Goal: Task Accomplishment & Management: Manage account settings

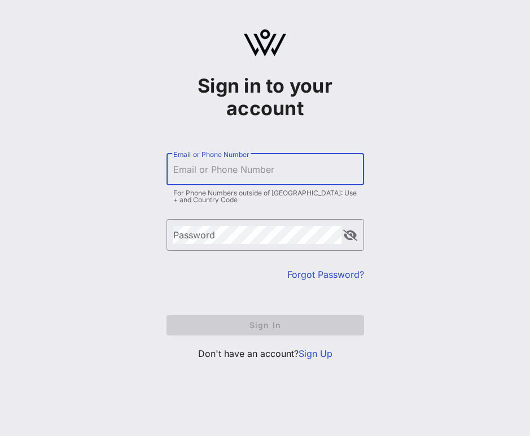
click at [234, 172] on input "Email or Phone Number" at bounding box center [265, 169] width 184 height 18
click at [0, 435] on com-1password-button at bounding box center [0, 436] width 0 height 0
click at [262, 173] on input "Email or Phone Number" at bounding box center [265, 169] width 184 height 18
type input "[EMAIL_ADDRESS][DOMAIN_NAME]"
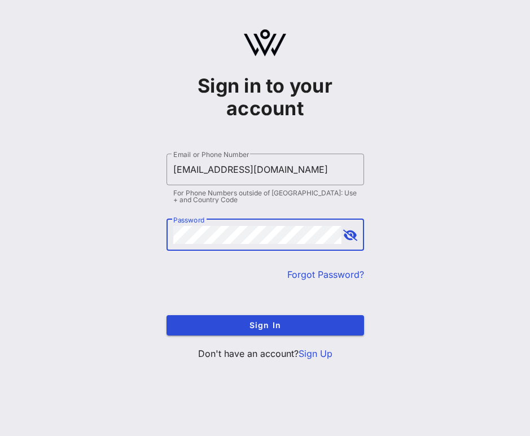
click at [432, 235] on div "Sign in to your account ​ Email or Phone Number [EMAIL_ADDRESS][DOMAIN_NAME] Fo…" at bounding box center [265, 199] width 530 height 399
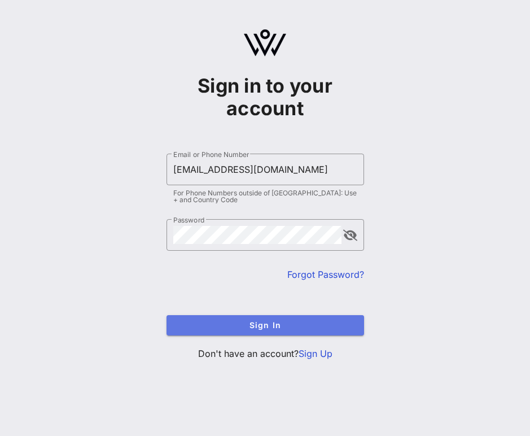
click at [287, 322] on span "Sign In" at bounding box center [266, 325] width 180 height 10
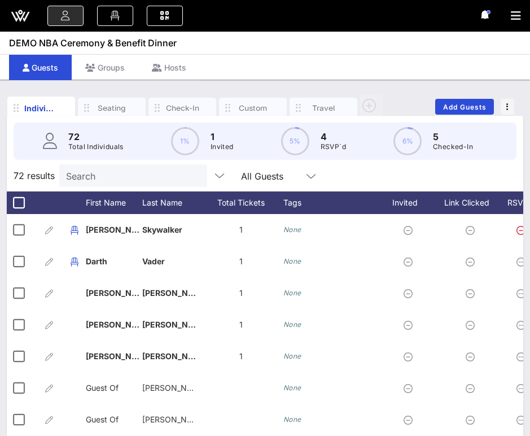
click at [23, 20] on icon at bounding box center [20, 15] width 27 height 27
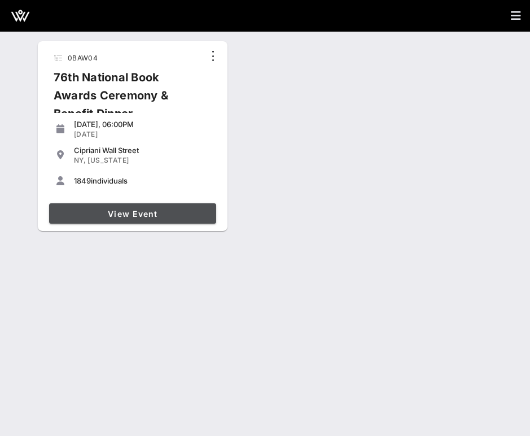
click at [117, 213] on span "View Event" at bounding box center [133, 214] width 158 height 10
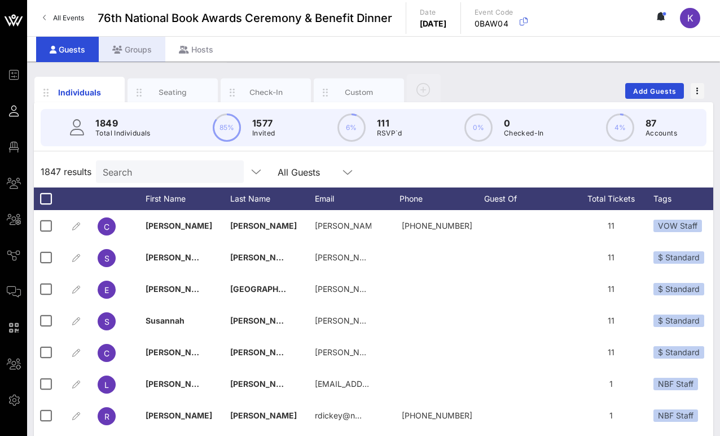
click at [133, 51] on div "Groups" at bounding box center [132, 49] width 67 height 25
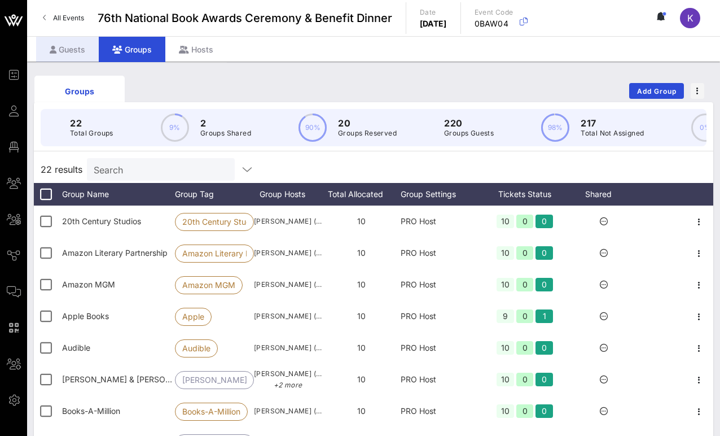
click at [81, 51] on div "Guests" at bounding box center [67, 49] width 63 height 25
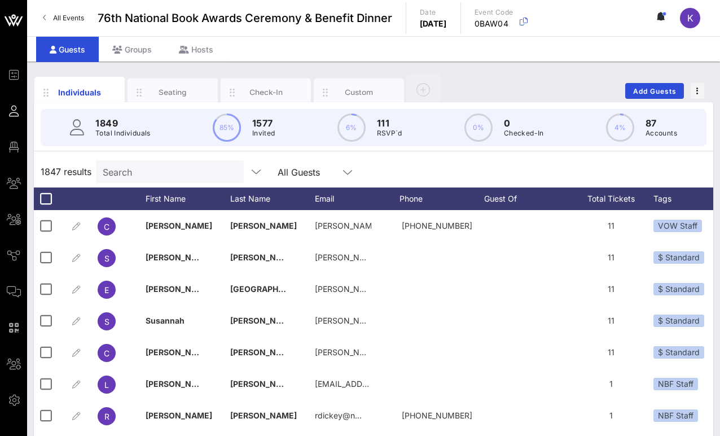
click at [152, 172] on input "Search" at bounding box center [169, 171] width 132 height 15
paste input "[EMAIL_ADDRESS][DOMAIN_NAME]"
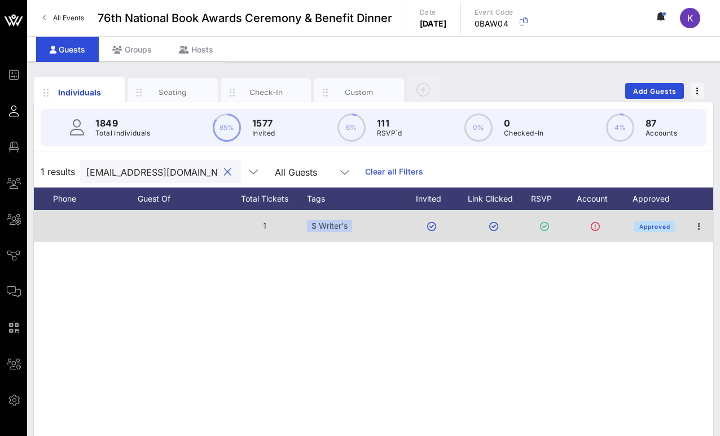
click at [530, 228] on icon at bounding box center [595, 226] width 9 height 9
click at [530, 227] on icon at bounding box center [595, 226] width 9 height 9
click at [530, 225] on icon "button" at bounding box center [700, 227] width 14 height 14
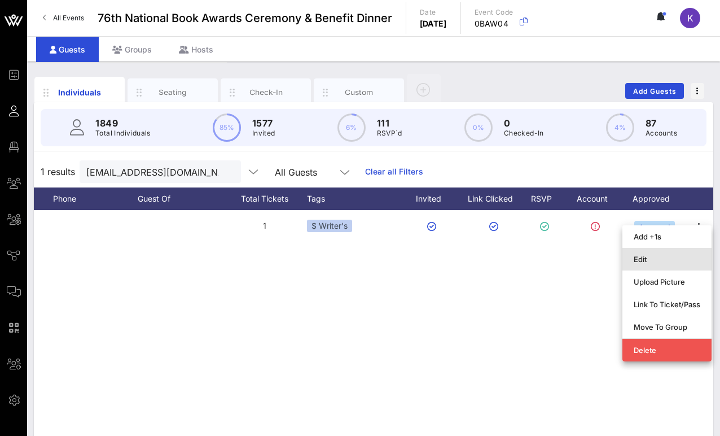
click at [530, 258] on div "Edit" at bounding box center [667, 259] width 67 height 9
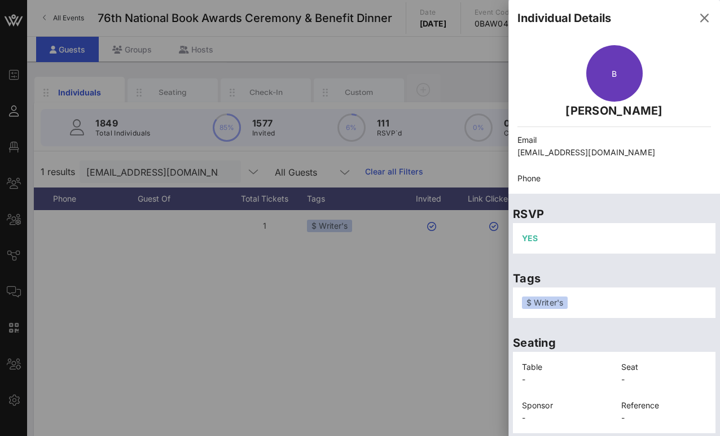
scroll to position [33, 0]
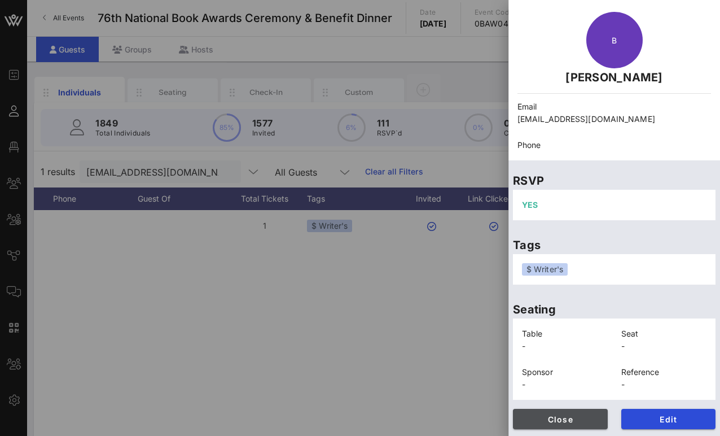
click at [530, 423] on span "Close" at bounding box center [560, 419] width 77 height 10
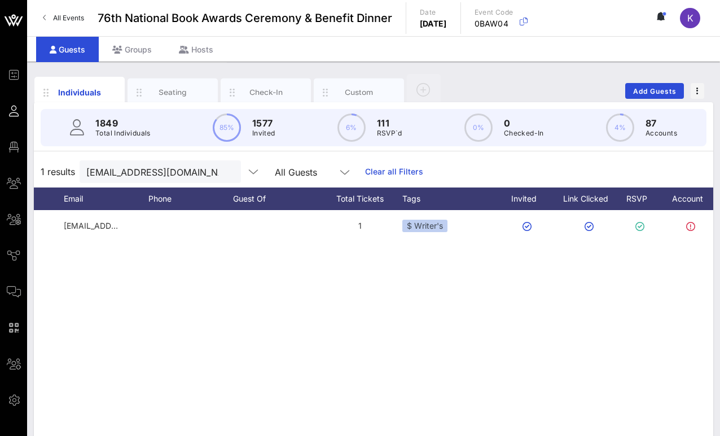
scroll to position [0, 63]
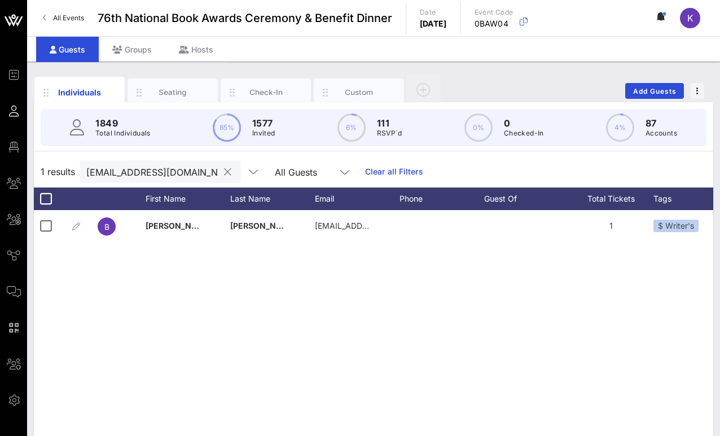
click at [132, 169] on input "[EMAIL_ADDRESS][DOMAIN_NAME]" at bounding box center [152, 171] width 132 height 15
paste input "emmastraub"
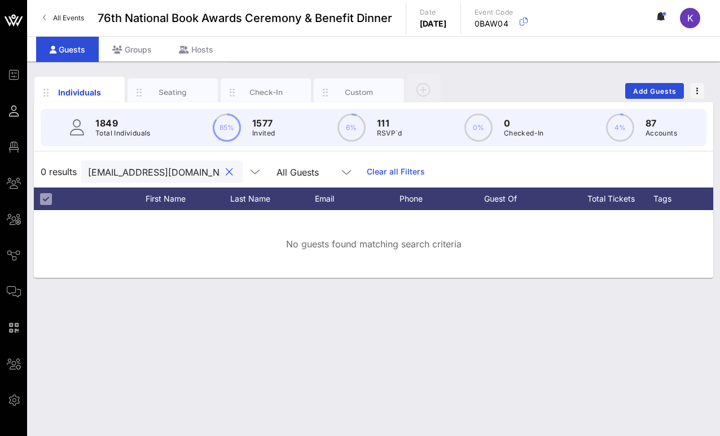
click at [134, 314] on div "Individuals Seating Check-In Custom Add Guests 1849 Total Individuals 85% 1577 …" at bounding box center [373, 249] width 693 height 374
click at [117, 172] on input "[EMAIL_ADDRESS][DOMAIN_NAME]" at bounding box center [154, 171] width 132 height 15
drag, startPoint x: 154, startPoint y: 171, endPoint x: 71, endPoint y: 171, distance: 83.0
click at [71, 171] on div "0 results [PERSON_NAME] All Guests Clear all Filters" at bounding box center [374, 172] width 680 height 32
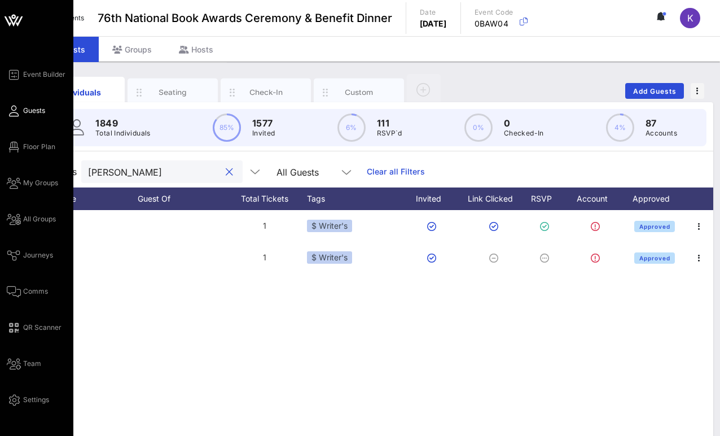
type input "[PERSON_NAME]"
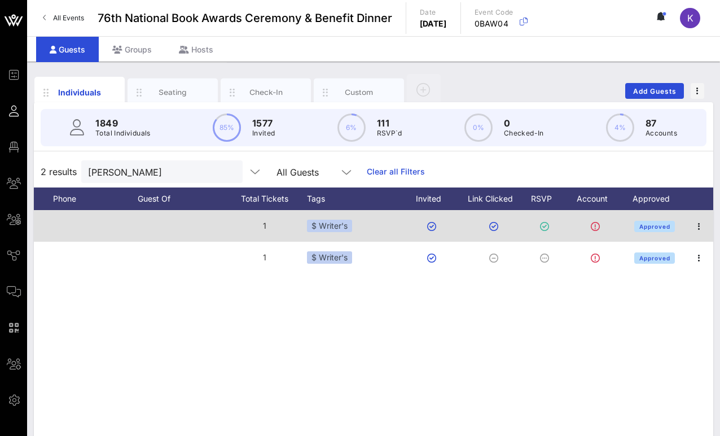
click at [264, 230] on div "1" at bounding box center [264, 226] width 85 height 32
click at [530, 225] on icon "button" at bounding box center [700, 227] width 14 height 14
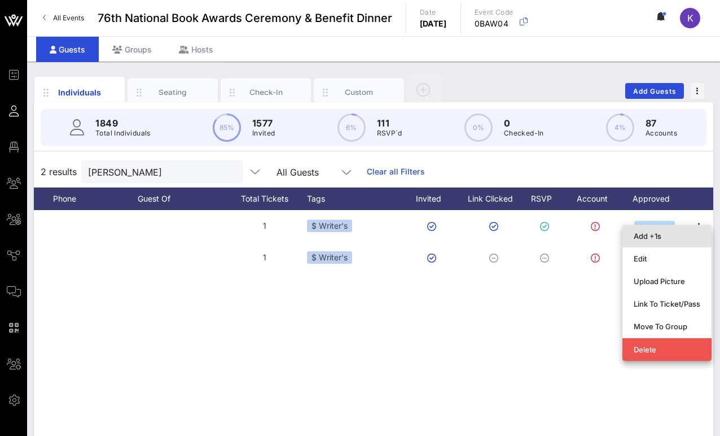
click at [530, 237] on div "Add +1s" at bounding box center [667, 235] width 67 height 9
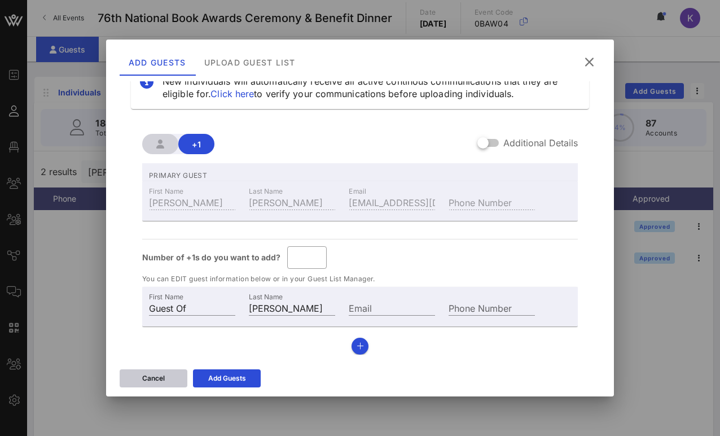
click at [160, 379] on div "Cancel" at bounding box center [153, 378] width 23 height 11
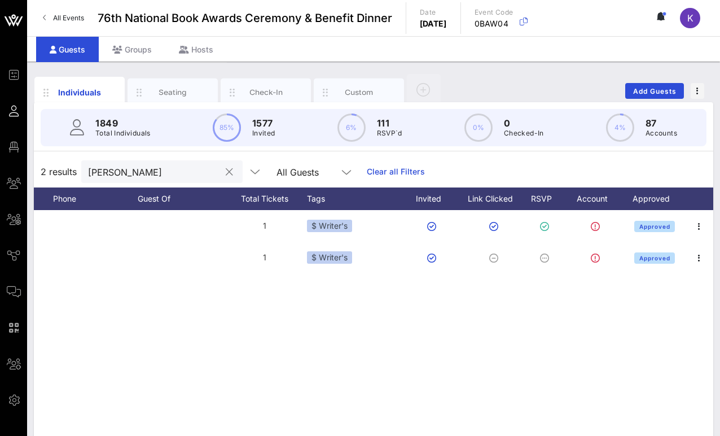
click at [134, 176] on input "[PERSON_NAME]" at bounding box center [154, 171] width 132 height 15
drag, startPoint x: 108, startPoint y: 170, endPoint x: 58, endPoint y: 166, distance: 51.0
click at [58, 166] on div "2 results [PERSON_NAME] All Guests Clear all Filters" at bounding box center [374, 172] width 680 height 32
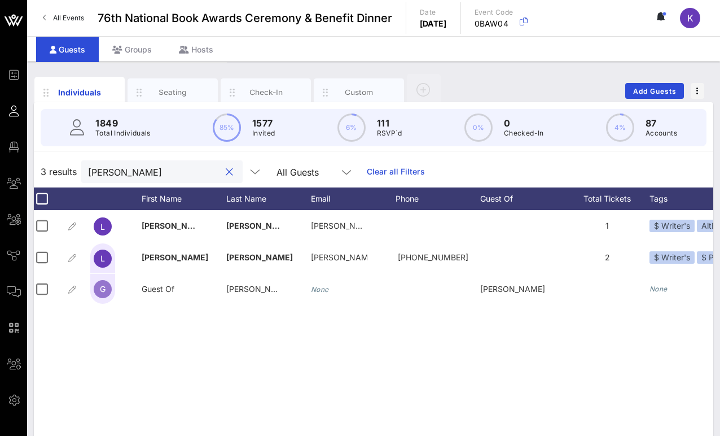
scroll to position [0, 0]
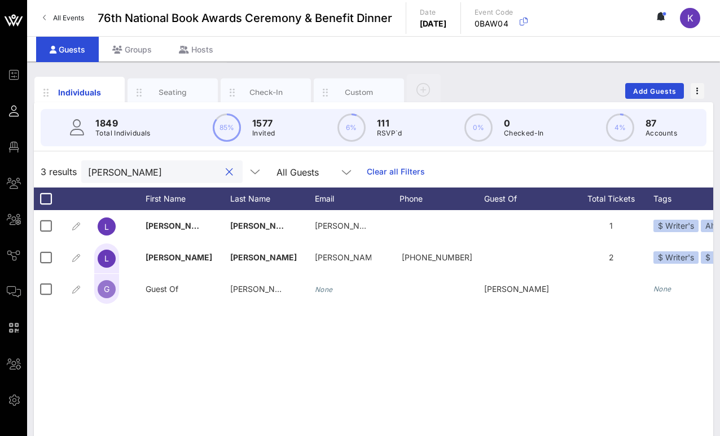
click at [136, 176] on input "[PERSON_NAME]" at bounding box center [154, 171] width 132 height 15
paste input "[EMAIL_ADDRESS][DOMAIN_NAME]"
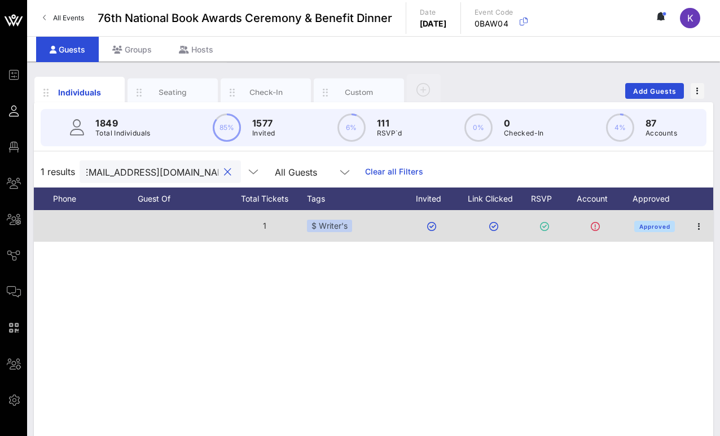
type input "[EMAIL_ADDRESS][DOMAIN_NAME]"
click at [338, 227] on div "$ Writer's" at bounding box center [329, 226] width 45 height 12
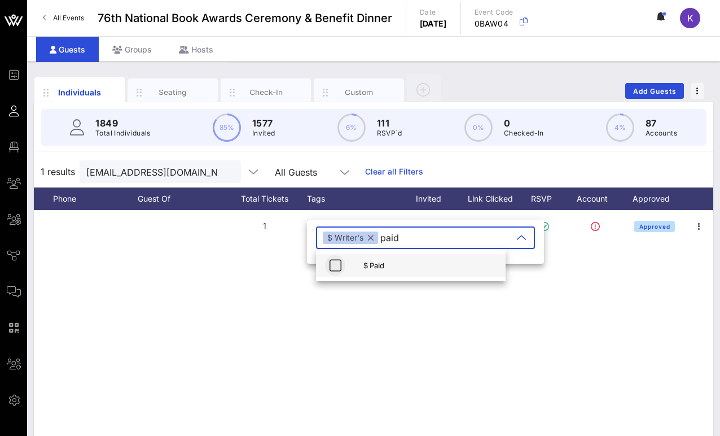
type input "paid"
click at [333, 263] on icon "button" at bounding box center [336, 266] width 14 height 14
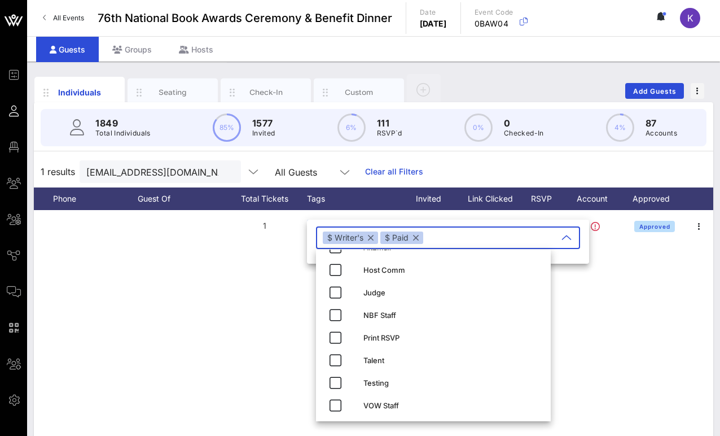
click at [264, 351] on div "B [PERSON_NAME] [PERSON_NAME][EMAIL_ADDRESS][PERSON_NAME][DOMAIN_NAME] 1 $ Writ…" at bounding box center [374, 379] width 680 height 339
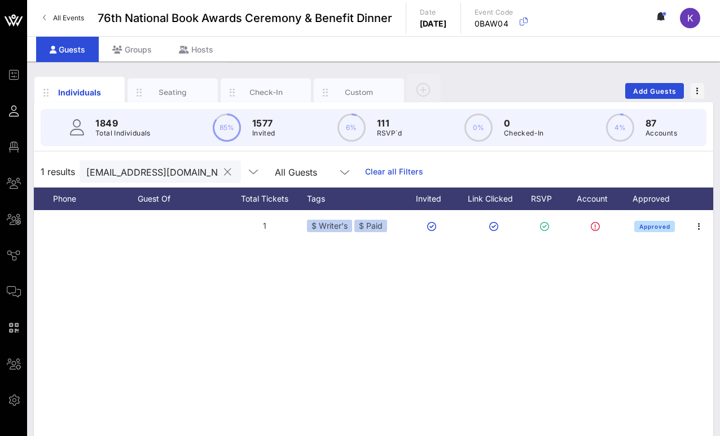
click at [152, 176] on input "[EMAIL_ADDRESS][DOMAIN_NAME]" at bounding box center [152, 171] width 132 height 15
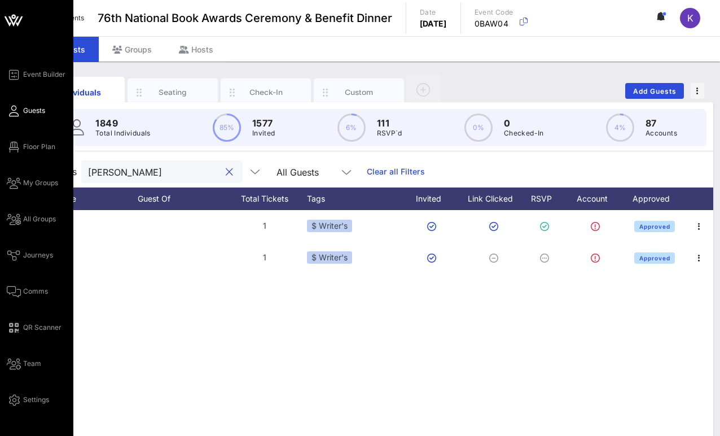
type input "[PERSON_NAME]"
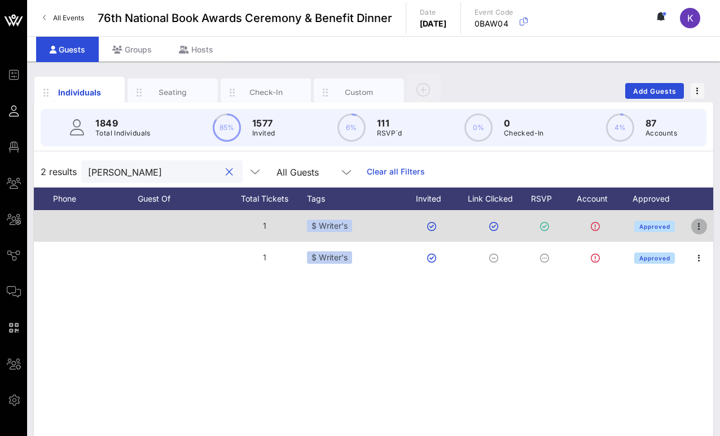
click at [530, 228] on icon "button" at bounding box center [700, 227] width 14 height 14
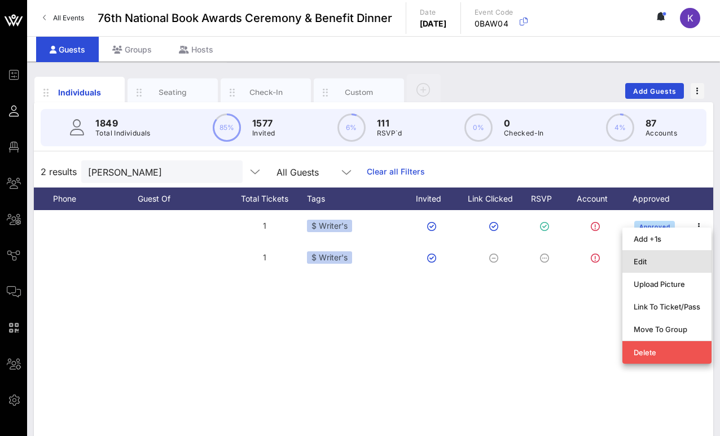
click at [530, 256] on div "Edit" at bounding box center [667, 261] width 67 height 18
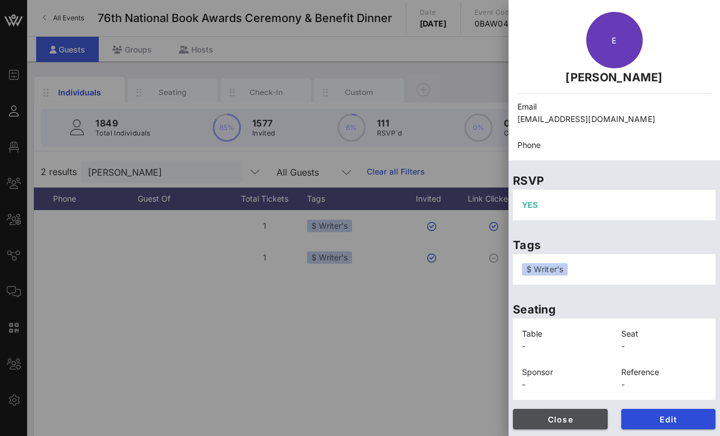
click at [530, 421] on span "Close" at bounding box center [560, 419] width 77 height 10
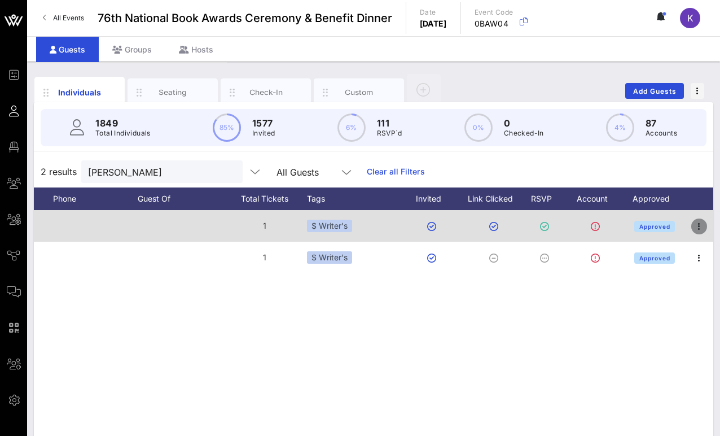
click at [530, 225] on icon "button" at bounding box center [700, 227] width 14 height 14
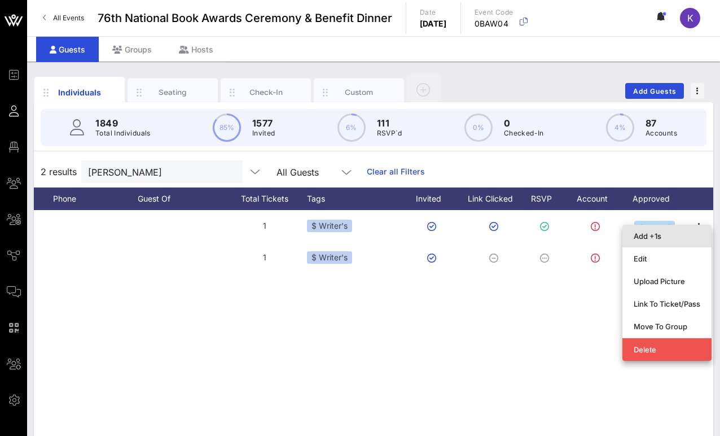
click at [530, 235] on div "Add +1s" at bounding box center [667, 235] width 67 height 9
type input "Guest Of"
type input "[PERSON_NAME]"
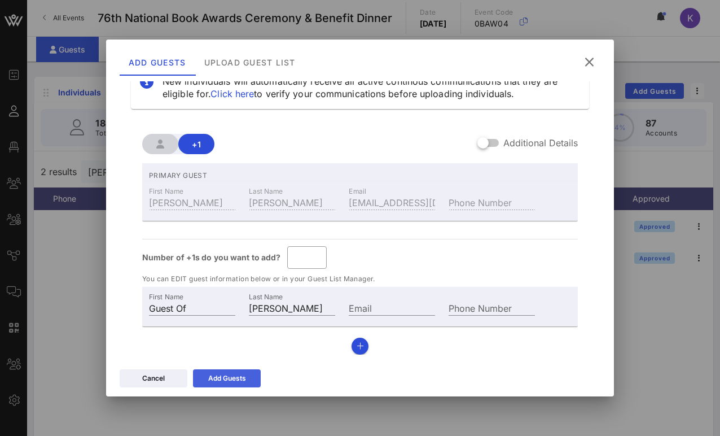
click at [233, 374] on div "Add Guests" at bounding box center [227, 378] width 38 height 11
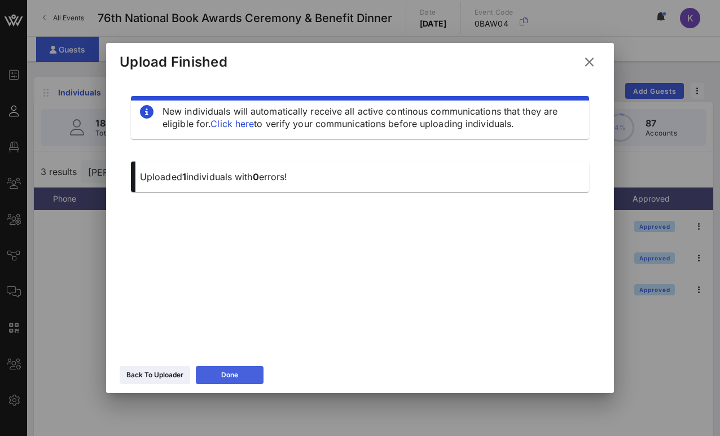
click at [226, 373] on icon at bounding box center [230, 375] width 10 height 10
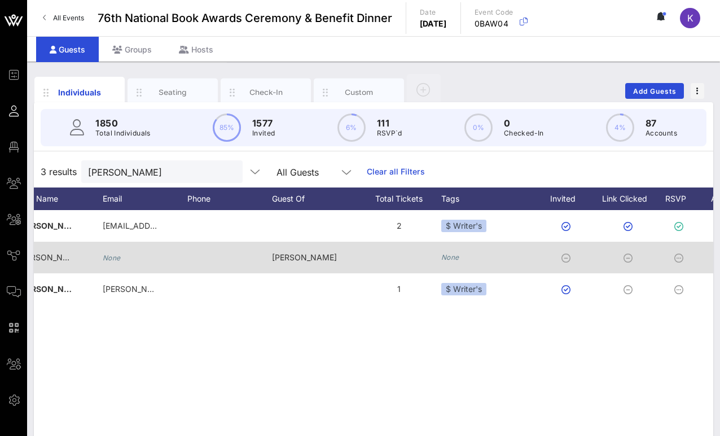
scroll to position [0, 347]
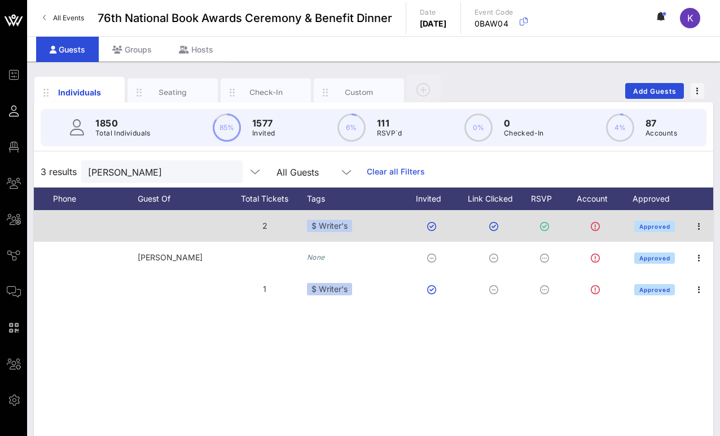
click at [362, 222] on div "$ Writer's" at bounding box center [355, 226] width 96 height 32
click at [347, 225] on div "$ Writer's" at bounding box center [329, 226] width 45 height 12
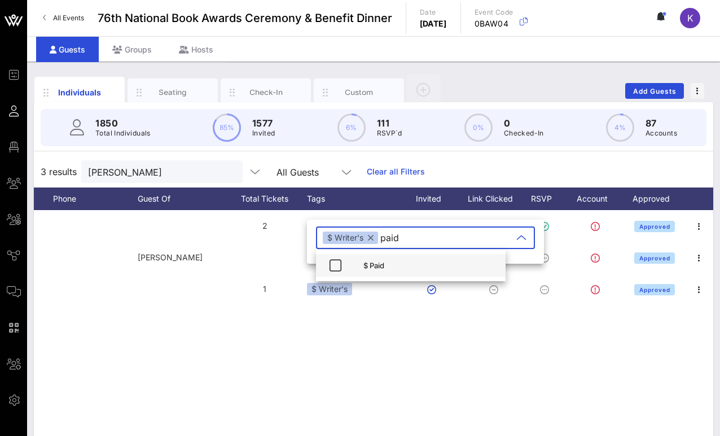
type input "paid"
click at [365, 266] on div "$ Paid" at bounding box center [430, 265] width 133 height 9
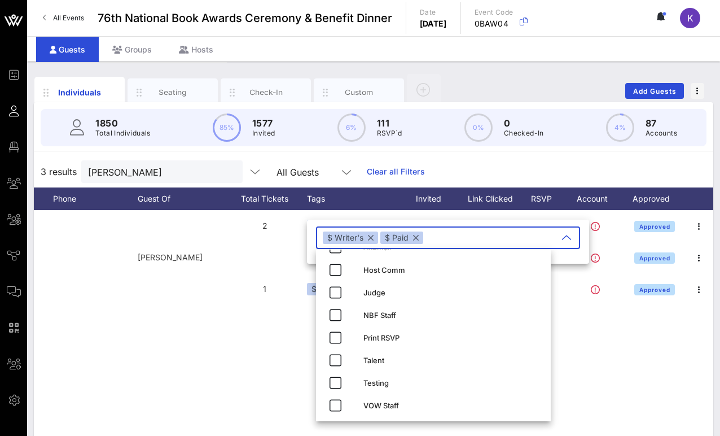
click at [240, 339] on div "E Emma Fusco-Straub [EMAIL_ADDRESS][DOMAIN_NAME] 2 $ Writer's Approved G Guest …" at bounding box center [374, 379] width 680 height 339
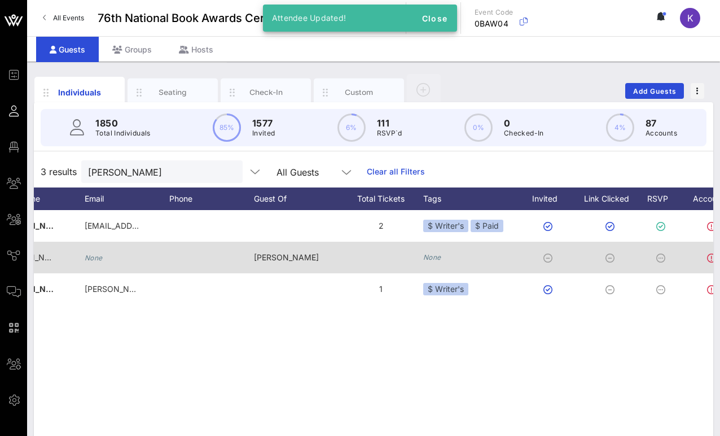
scroll to position [0, 0]
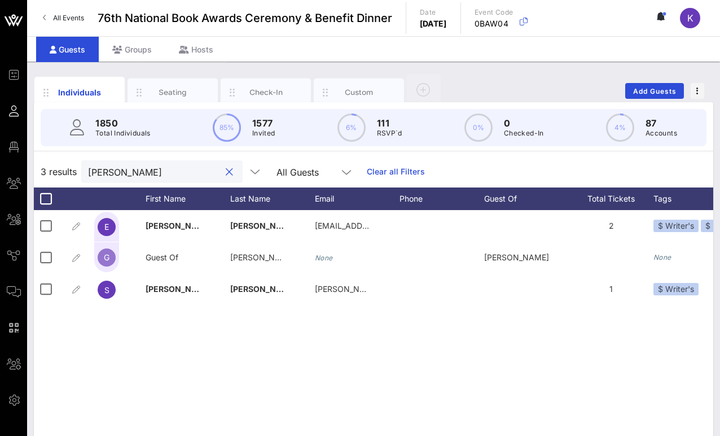
drag, startPoint x: 125, startPoint y: 171, endPoint x: 72, endPoint y: 171, distance: 53.6
click at [72, 171] on div "3 results [PERSON_NAME] All Guests Clear all Filters" at bounding box center [374, 172] width 680 height 32
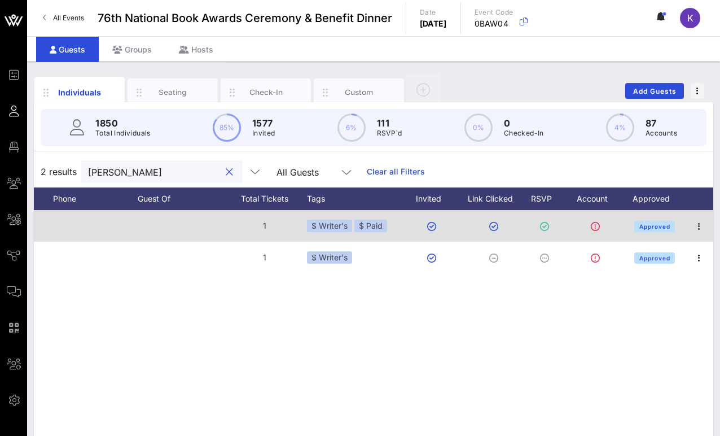
scroll to position [0, 63]
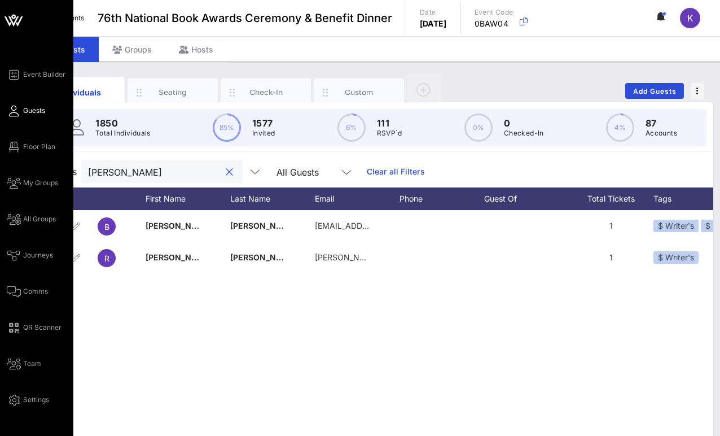
type input "[PERSON_NAME]"
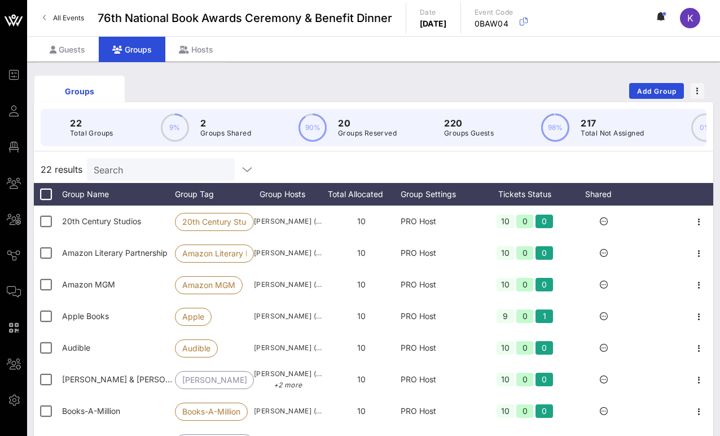
click at [69, 63] on div "Groups Add Group 22 Total Groups 9% 2 Groups Shared 90% 20 Groups Reserved 220 …" at bounding box center [373, 327] width 693 height 530
click at [69, 58] on div "Guests" at bounding box center [67, 49] width 63 height 25
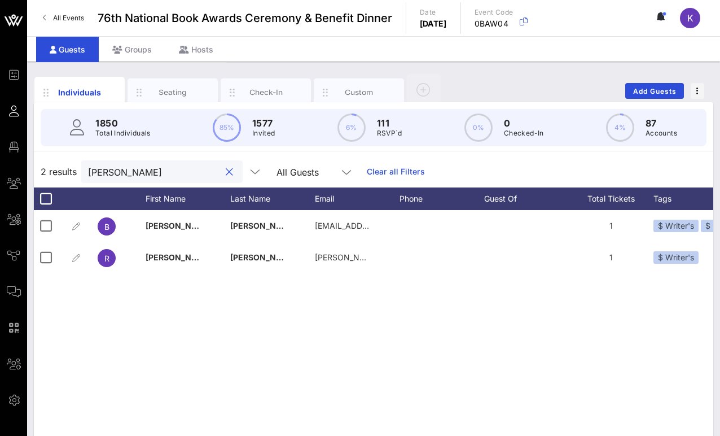
drag, startPoint x: 132, startPoint y: 174, endPoint x: 61, endPoint y: 172, distance: 70.6
click at [61, 172] on div "2 results [PERSON_NAME] All Guests Clear all Filters" at bounding box center [374, 172] width 680 height 32
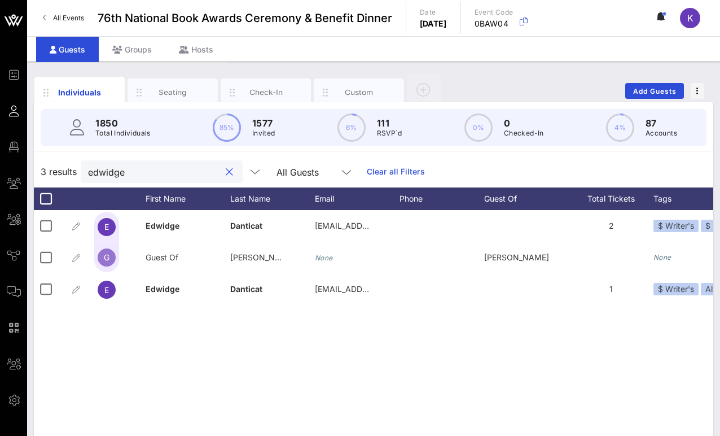
drag, startPoint x: 134, startPoint y: 172, endPoint x: 45, endPoint y: 172, distance: 88.6
click at [45, 172] on div "3 results edwidge All Guests Clear all Filters" at bounding box center [374, 172] width 680 height 32
drag, startPoint x: 127, startPoint y: 173, endPoint x: 69, endPoint y: 173, distance: 58.2
click at [69, 173] on div "3 results [PERSON_NAME] All Guests Clear all Filters" at bounding box center [374, 172] width 680 height 32
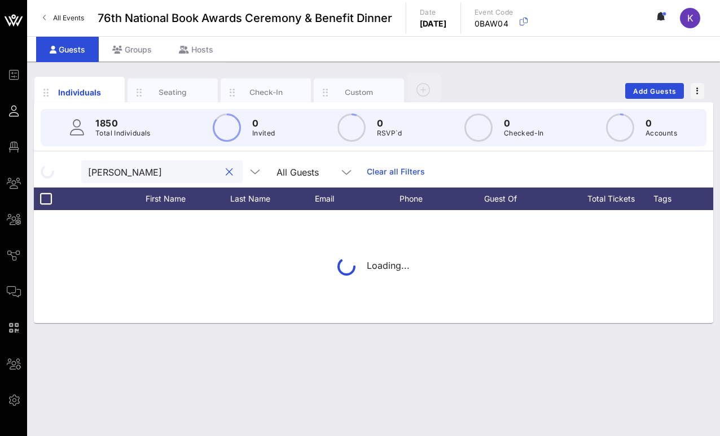
type input "[PERSON_NAME]"
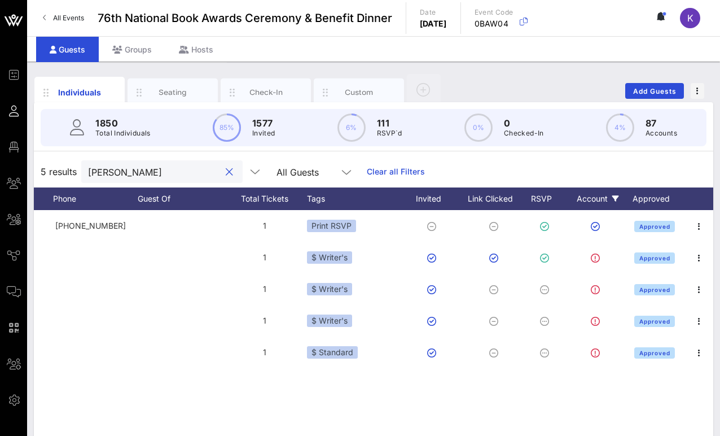
click at [530, 198] on icon at bounding box center [616, 198] width 7 height 7
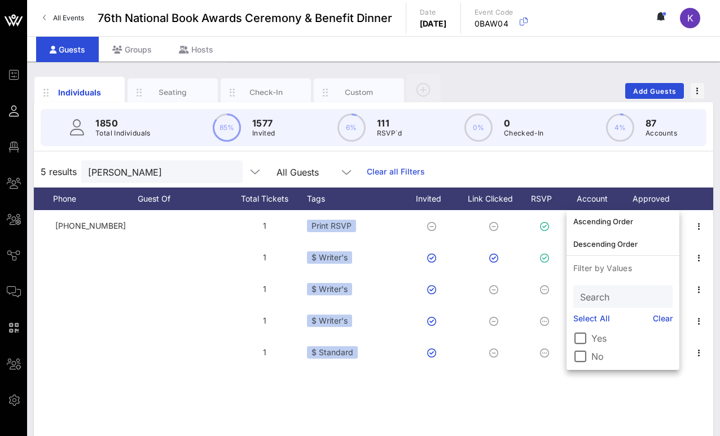
click at [530, 174] on div "5 results [PERSON_NAME] All Guests Clear all Filters" at bounding box center [374, 172] width 680 height 32
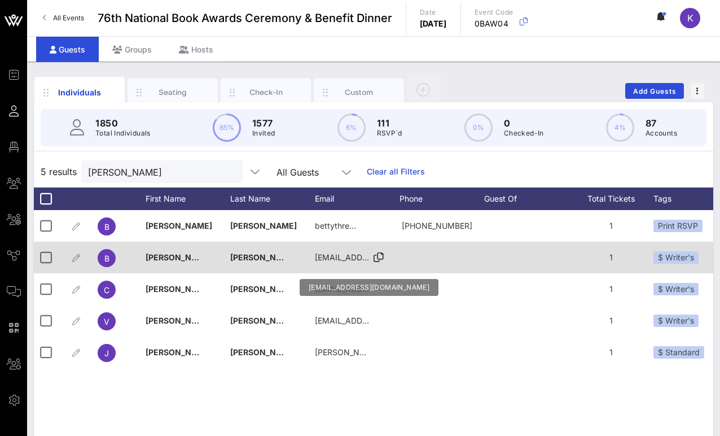
scroll to position [0, 21]
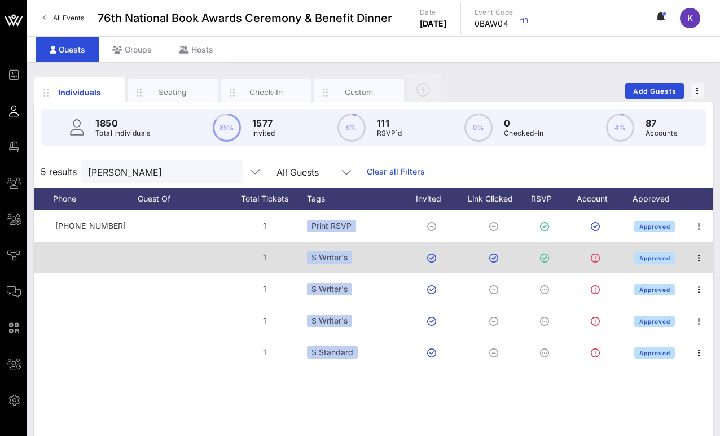
click at [361, 255] on div "$ Writer's" at bounding box center [355, 258] width 96 height 32
click at [353, 258] on div "$ Writer's" at bounding box center [355, 258] width 96 height 32
click at [334, 250] on div "$ Writer's" at bounding box center [355, 258] width 96 height 32
click at [329, 261] on div "$ Writer's" at bounding box center [329, 257] width 45 height 12
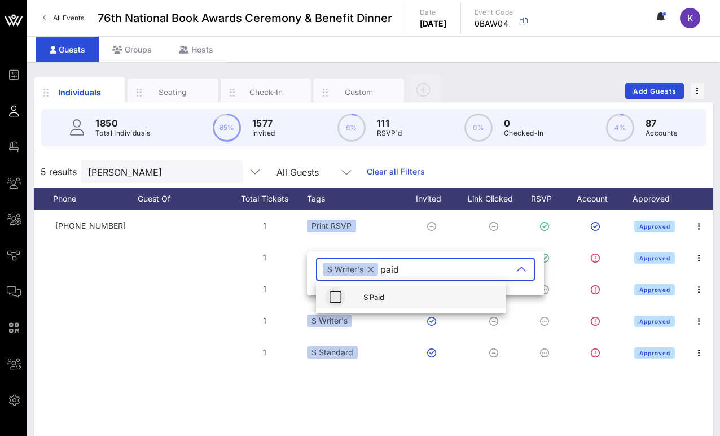
type input "paid"
click at [338, 303] on icon "button" at bounding box center [336, 297] width 14 height 14
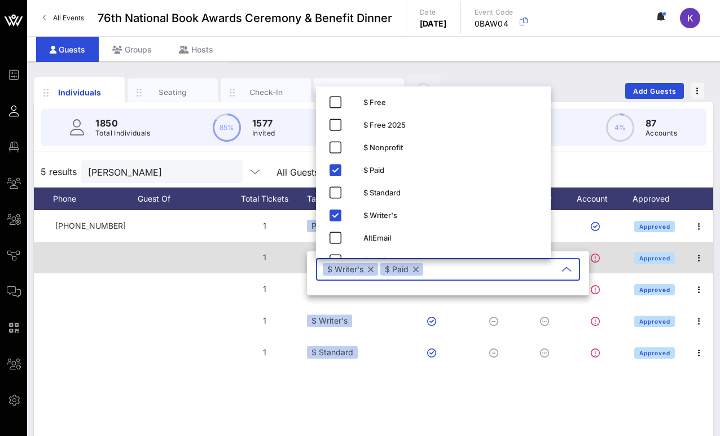
click at [278, 247] on div "1" at bounding box center [264, 258] width 85 height 32
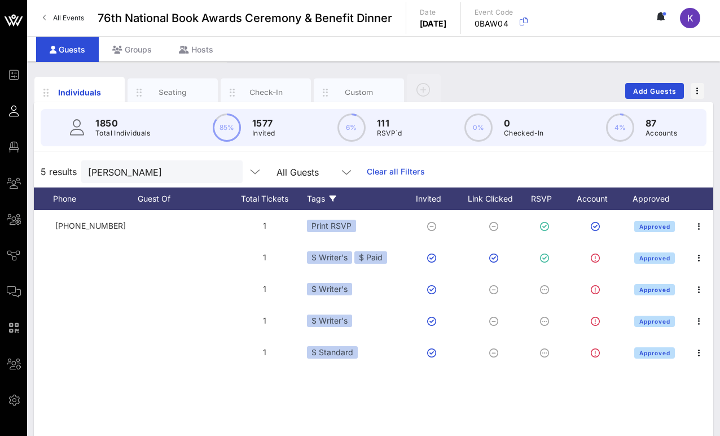
click at [331, 200] on icon at bounding box center [333, 198] width 7 height 7
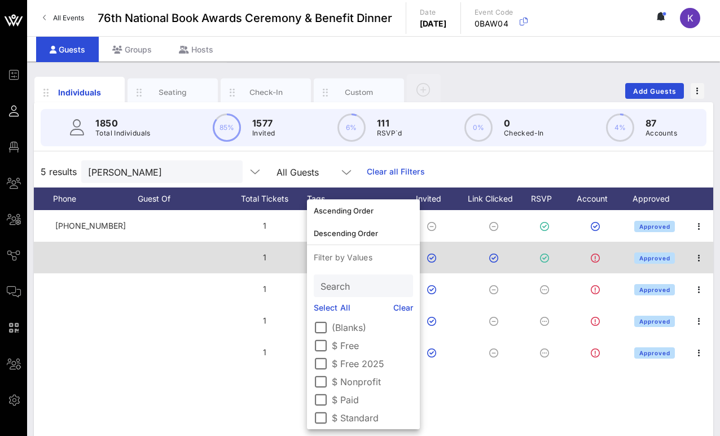
click at [274, 256] on div "1" at bounding box center [264, 258] width 85 height 32
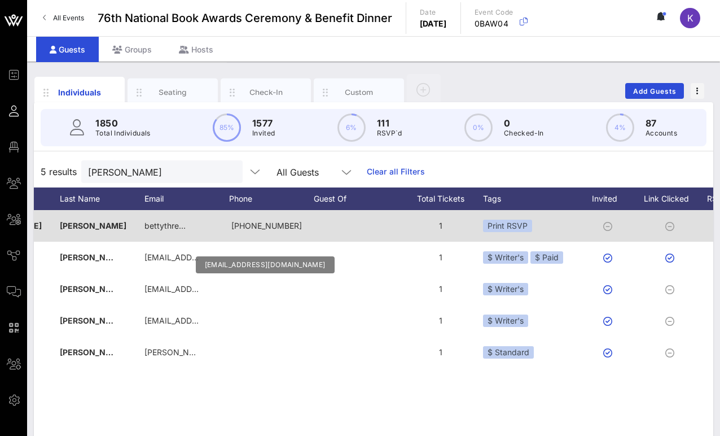
scroll to position [0, 347]
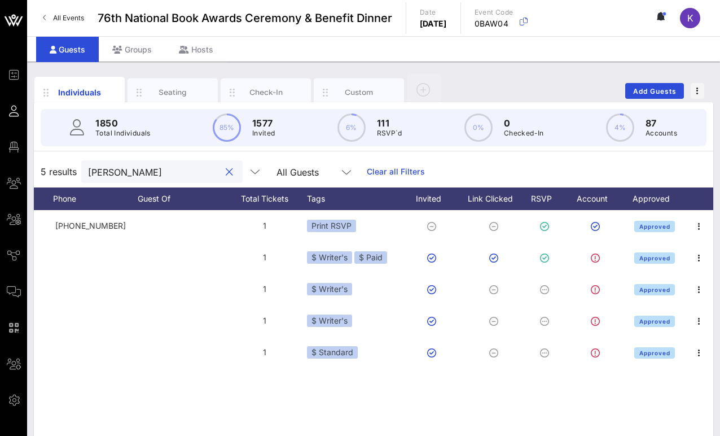
drag, startPoint x: 139, startPoint y: 174, endPoint x: 90, endPoint y: 173, distance: 49.2
click at [90, 173] on input "[PERSON_NAME]" at bounding box center [154, 171] width 132 height 15
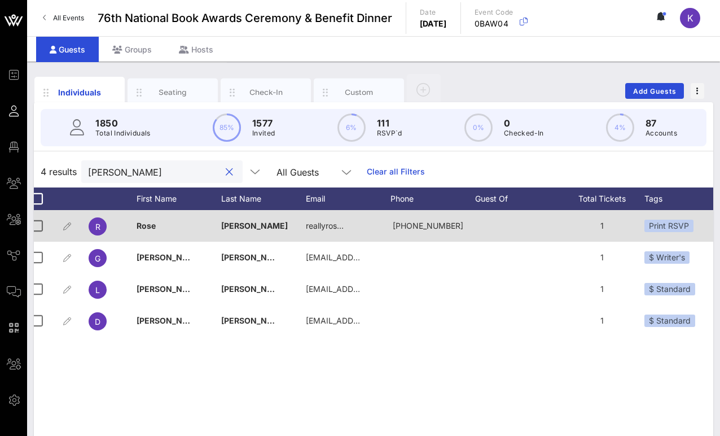
scroll to position [0, 0]
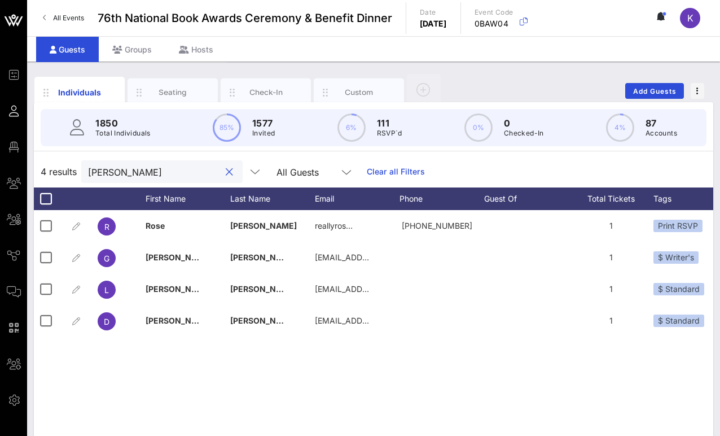
type input "[PERSON_NAME]"
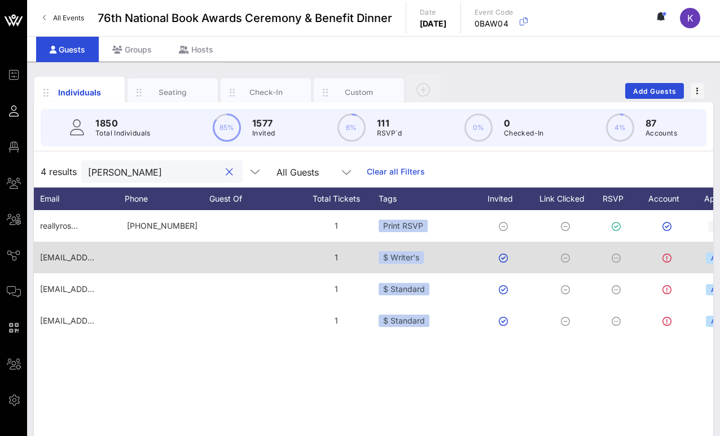
scroll to position [0, 347]
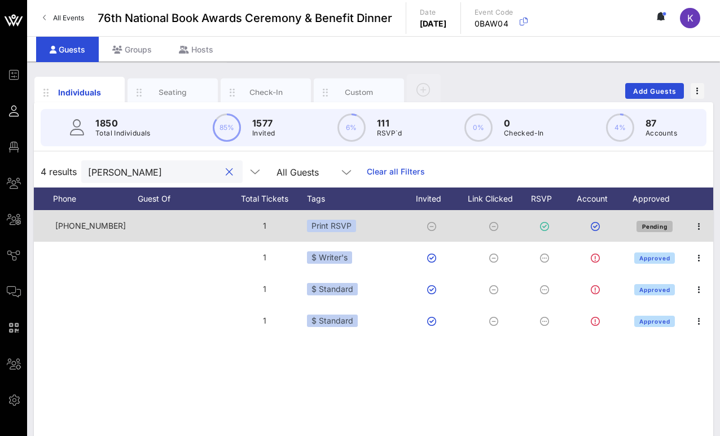
click at [530, 222] on button "Pending" at bounding box center [655, 226] width 36 height 11
click at [530, 229] on span "Approved" at bounding box center [654, 226] width 31 height 7
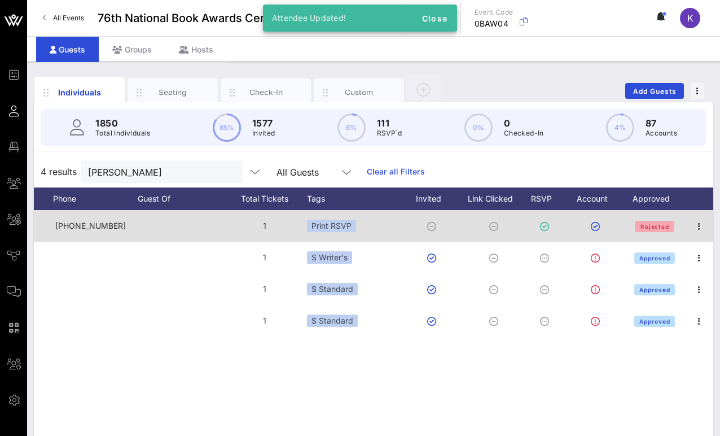
click at [530, 226] on span "Rejected" at bounding box center [654, 226] width 29 height 7
click at [434, 21] on span "Close" at bounding box center [434, 19] width 27 height 10
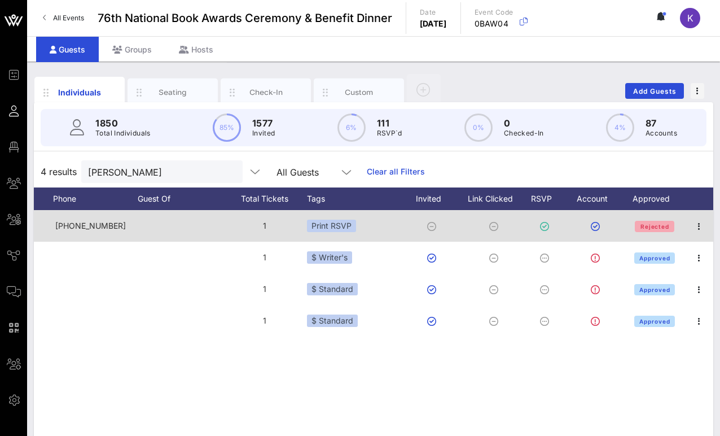
click at [530, 225] on span "Rejected" at bounding box center [654, 226] width 29 height 7
click at [363, 224] on div "Print RSVP" at bounding box center [355, 226] width 96 height 32
click at [361, 226] on div "Print RSVP" at bounding box center [355, 226] width 96 height 32
click at [341, 225] on div "Print RSVP" at bounding box center [331, 226] width 49 height 12
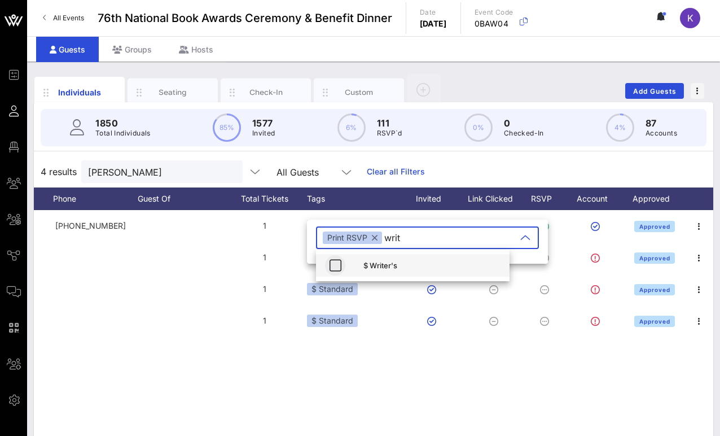
type input "writ"
click at [334, 263] on icon "button" at bounding box center [336, 266] width 14 height 14
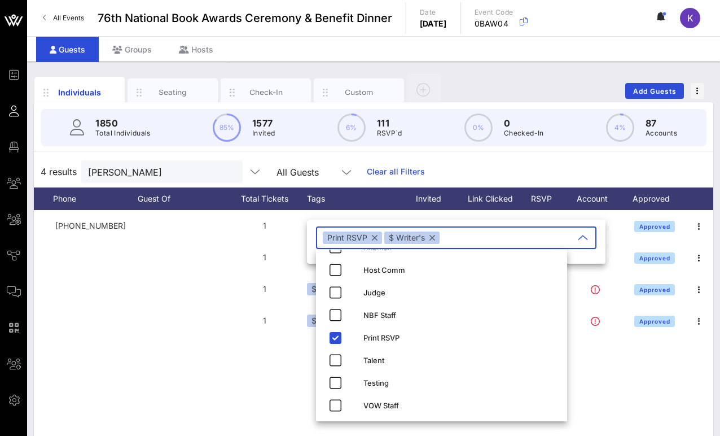
click at [251, 366] on div "[PERSON_NAME] reallyros… [PHONE_NUMBER] 1 Print RSVP Approved G [PERSON_NAME] […" at bounding box center [374, 379] width 680 height 339
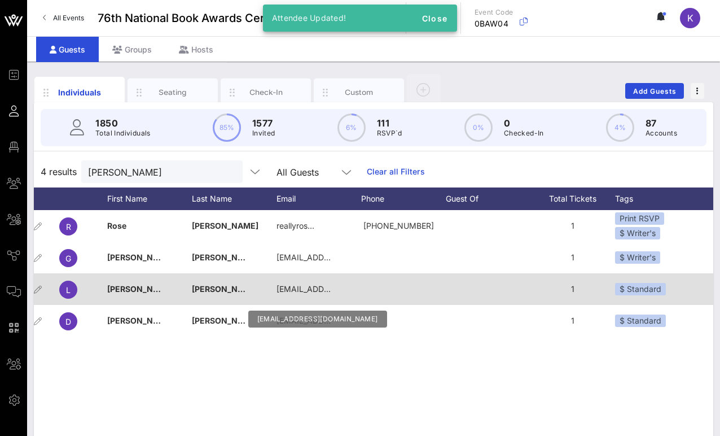
scroll to position [0, 10]
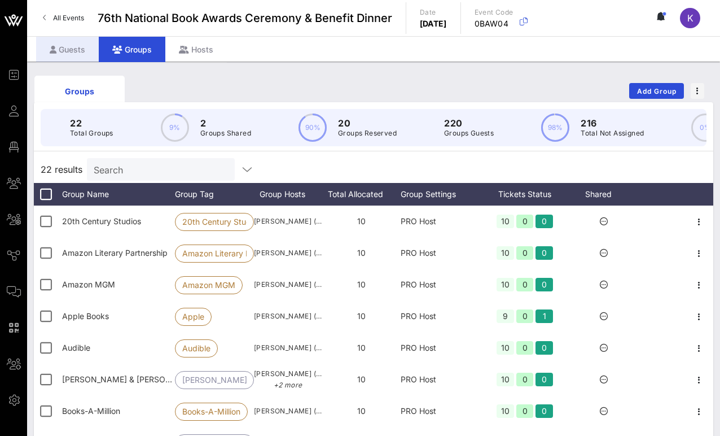
click at [81, 57] on div "Guests" at bounding box center [67, 49] width 63 height 25
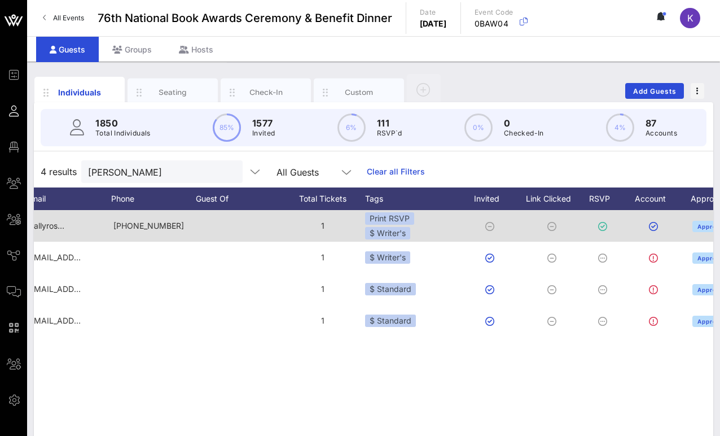
scroll to position [0, 347]
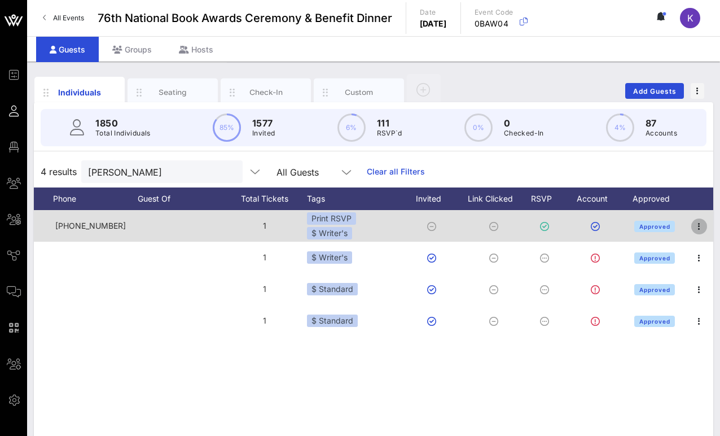
click at [530, 224] on icon "button" at bounding box center [700, 227] width 14 height 14
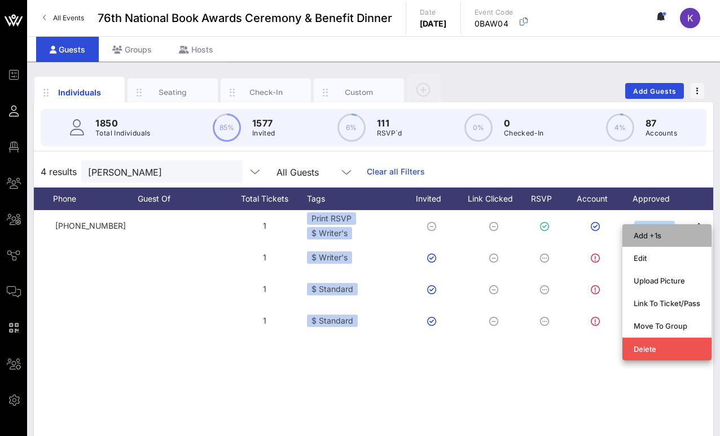
click at [530, 238] on div "Add +1s" at bounding box center [667, 235] width 67 height 9
type input "Guest Of"
type input "[PERSON_NAME]"
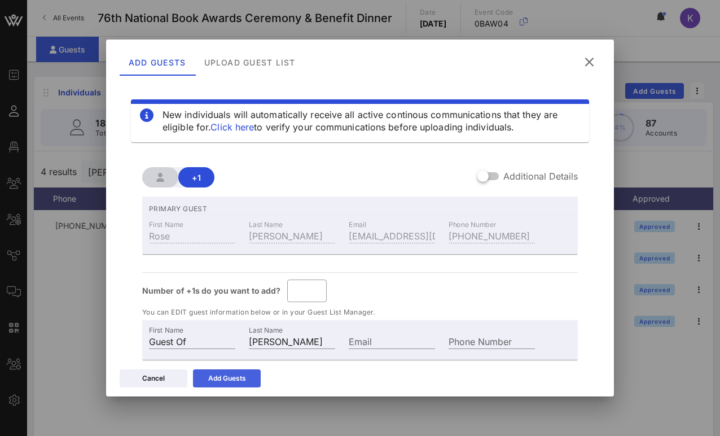
click at [229, 378] on icon at bounding box center [226, 377] width 8 height 7
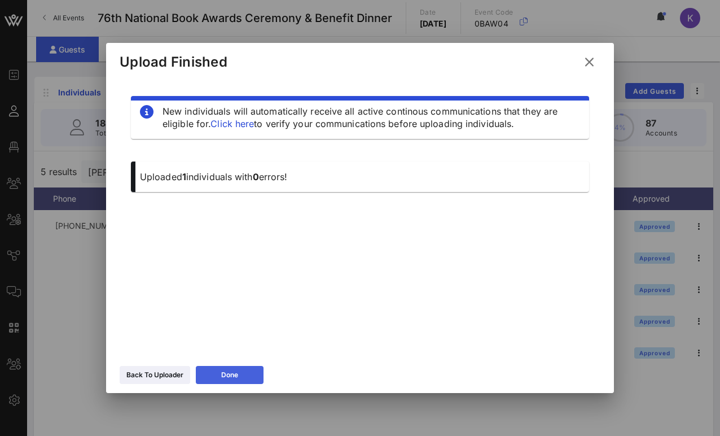
click at [232, 369] on div "Done" at bounding box center [229, 374] width 17 height 11
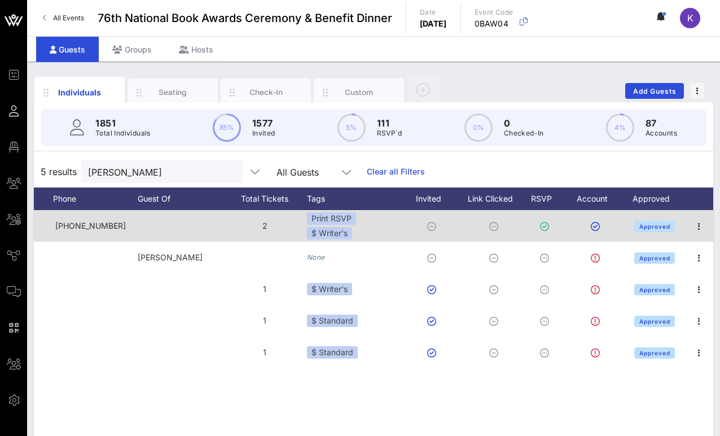
scroll to position [0, 299]
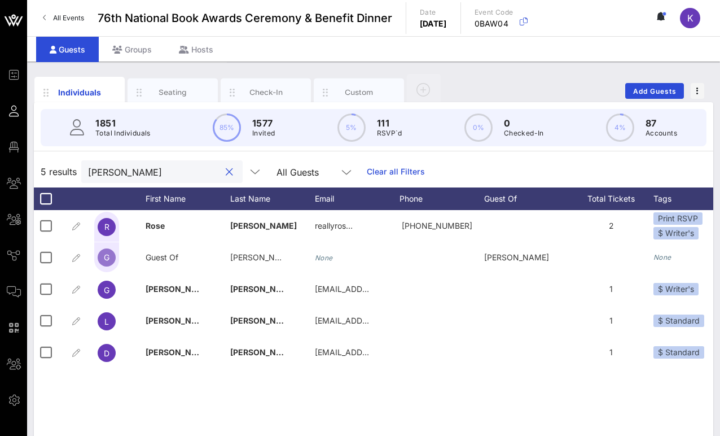
drag, startPoint x: 145, startPoint y: 168, endPoint x: 74, endPoint y: 159, distance: 71.8
click at [74, 159] on div "5 results [PERSON_NAME] All Guests Clear all Filters" at bounding box center [374, 172] width 680 height 32
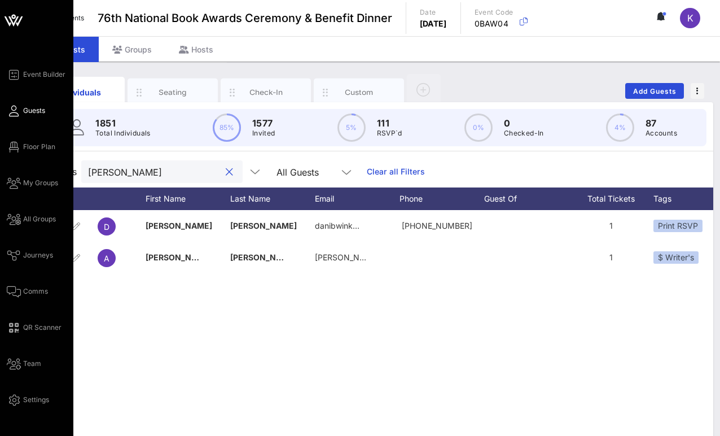
type input "[PERSON_NAME]"
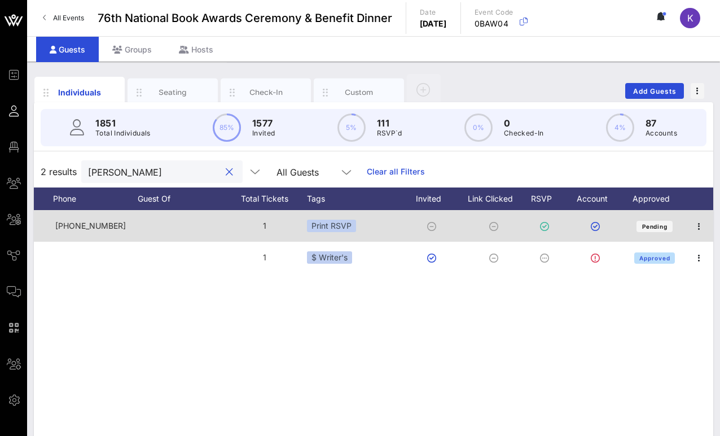
click at [362, 226] on div "Print RSVP" at bounding box center [355, 226] width 96 height 32
click at [341, 227] on div "Print RSVP" at bounding box center [331, 226] width 49 height 12
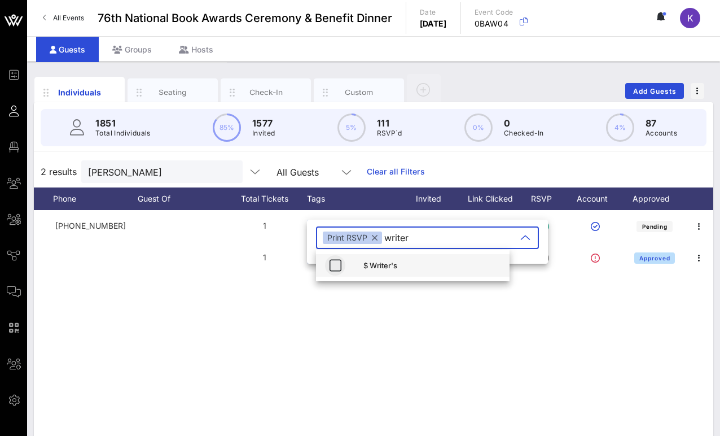
type input "writer"
click at [335, 269] on icon "button" at bounding box center [336, 266] width 14 height 14
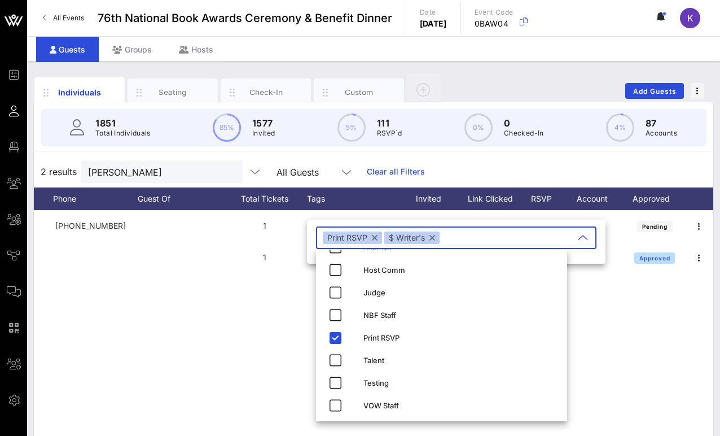
click at [530, 318] on div "D [PERSON_NAME] [PERSON_NAME]… [PHONE_NUMBER] 1 Print RSVP Pending A [PERSON_NA…" at bounding box center [374, 379] width 680 height 339
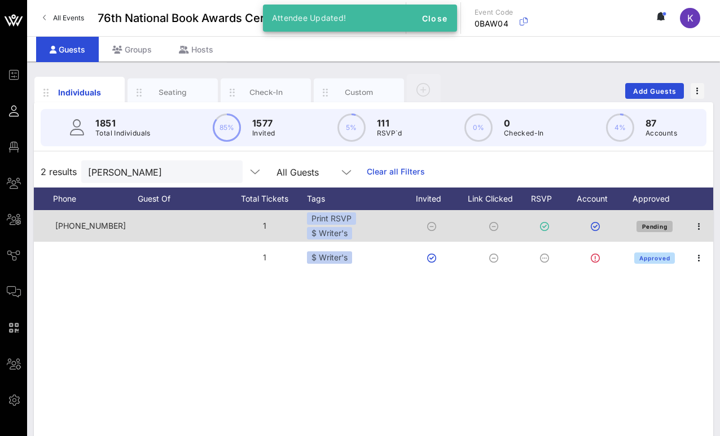
click at [530, 228] on span "Pending" at bounding box center [655, 226] width 26 height 7
click at [530, 226] on icon "button" at bounding box center [700, 227] width 14 height 14
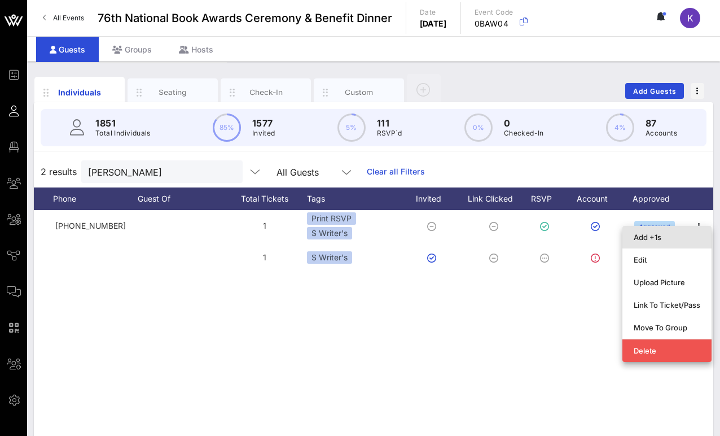
click at [530, 238] on div "Add +1s" at bounding box center [667, 237] width 67 height 9
type input "Guest Of"
type input "[PERSON_NAME]"
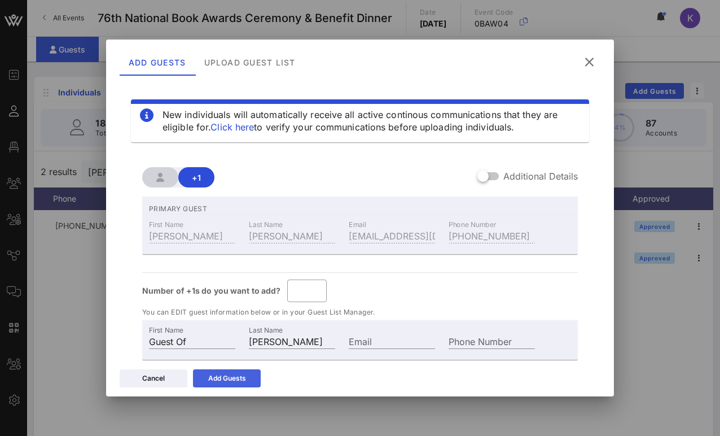
click at [235, 379] on div "Add Guests" at bounding box center [227, 378] width 38 height 11
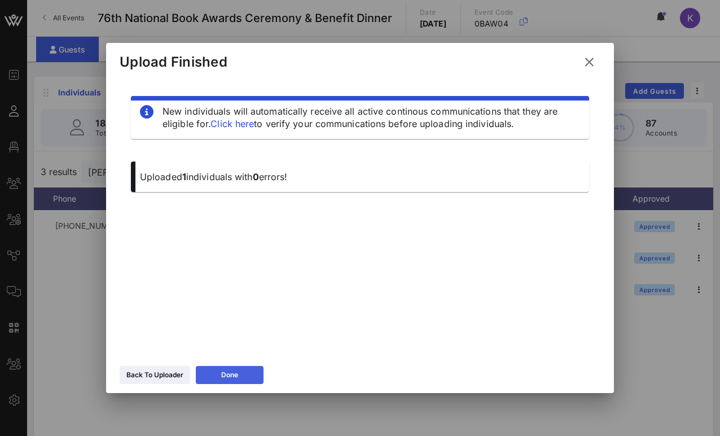
click at [235, 379] on div "Done" at bounding box center [229, 374] width 17 height 11
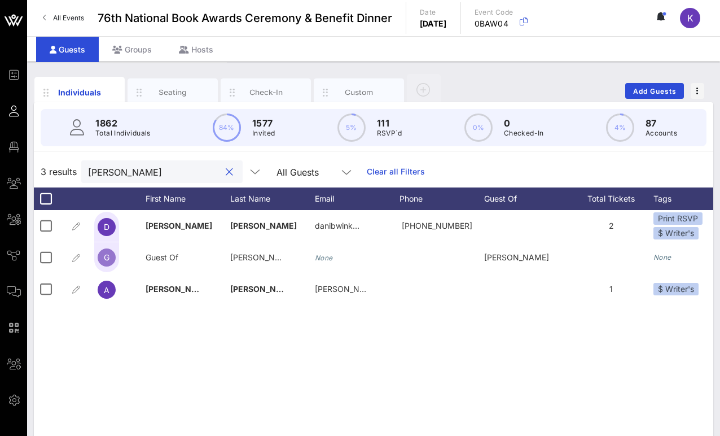
drag, startPoint x: 124, startPoint y: 172, endPoint x: 50, endPoint y: 167, distance: 73.6
click at [50, 167] on div "3 results [PERSON_NAME] All Guests Clear all Filters" at bounding box center [374, 172] width 680 height 32
paste input "[PERSON_NAME]"
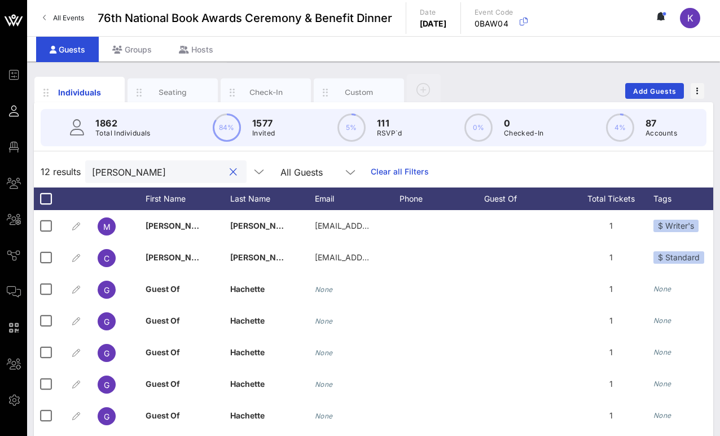
type input "[PERSON_NAME]"
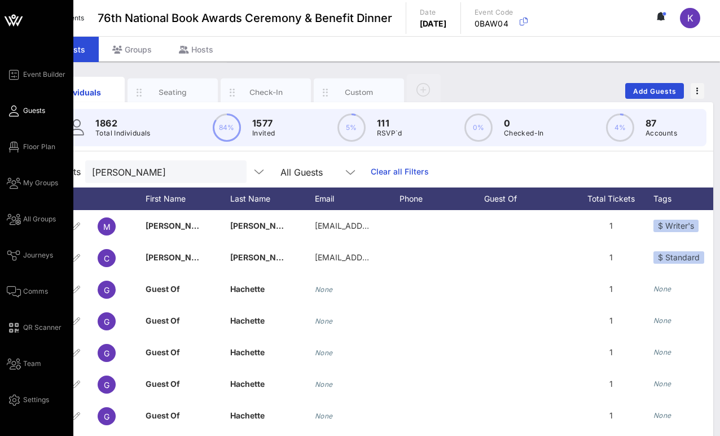
click at [2, 279] on div "Event Builder Guests Floor Plan My Groups All Groups Journeys Comms QR Scanner …" at bounding box center [36, 280] width 73 height 560
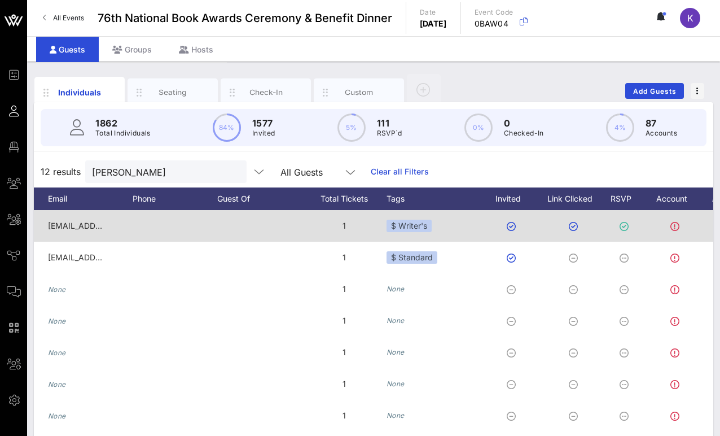
scroll to position [0, 347]
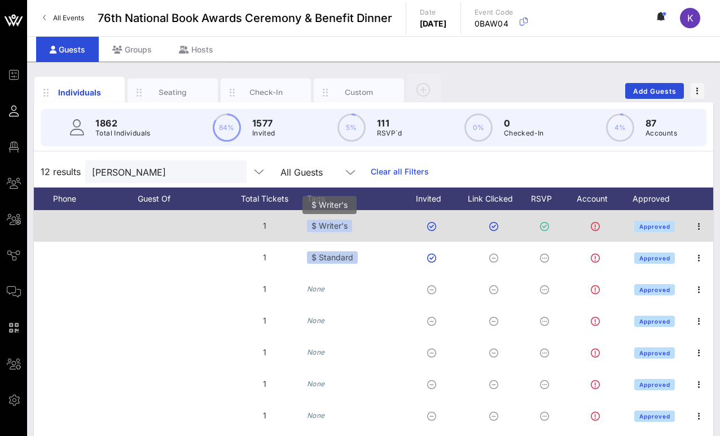
click at [351, 225] on div "$ Writer's" at bounding box center [329, 226] width 45 height 12
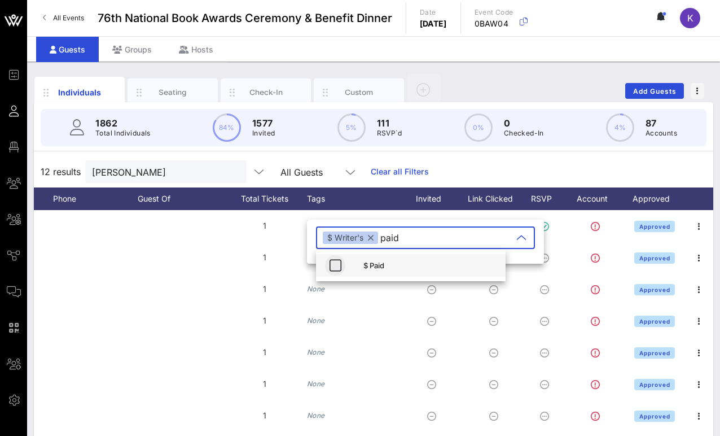
type input "paid"
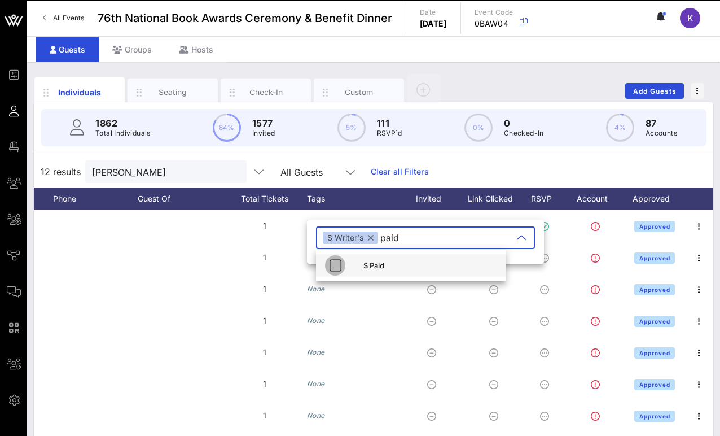
click at [338, 262] on icon "button" at bounding box center [336, 266] width 14 height 14
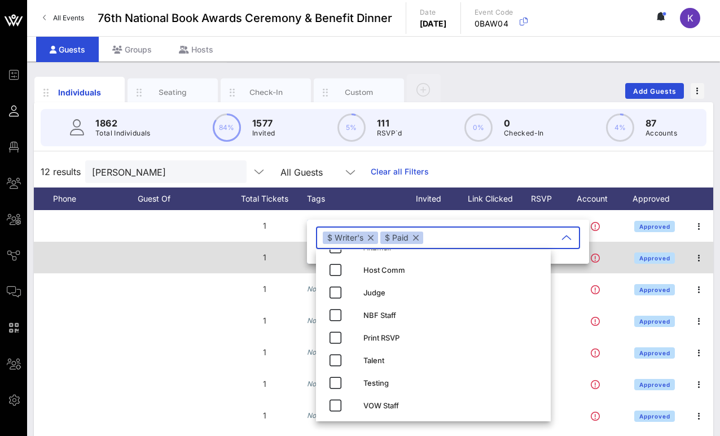
click at [286, 261] on div "1" at bounding box center [264, 258] width 85 height 32
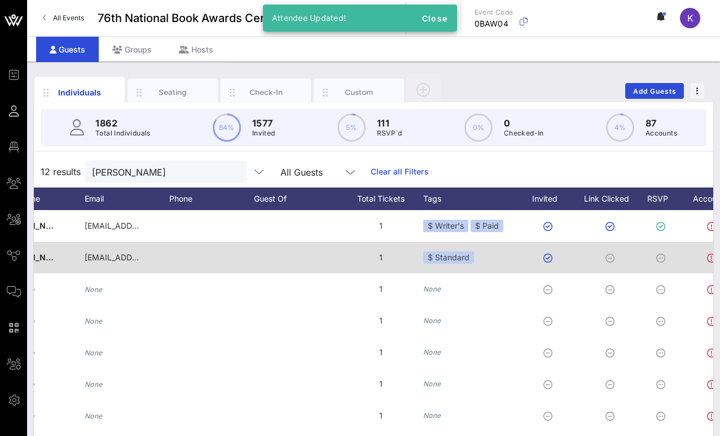
scroll to position [0, 0]
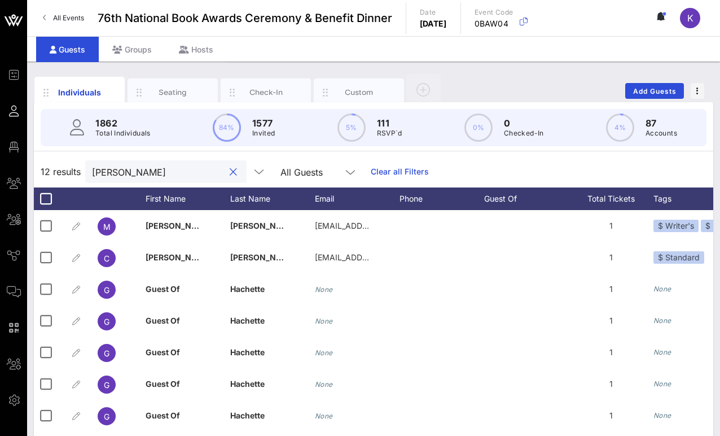
drag, startPoint x: 167, startPoint y: 174, endPoint x: 55, endPoint y: 177, distance: 111.8
click at [55, 177] on div "12 results [PERSON_NAME] All Guests Clear all Filters" at bounding box center [374, 172] width 680 height 32
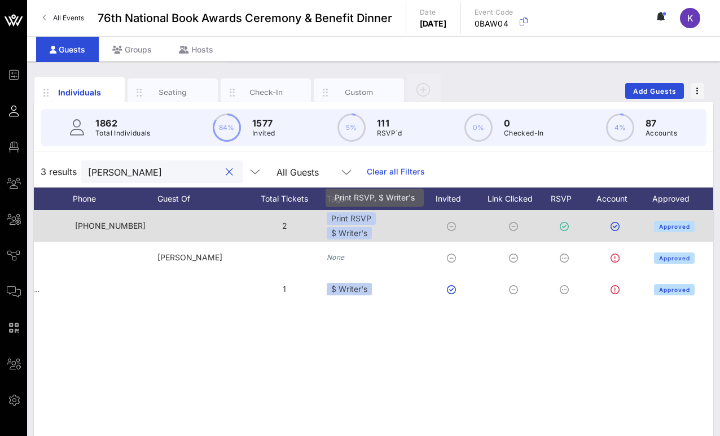
type input "[PERSON_NAME]"
click at [360, 228] on div "$ Writer's" at bounding box center [349, 233] width 45 height 12
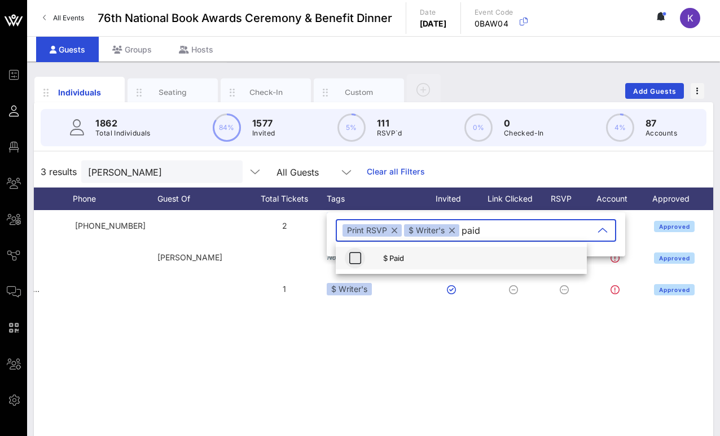
type input "paid"
click at [353, 255] on icon "button" at bounding box center [355, 258] width 14 height 14
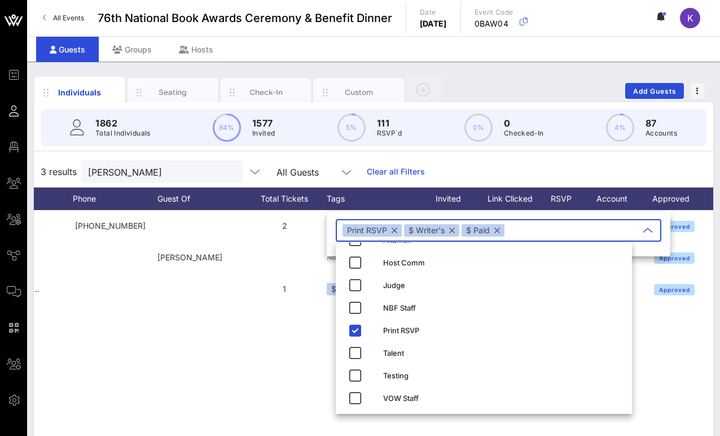
click at [269, 355] on div "D [PERSON_NAME] [PERSON_NAME]… [PHONE_NUMBER] 2 Print RSVP $ Writer's Approved …" at bounding box center [374, 379] width 680 height 339
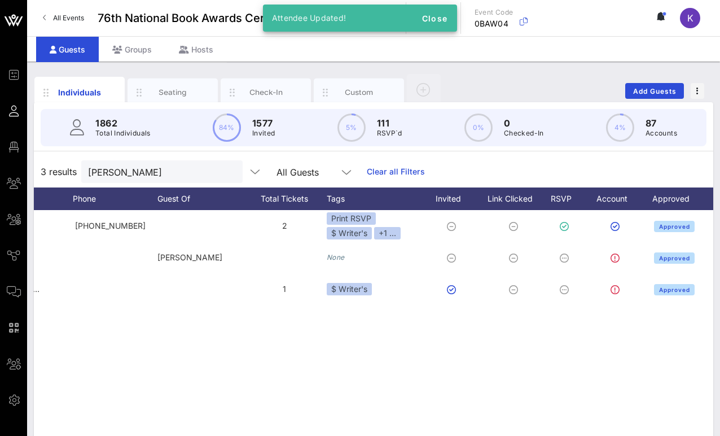
scroll to position [0, 296]
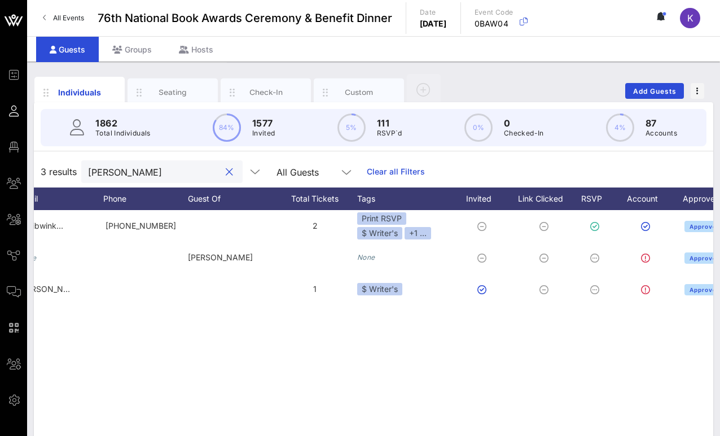
drag, startPoint x: 160, startPoint y: 167, endPoint x: 50, endPoint y: 167, distance: 110.1
click at [50, 167] on div "3 results [PERSON_NAME] All Guests Clear all Filters" at bounding box center [374, 172] width 680 height 32
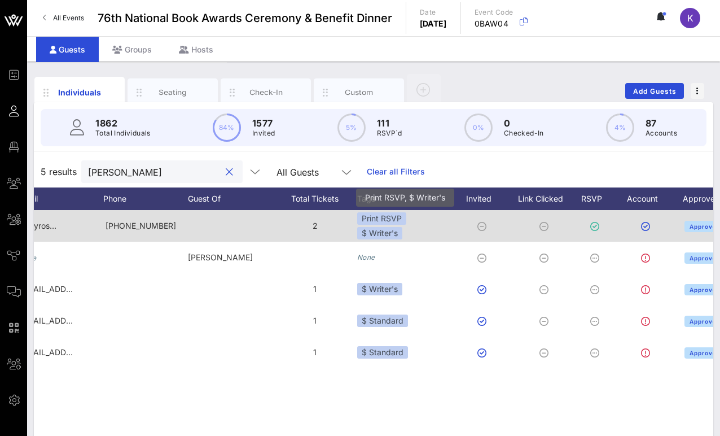
type input "[PERSON_NAME]"
click at [374, 232] on div "$ Writer's" at bounding box center [379, 233] width 45 height 12
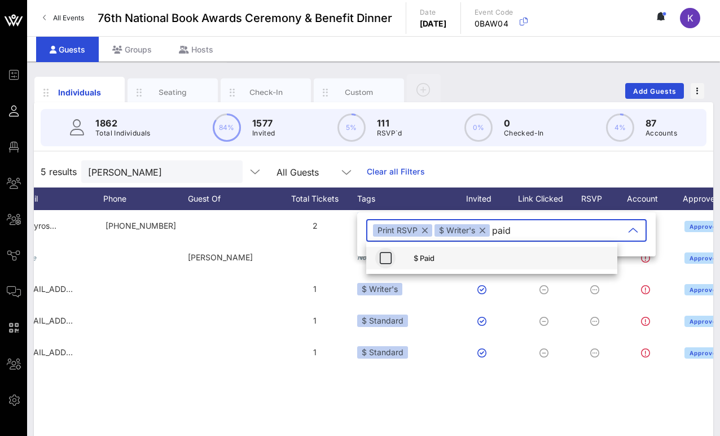
type input "paid"
click at [382, 260] on icon "button" at bounding box center [386, 258] width 14 height 14
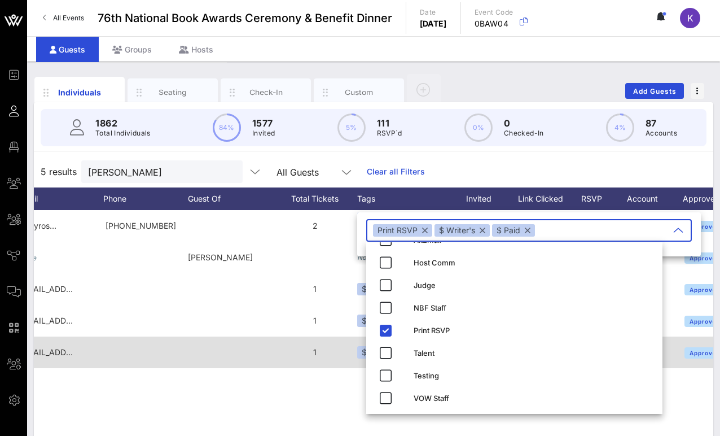
click at [251, 342] on div at bounding box center [230, 353] width 85 height 32
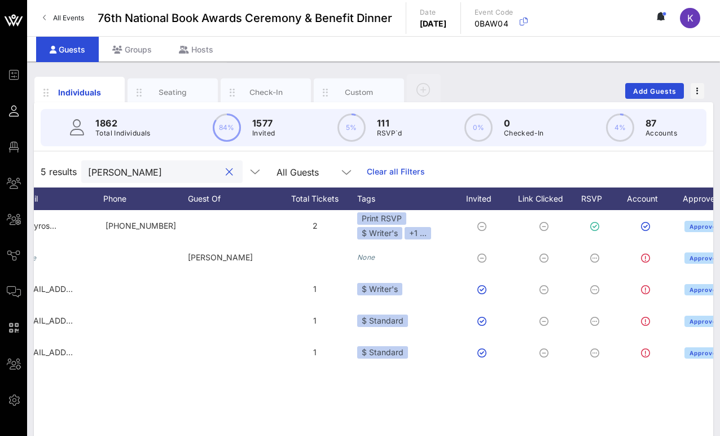
drag, startPoint x: 132, startPoint y: 169, endPoint x: 61, endPoint y: 165, distance: 70.7
click at [61, 165] on div "5 results [PERSON_NAME] All Guests Clear all Filters" at bounding box center [374, 172] width 680 height 32
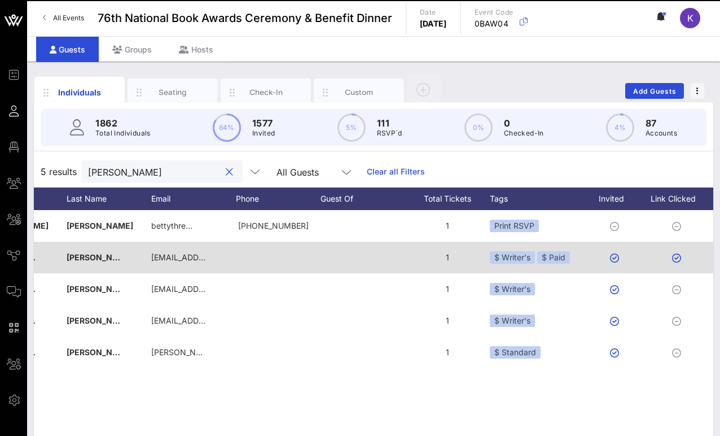
scroll to position [0, 145]
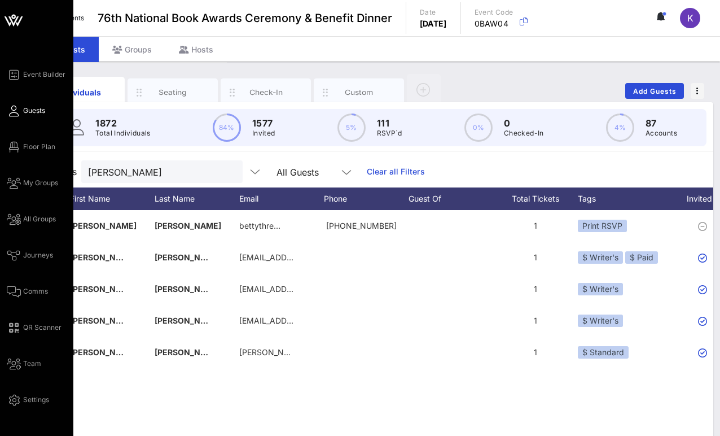
click at [2, 314] on div "Event Builder Guests Floor Plan My Groups All Groups Journeys Comms QR Scanner …" at bounding box center [36, 280] width 73 height 560
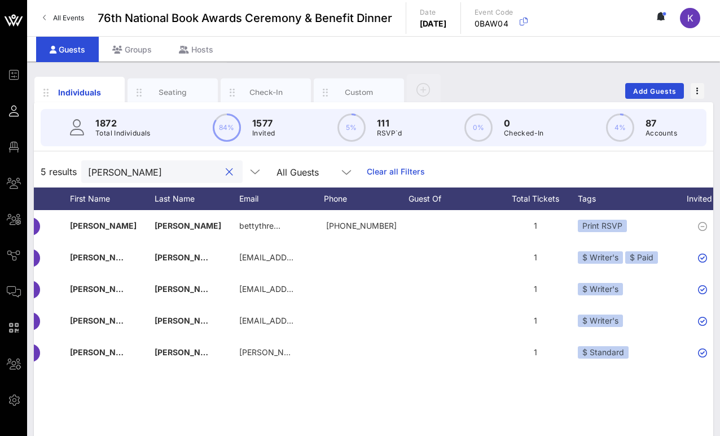
drag, startPoint x: 80, startPoint y: 169, endPoint x: 50, endPoint y: 169, distance: 29.9
click at [50, 169] on div "5 results [PERSON_NAME] All Guests Clear all Filters" at bounding box center [374, 172] width 680 height 32
paste input "[EMAIL_ADDRESS][DOMAIN_NAME]"
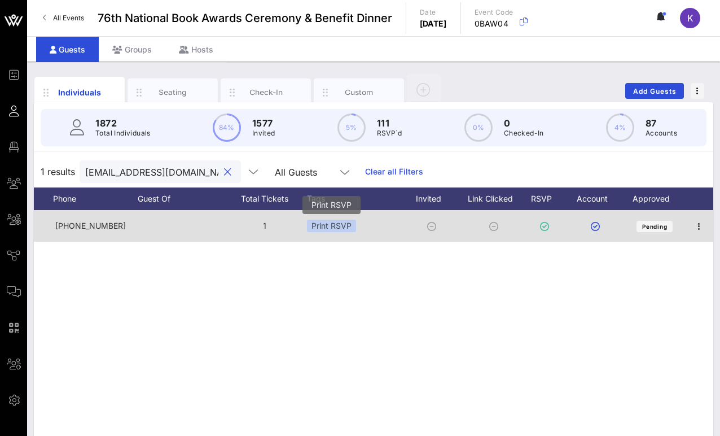
type input "[EMAIL_ADDRESS][DOMAIN_NAME]"
click at [337, 226] on div "Print RSVP" at bounding box center [331, 226] width 49 height 12
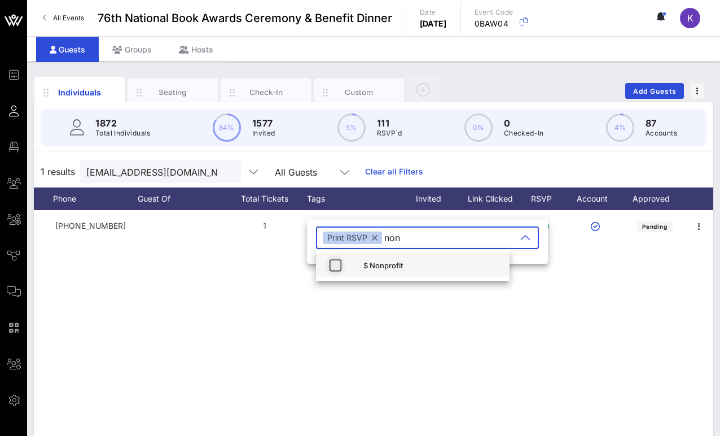
type input "non"
click at [340, 264] on icon "button" at bounding box center [336, 266] width 14 height 14
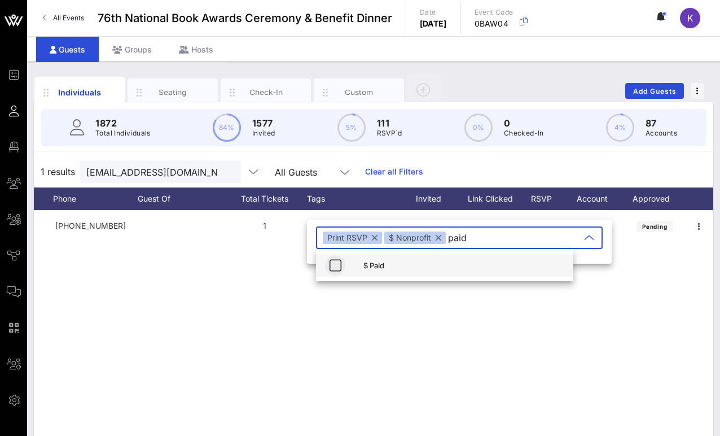
type input "paid"
click at [339, 266] on icon "button" at bounding box center [336, 266] width 14 height 14
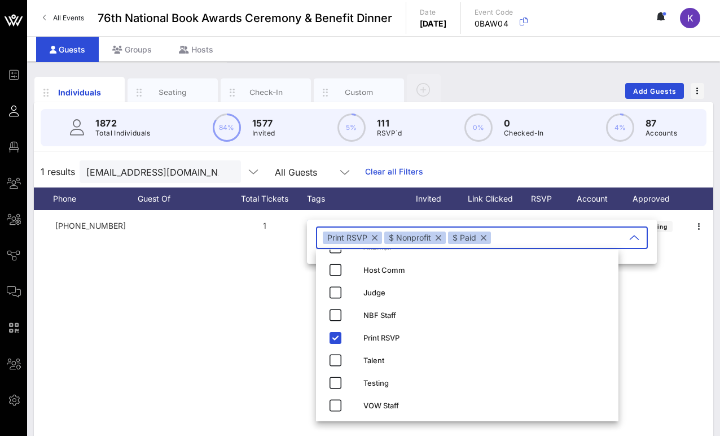
click at [256, 299] on div "C [PERSON_NAME] mdzugay@n… [PHONE_NUMBER] 1 Print RSVP Pending" at bounding box center [374, 379] width 680 height 339
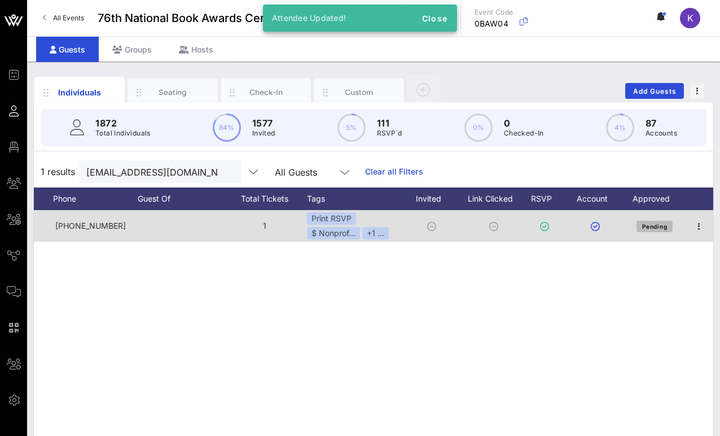
click at [530, 226] on span "Pending" at bounding box center [655, 226] width 26 height 7
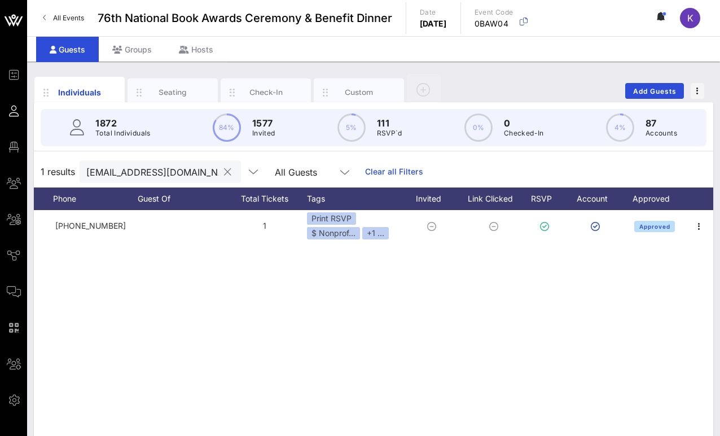
click at [163, 171] on input "[EMAIL_ADDRESS][DOMAIN_NAME]" at bounding box center [152, 171] width 132 height 15
paste input "[EMAIL_ADDRESS][PERSON_NAME][DOMAIN_NAME]"
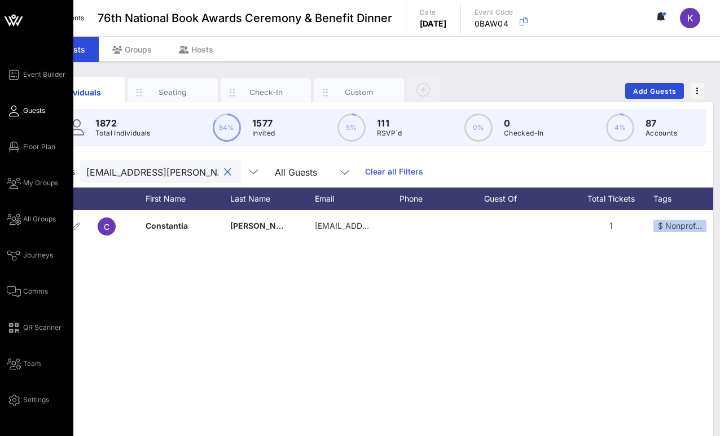
type input "[EMAIL_ADDRESS][PERSON_NAME][DOMAIN_NAME]"
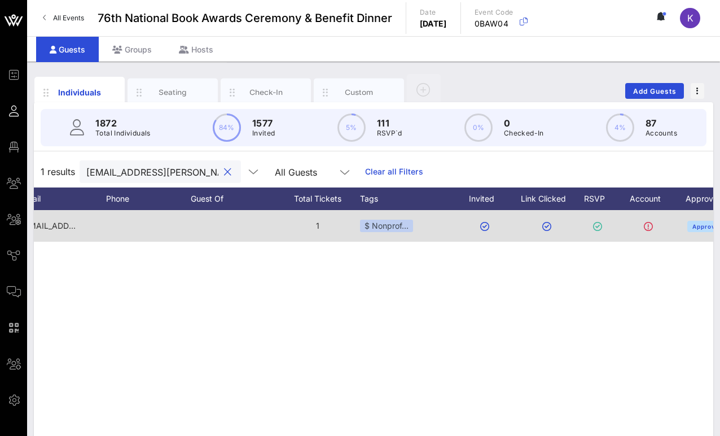
click at [377, 237] on div "$ Nonprof…" at bounding box center [408, 226] width 96 height 32
click at [382, 229] on div "$ Nonprof…" at bounding box center [386, 226] width 53 height 12
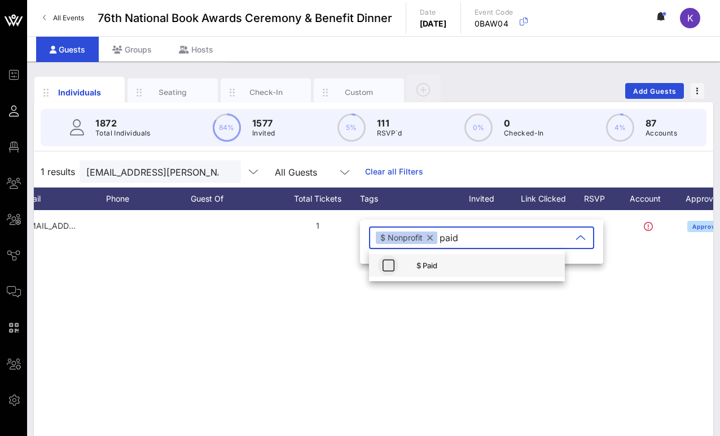
type input "paid"
click at [393, 260] on icon "button" at bounding box center [389, 266] width 14 height 14
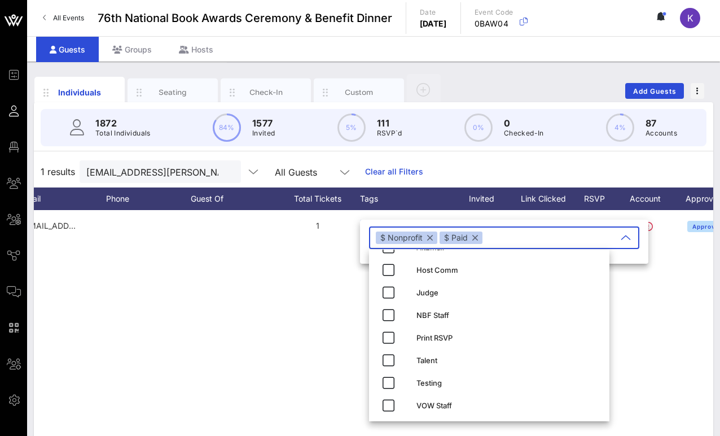
click at [335, 312] on div "C Constantia Constantinou [EMAIL_ADDRESS][PERSON_NAME][DOMAIN_NAME] 1 $ Nonprof…" at bounding box center [374, 379] width 680 height 339
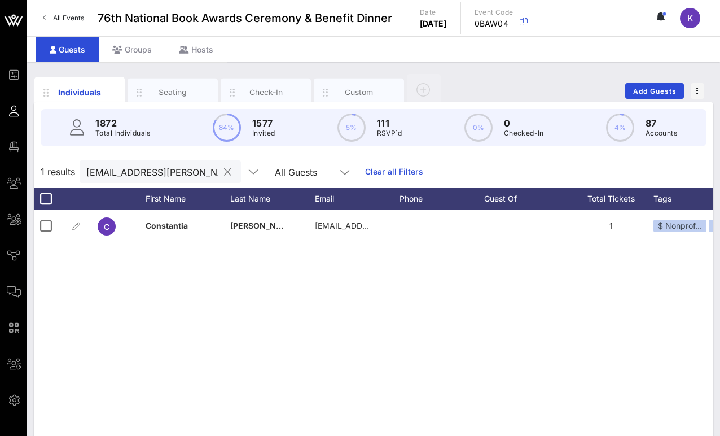
click at [157, 171] on input "[EMAIL_ADDRESS][PERSON_NAME][DOMAIN_NAME]" at bounding box center [152, 171] width 132 height 15
paste input "[PERSON_NAME][EMAIL_ADDRESS][PERSON_NAME]jamesbooks"
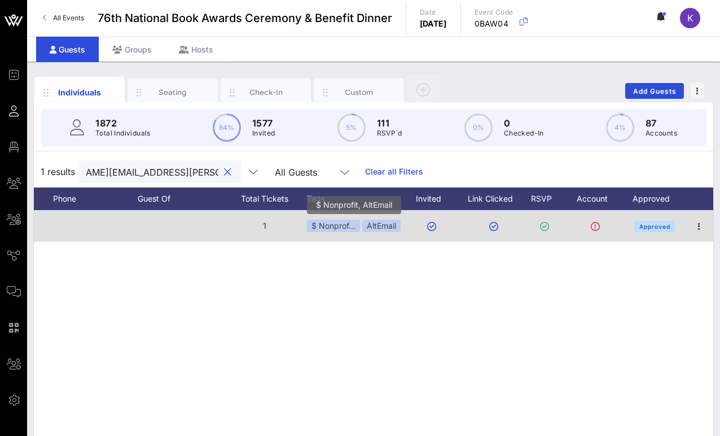
type input "[PERSON_NAME][EMAIL_ADDRESS][PERSON_NAME][DOMAIN_NAME]"
click at [344, 227] on div "$ Nonprof…" at bounding box center [333, 226] width 53 height 12
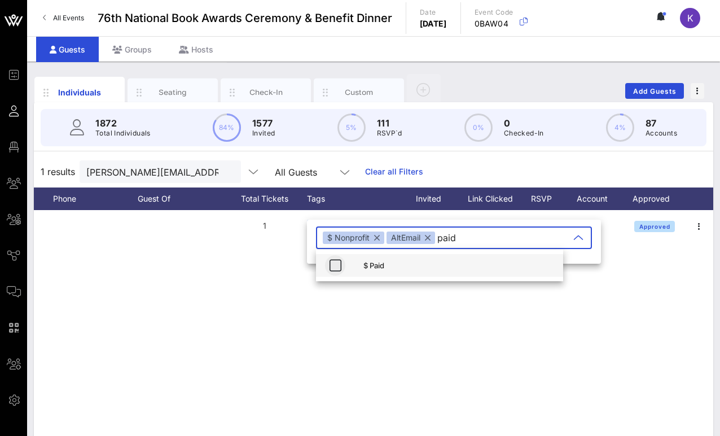
type input "paid"
click at [334, 264] on icon "button" at bounding box center [336, 266] width 14 height 14
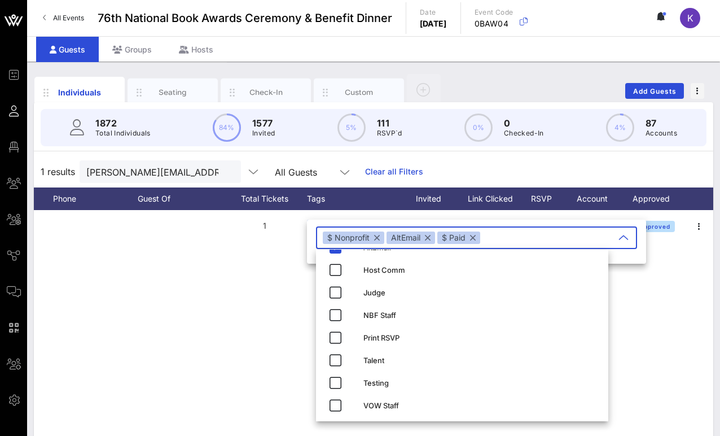
click at [275, 291] on div "C Carey Salerno [EMAIL_ADDRESS][PERSON_NAME][DOMAIN_NAME] 1 $ Nonprof… AltEmail…" at bounding box center [374, 379] width 680 height 339
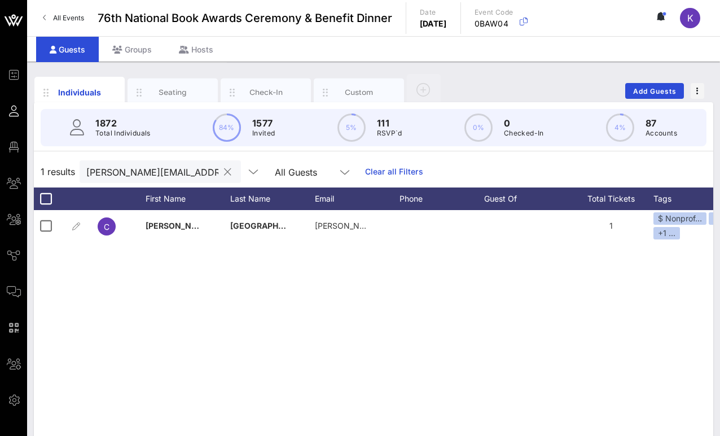
click at [127, 174] on input "[PERSON_NAME][EMAIL_ADDRESS][PERSON_NAME][DOMAIN_NAME]" at bounding box center [152, 171] width 132 height 15
paste input "jrotonda@mplfoundation"
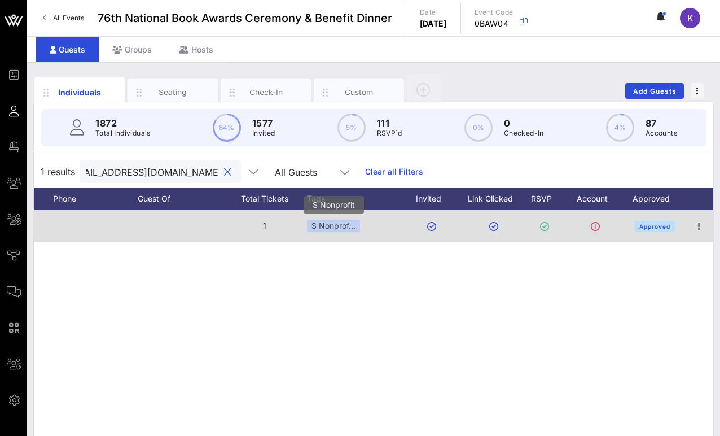
type input "[EMAIL_ADDRESS][DOMAIN_NAME]"
click at [326, 223] on div "$ Nonprof…" at bounding box center [333, 226] width 53 height 12
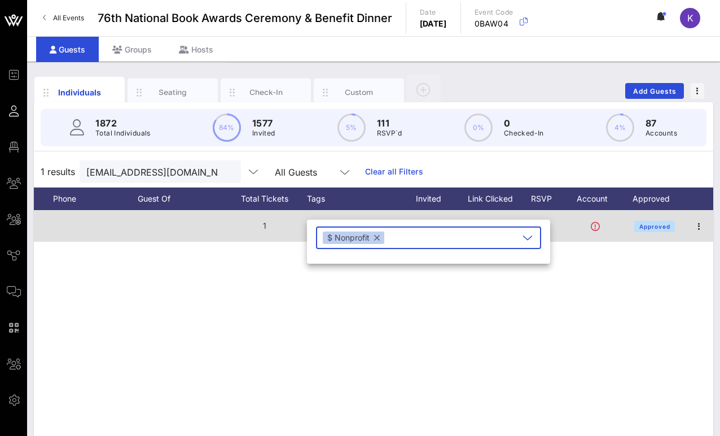
click at [326, 223] on div "​ $ Nonprofit" at bounding box center [428, 242] width 243 height 44
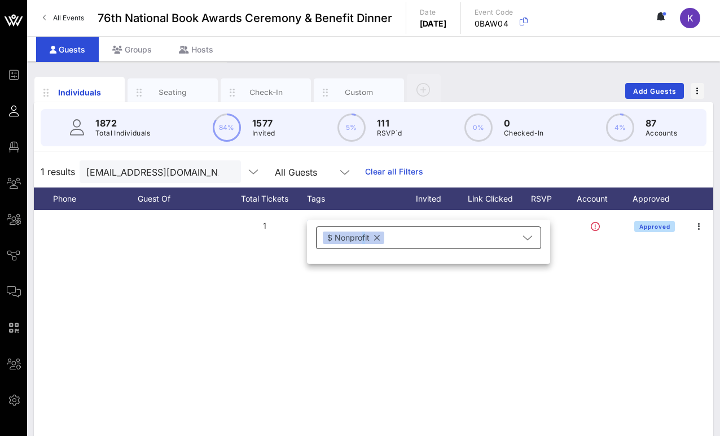
click at [403, 241] on div "$ Nonprofit" at bounding box center [421, 237] width 196 height 23
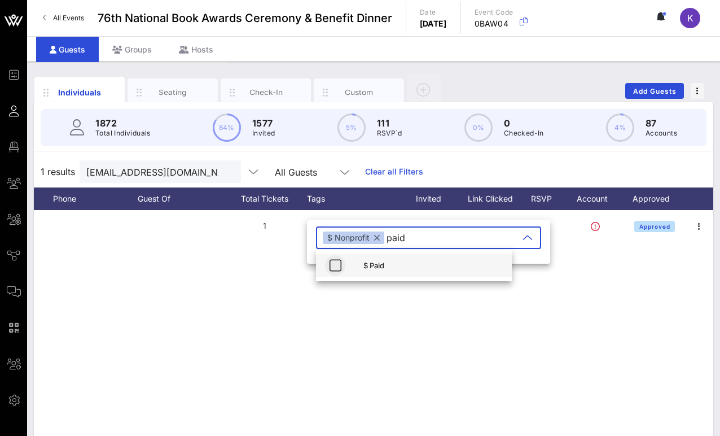
type input "paid"
click at [337, 268] on icon "button" at bounding box center [336, 266] width 14 height 14
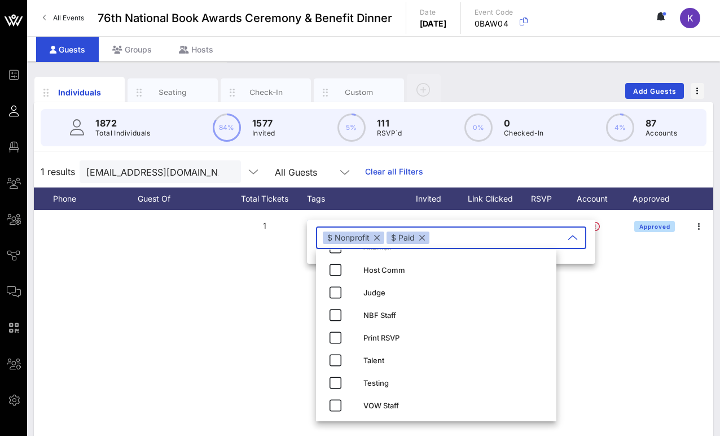
click at [261, 320] on div "[PERSON_NAME] [PERSON_NAME][EMAIL_ADDRESS][DOMAIN_NAME] 1 $ Nonprof… Approved" at bounding box center [374, 379] width 680 height 339
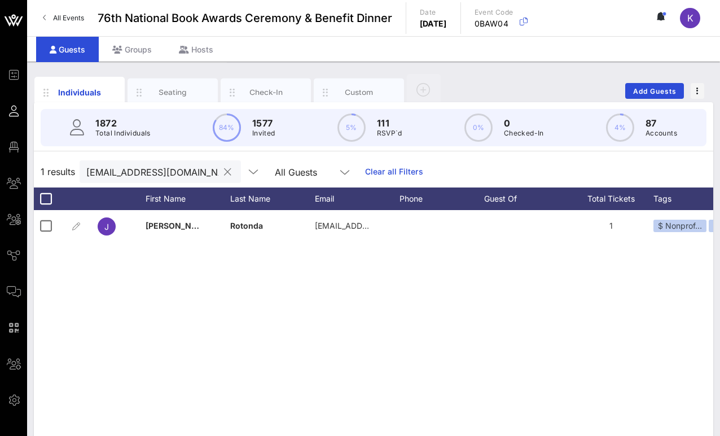
click at [122, 171] on input "[EMAIL_ADDRESS][DOMAIN_NAME]" at bounding box center [152, 171] width 132 height 15
paste input "[PERSON_NAME]@aaww"
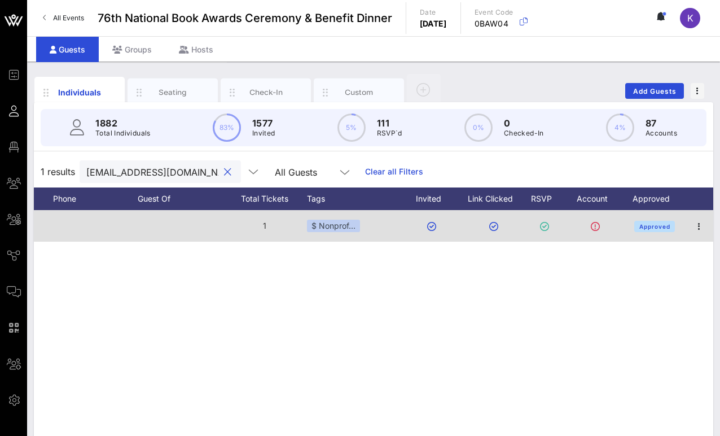
type input "[EMAIL_ADDRESS][DOMAIN_NAME]"
click at [326, 228] on div "$ Nonprof…" at bounding box center [333, 226] width 53 height 12
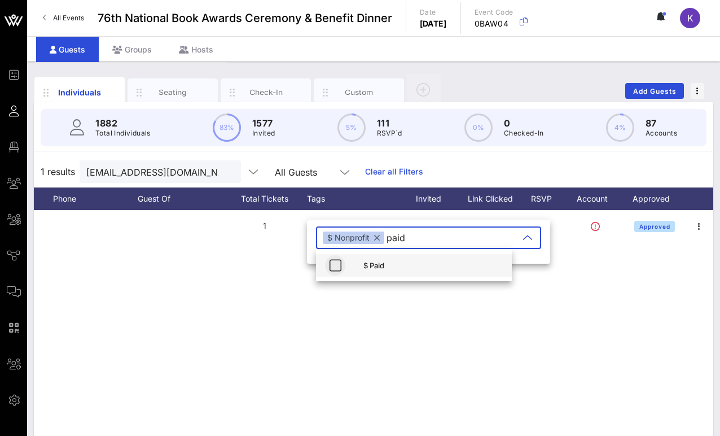
type input "paid"
click at [337, 266] on icon "button" at bounding box center [336, 266] width 14 height 14
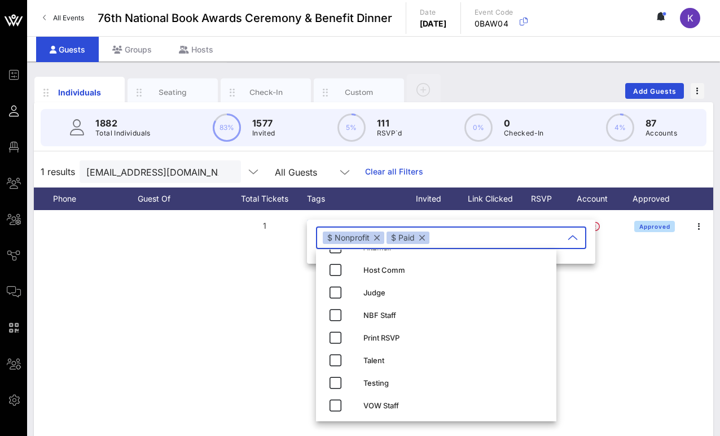
click at [255, 305] on div "J [PERSON_NAME] [PERSON_NAME][EMAIL_ADDRESS][DOMAIN_NAME] 1 $ Nonprof… Approved" at bounding box center [374, 379] width 680 height 339
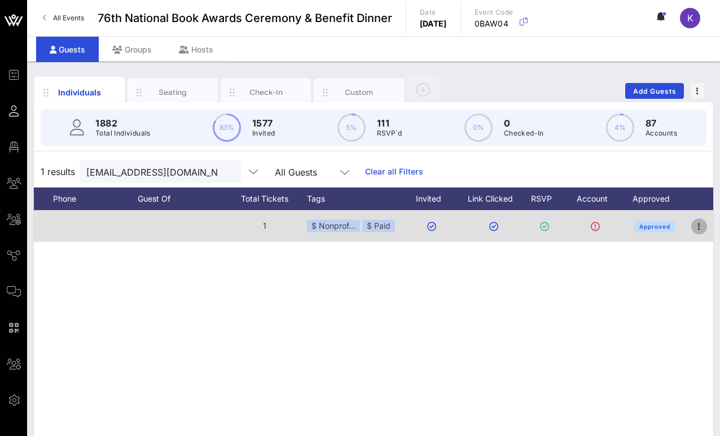
click at [530, 230] on icon "button" at bounding box center [700, 227] width 14 height 14
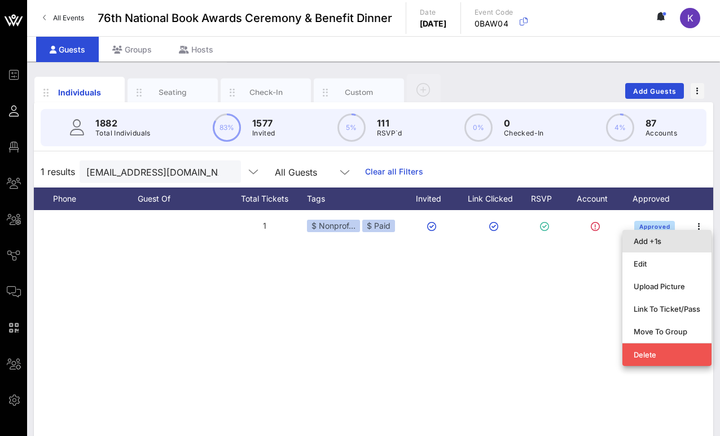
click at [530, 243] on div "Add +1s" at bounding box center [667, 241] width 67 height 9
type input "Guest Of"
type input "[PERSON_NAME]"
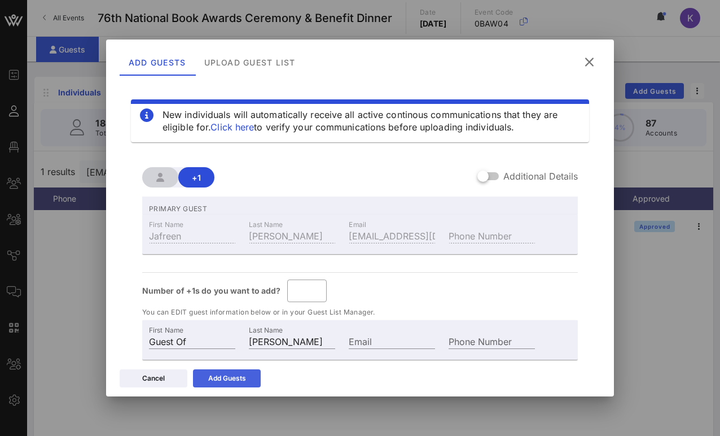
click at [235, 379] on div "Add Guests" at bounding box center [227, 378] width 38 height 11
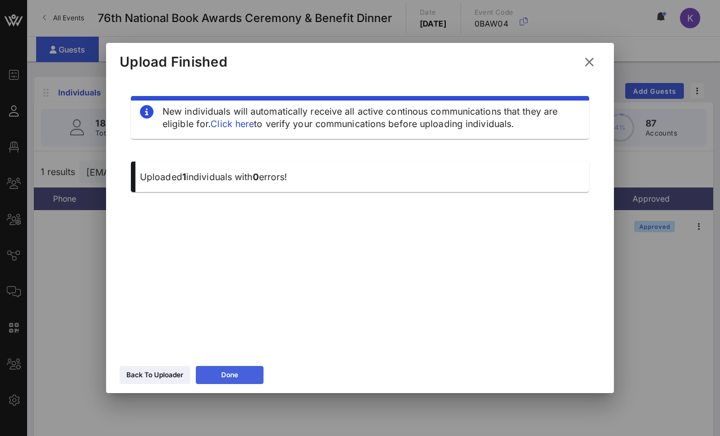
click at [238, 374] on div "Done" at bounding box center [229, 374] width 17 height 11
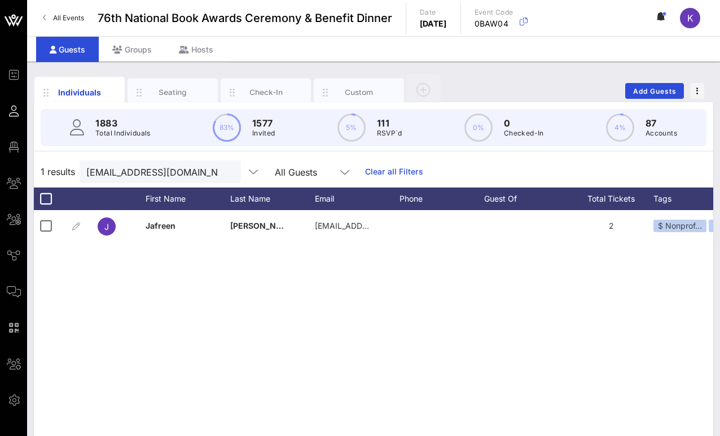
scroll to position [0, 42]
click at [135, 172] on input "[EMAIL_ADDRESS][DOMAIN_NAME]" at bounding box center [152, 171] width 132 height 15
paste input "dwilson@authorsguildfoundation"
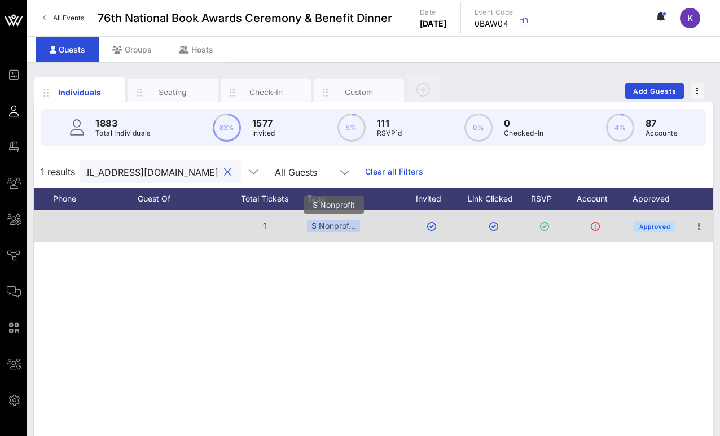
type input "[EMAIL_ADDRESS][DOMAIN_NAME]"
click at [337, 228] on div "$ Nonprof…" at bounding box center [333, 226] width 53 height 12
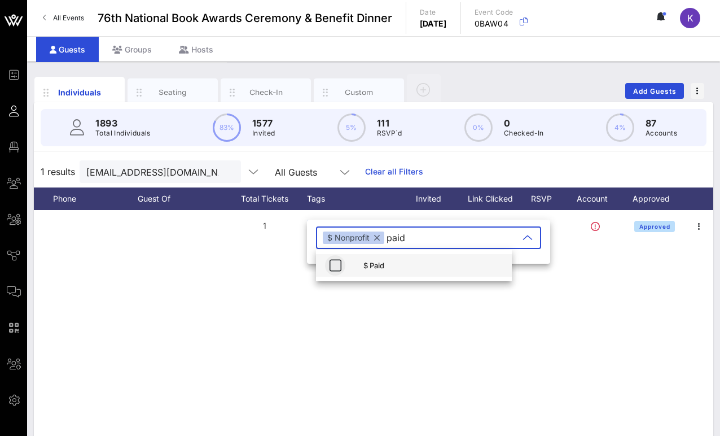
type input "paid"
click at [339, 265] on icon "button" at bounding box center [336, 266] width 14 height 14
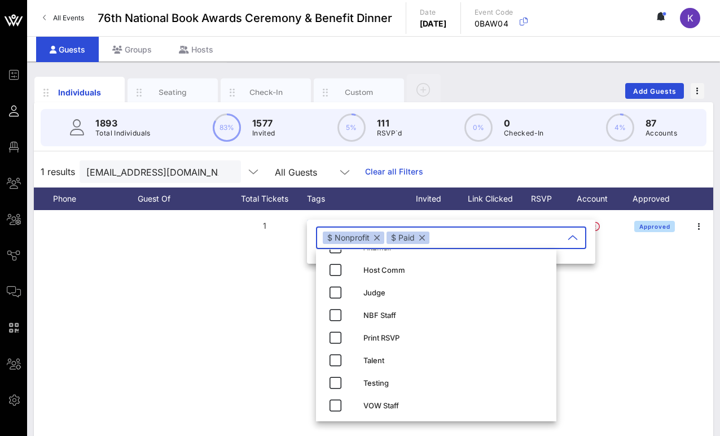
click at [265, 305] on div "D [PERSON_NAME] [EMAIL_ADDRESS][DOMAIN_NAME] 1 $ Nonprof… Approved" at bounding box center [374, 379] width 680 height 339
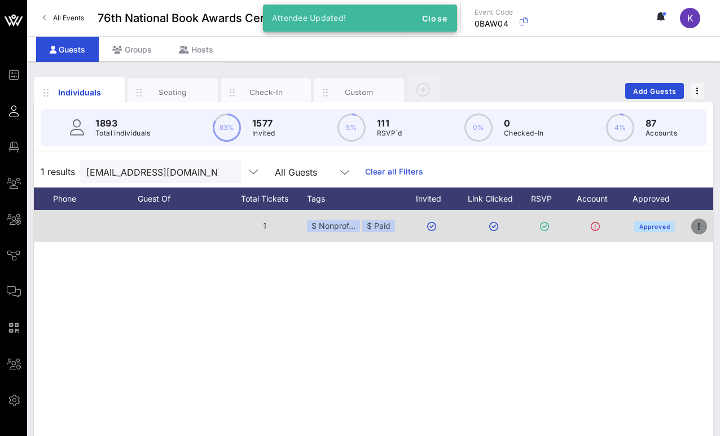
click at [530, 224] on icon "button" at bounding box center [700, 227] width 14 height 14
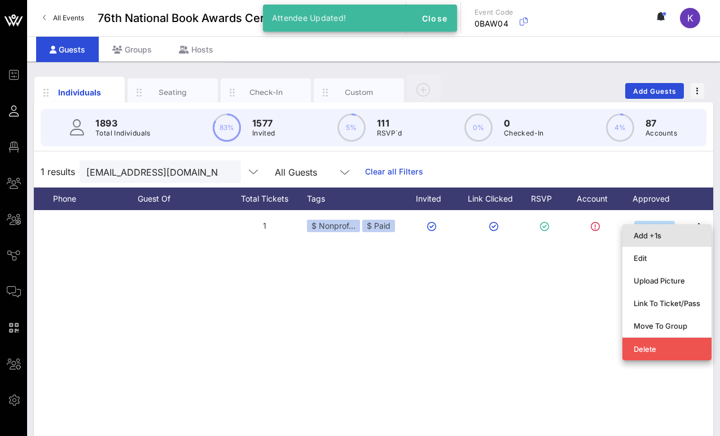
click at [530, 234] on div "Add +1s" at bounding box center [667, 235] width 67 height 9
type input "Guest Of"
type input "[PERSON_NAME]"
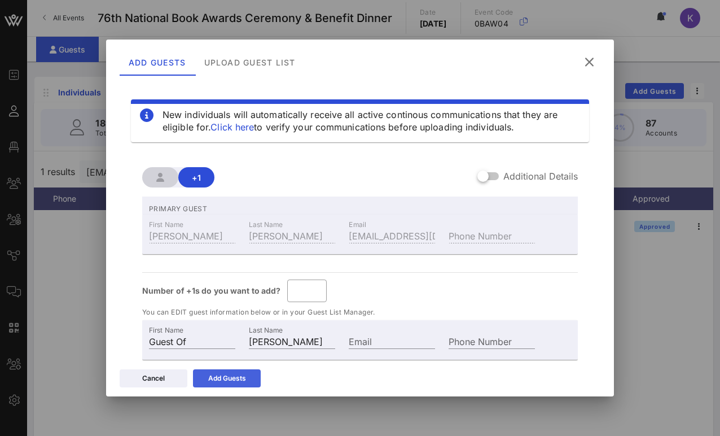
click at [225, 382] on div "Add Guests" at bounding box center [227, 378] width 38 height 11
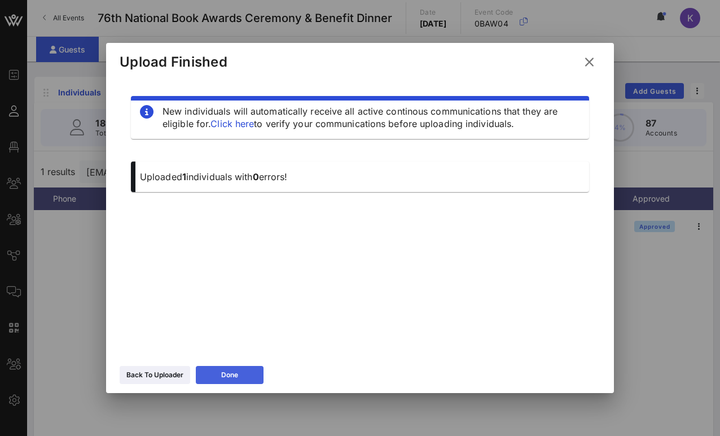
click at [234, 377] on div "Done" at bounding box center [229, 374] width 17 height 11
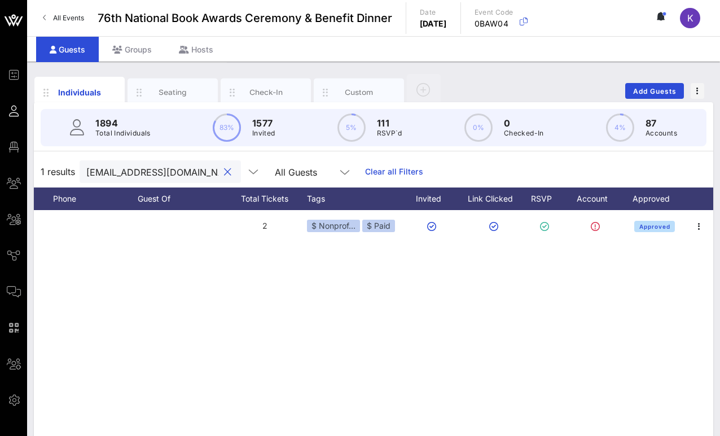
click at [124, 174] on input "[EMAIL_ADDRESS][DOMAIN_NAME]" at bounding box center [152, 171] width 132 height 15
paste input "caddlesperger@ucross"
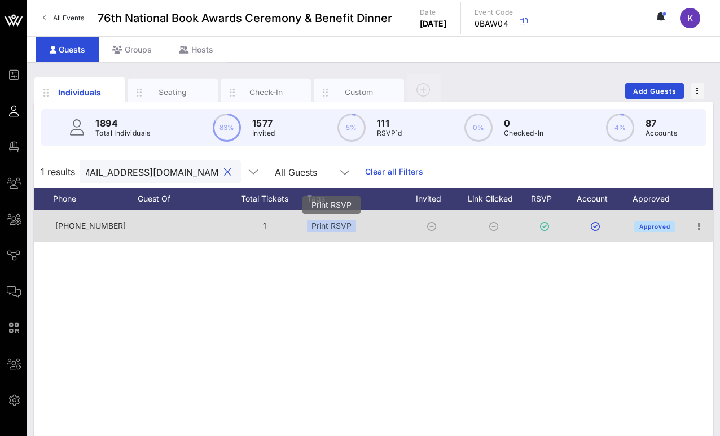
type input "[EMAIL_ADDRESS][DOMAIN_NAME]"
click at [343, 221] on div "Print RSVP" at bounding box center [331, 226] width 49 height 12
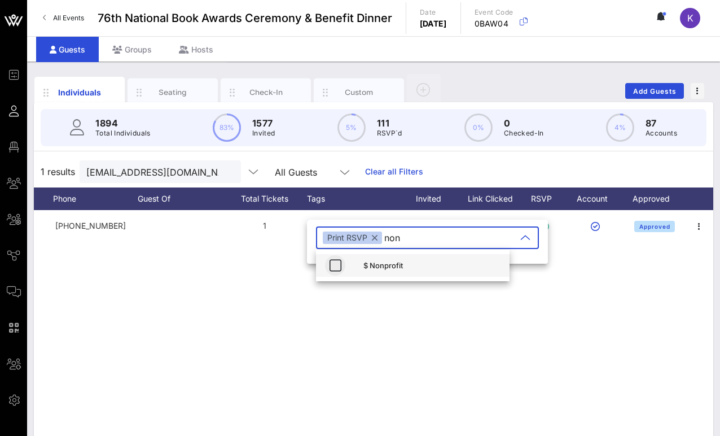
type input "non"
click at [333, 267] on icon "button" at bounding box center [336, 266] width 14 height 14
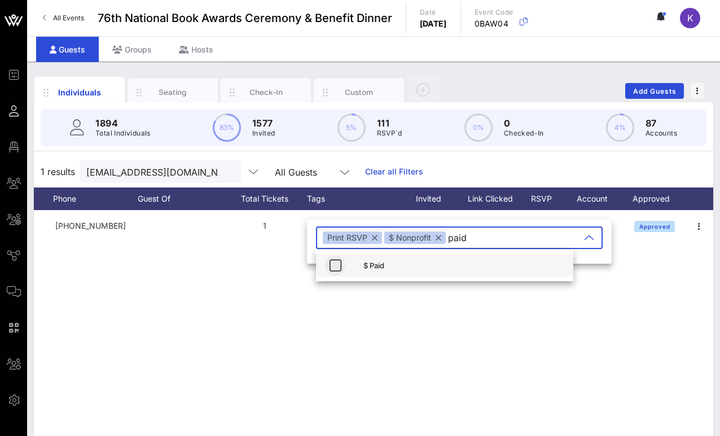
type input "paid"
click at [341, 263] on icon "button" at bounding box center [336, 266] width 14 height 14
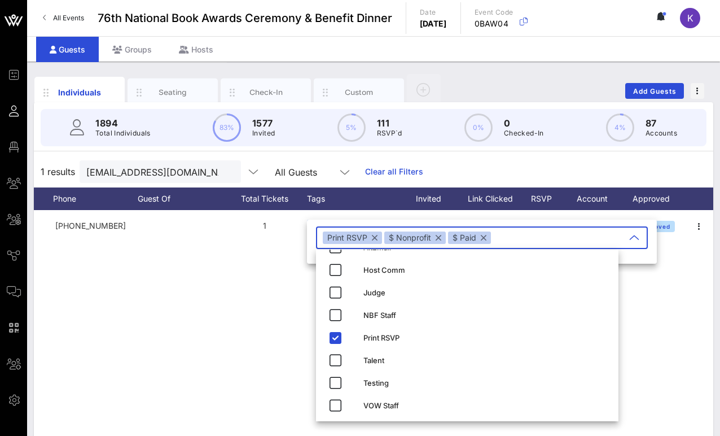
click at [273, 294] on div "C [PERSON_NAME] caddlespe… [PHONE_NUMBER] 1 Print RSVP Approved" at bounding box center [374, 379] width 680 height 339
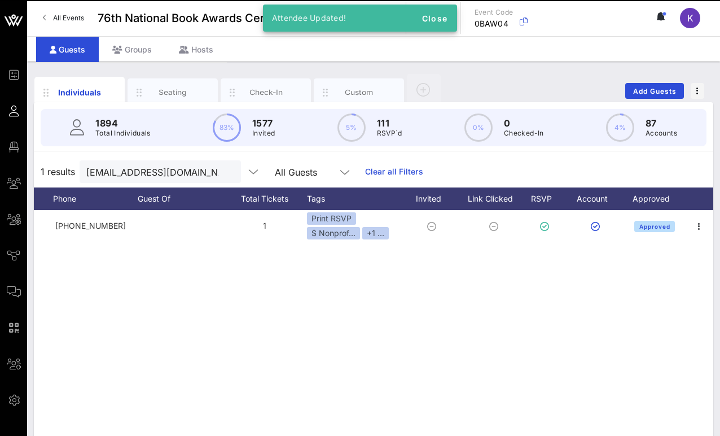
click at [273, 293] on div "C [PERSON_NAME] caddlespe… [PHONE_NUMBER] 1 Print RSVP $ Nonprof… +1 ... Approv…" at bounding box center [374, 379] width 680 height 339
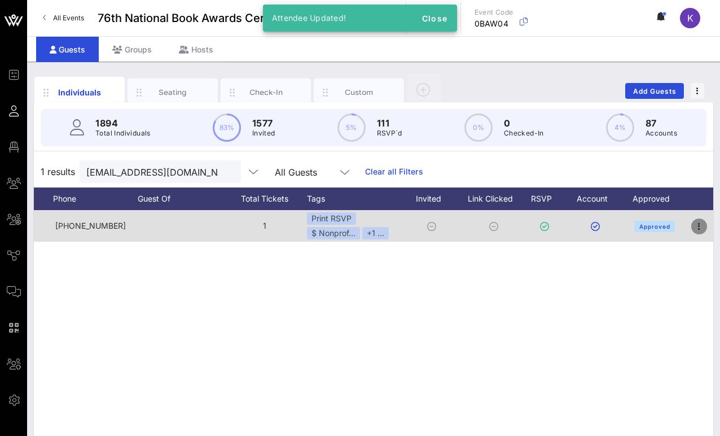
click at [530, 226] on icon "button" at bounding box center [700, 227] width 14 height 14
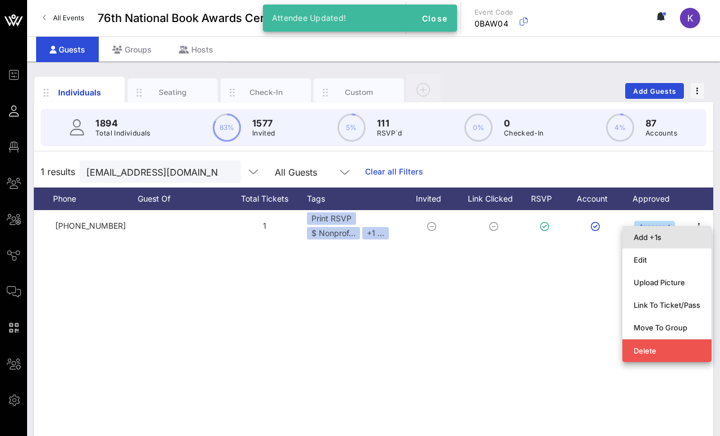
click at [530, 242] on div "Add +1s" at bounding box center [667, 237] width 67 height 18
type input "Guest Of"
type input "[PERSON_NAME]"
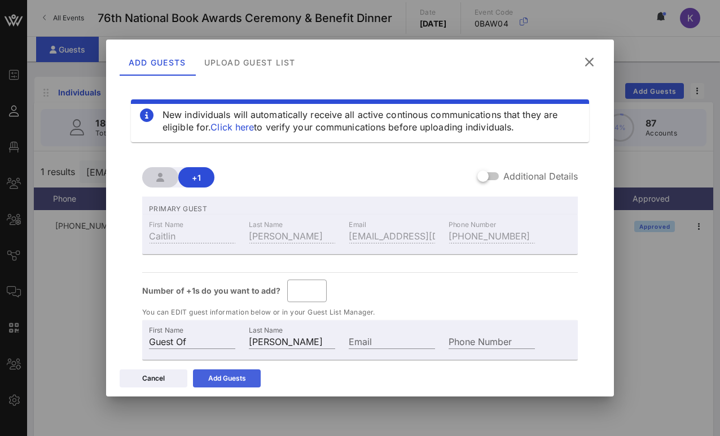
click at [237, 377] on div "Add Guests" at bounding box center [227, 378] width 38 height 11
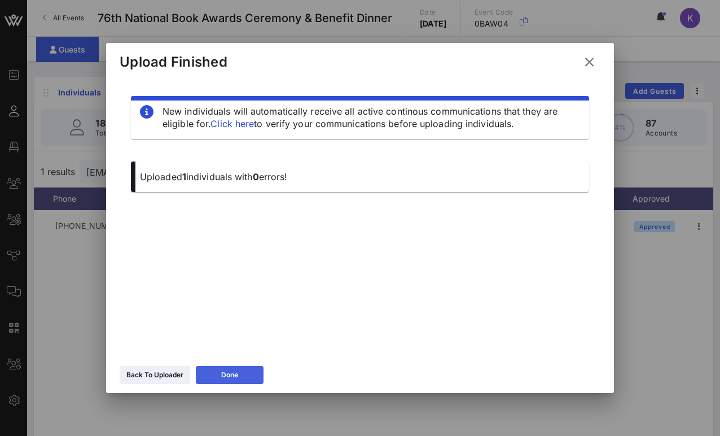
click at [231, 375] on icon at bounding box center [229, 374] width 8 height 7
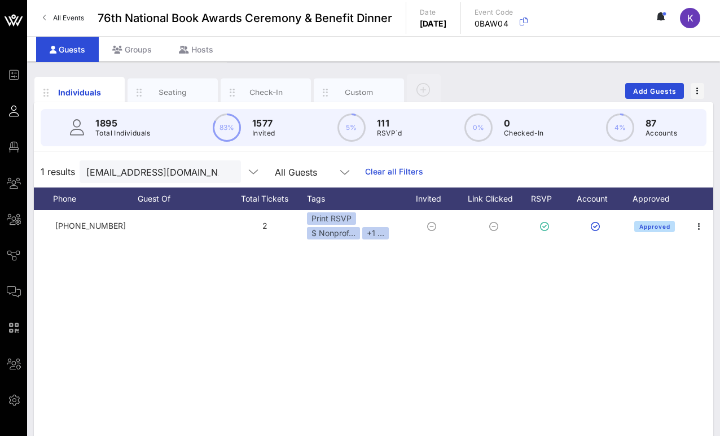
scroll to position [0, 183]
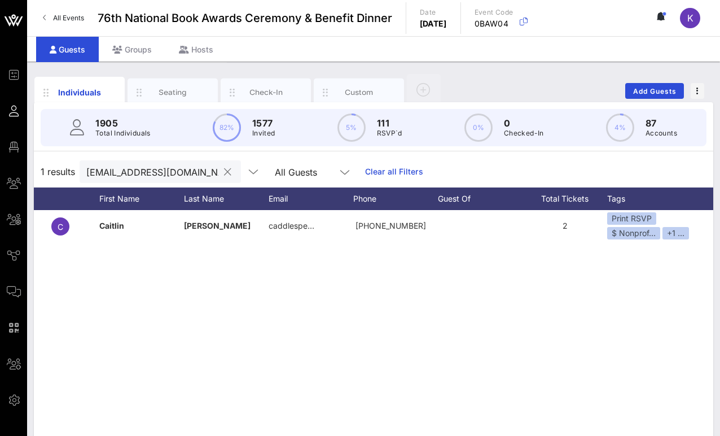
click at [186, 172] on input "[EMAIL_ADDRESS][DOMAIN_NAME]" at bounding box center [152, 171] width 132 height 15
click at [224, 172] on button "clear icon" at bounding box center [227, 172] width 7 height 11
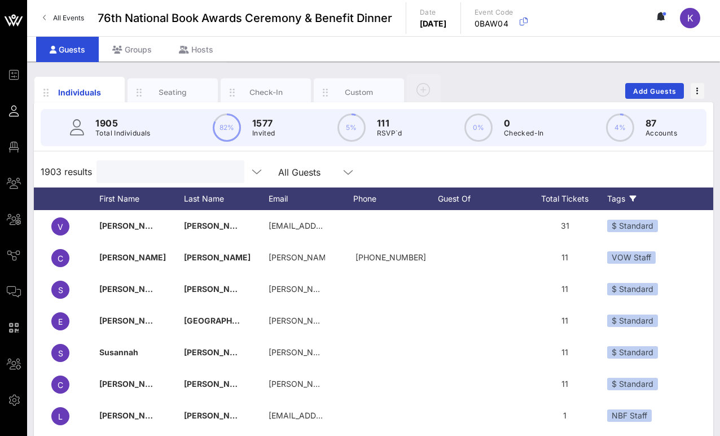
click at [530, 200] on div "Tags" at bounding box center [656, 198] width 96 height 23
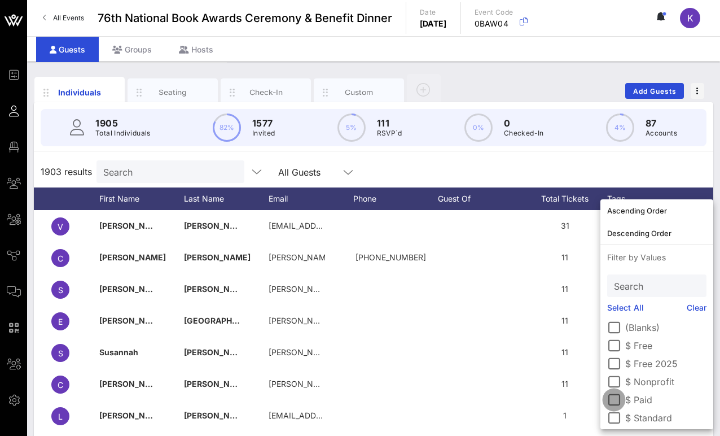
click at [530, 397] on div at bounding box center [614, 399] width 19 height 19
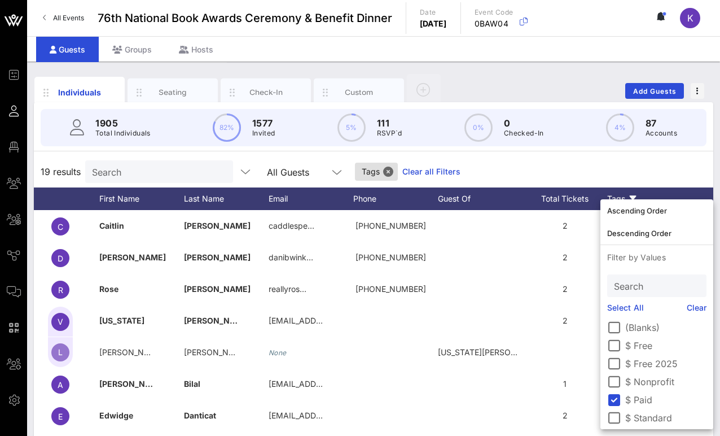
click at [521, 169] on div "19 results Search All Guests Tags Clear all Filters" at bounding box center [374, 172] width 680 height 32
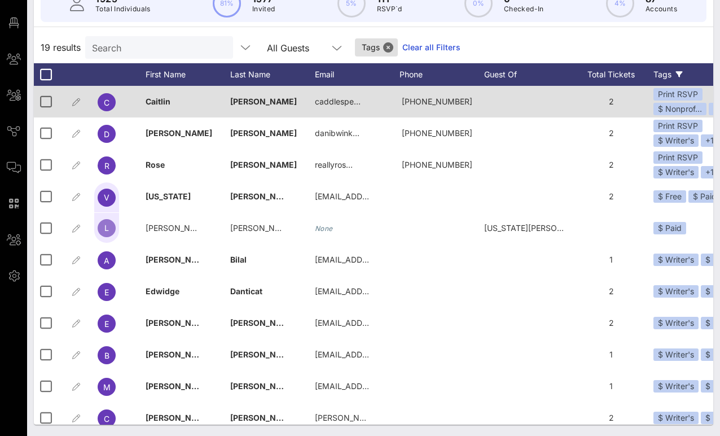
scroll to position [122, 0]
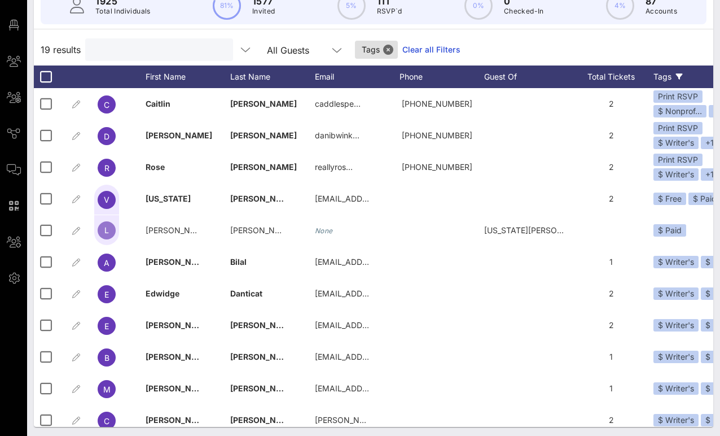
click at [151, 53] on input "text" at bounding box center [158, 49] width 132 height 15
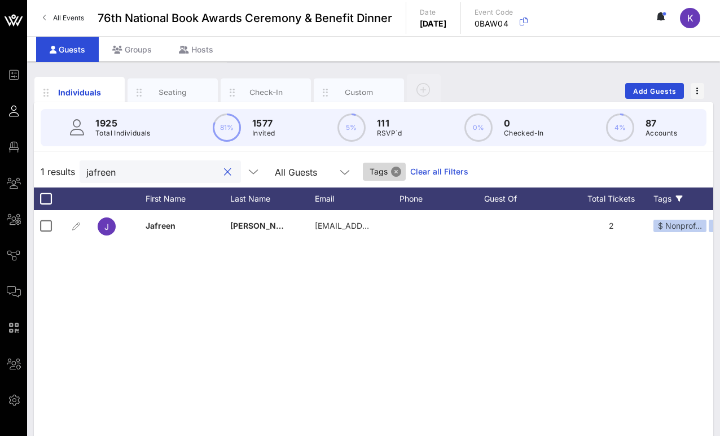
type input "jafreen"
click at [391, 169] on button "Close" at bounding box center [396, 172] width 10 height 10
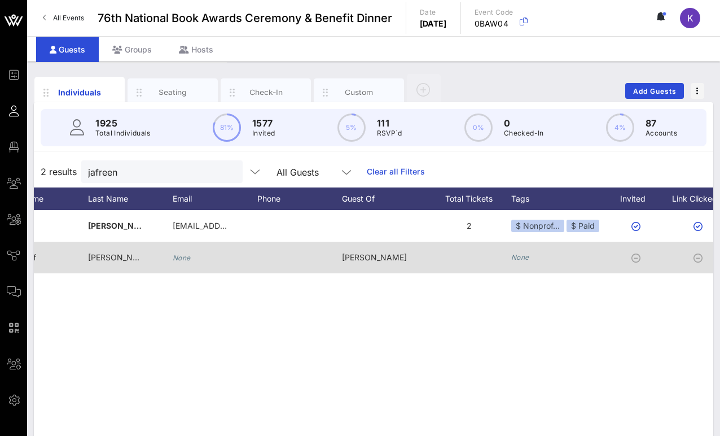
scroll to position [0, 230]
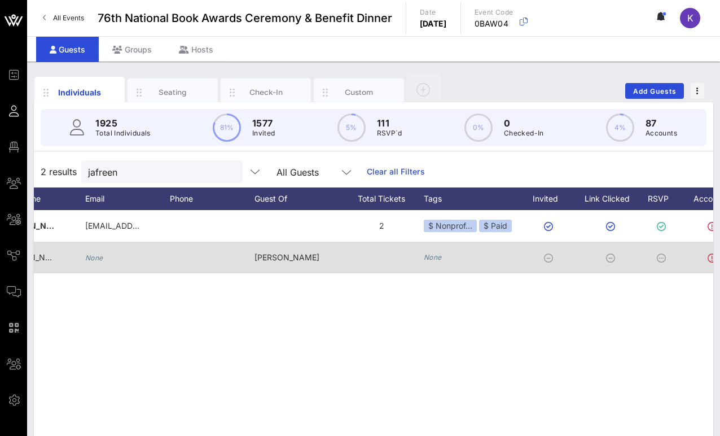
click at [437, 258] on icon "None" at bounding box center [433, 257] width 18 height 8
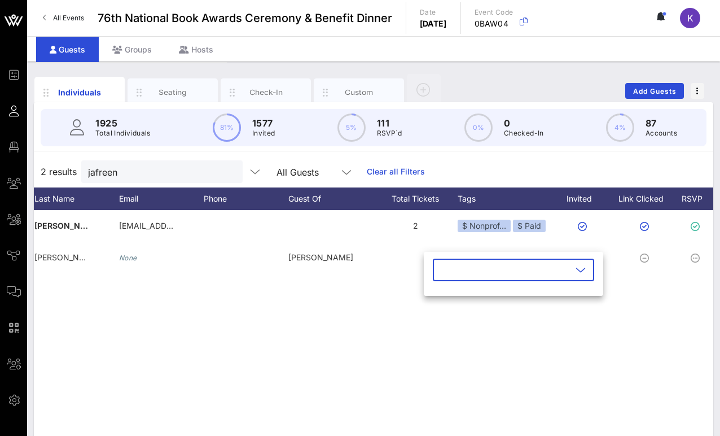
scroll to position [0, 225]
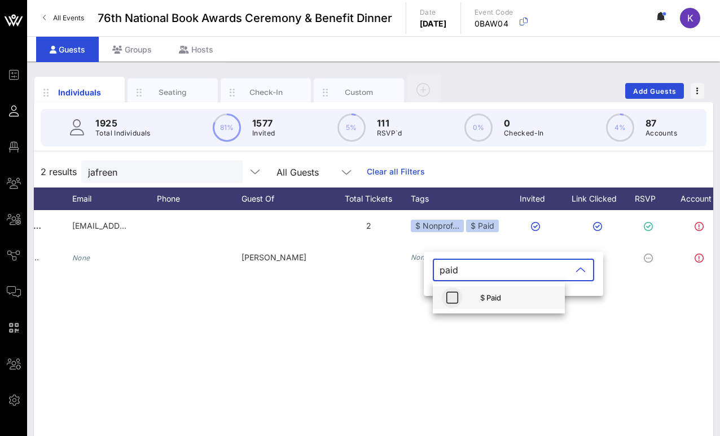
type input "paid"
click at [455, 295] on icon "button" at bounding box center [452, 298] width 14 height 14
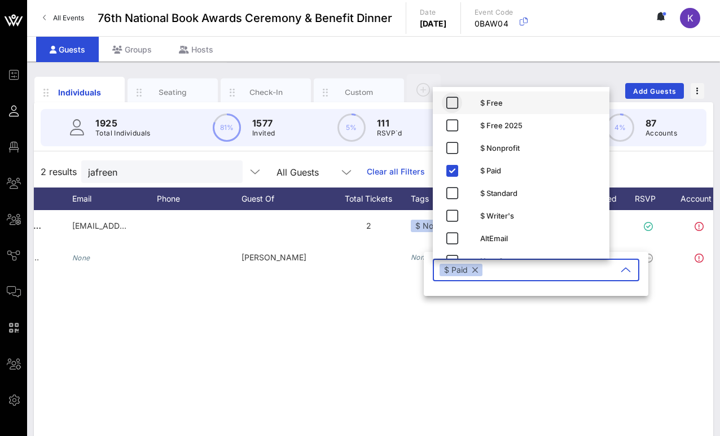
click at [455, 295] on div "​ $ Paid" at bounding box center [536, 277] width 207 height 37
click at [398, 316] on div "J [PERSON_NAME] [PERSON_NAME][EMAIL_ADDRESS][DOMAIN_NAME] 2 $ Nonprof… $ Paid A…" at bounding box center [374, 379] width 680 height 339
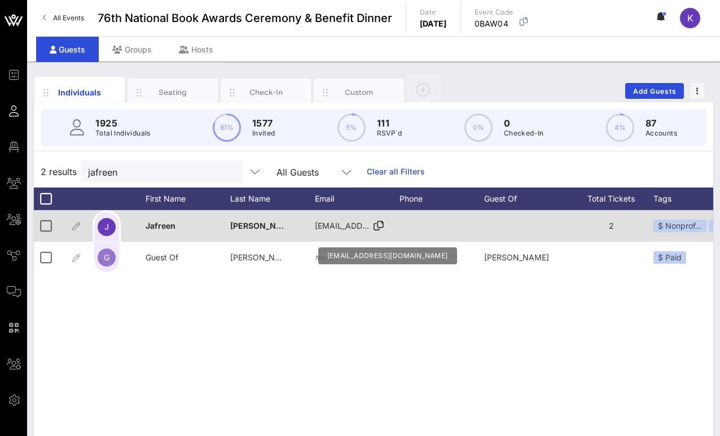
click at [325, 238] on div "[EMAIL_ADDRESS][DOMAIN_NAME]" at bounding box center [343, 226] width 56 height 32
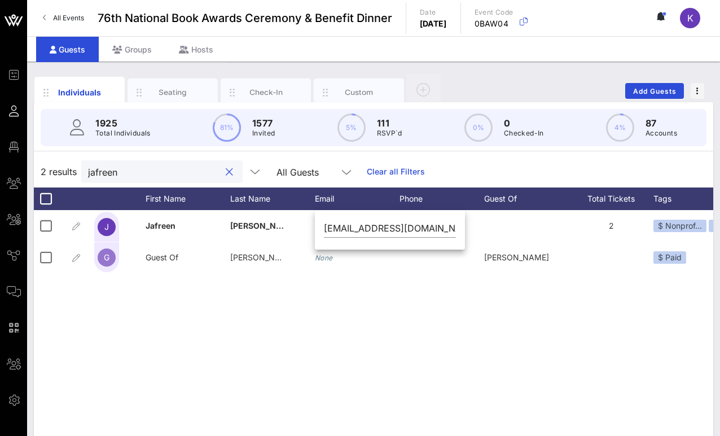
drag, startPoint x: 117, startPoint y: 170, endPoint x: 69, endPoint y: 164, distance: 48.4
click at [69, 164] on div "2 results jafreen All Guests Clear all Filters" at bounding box center [374, 172] width 680 height 32
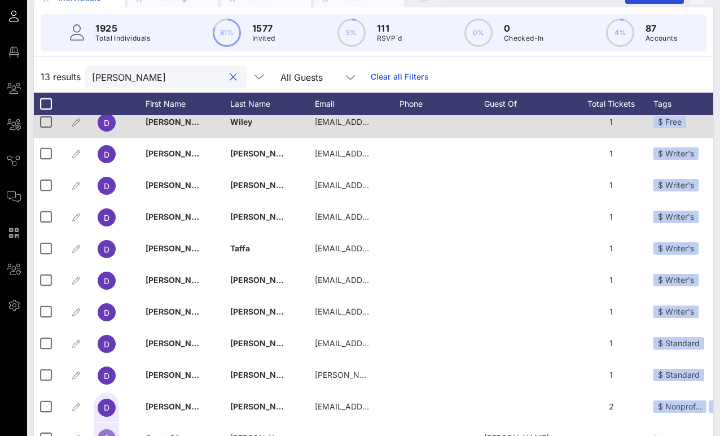
scroll to position [124, 0]
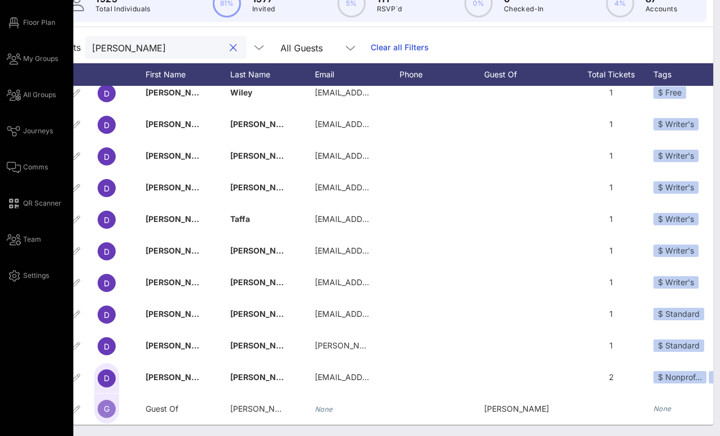
type input "[PERSON_NAME]"
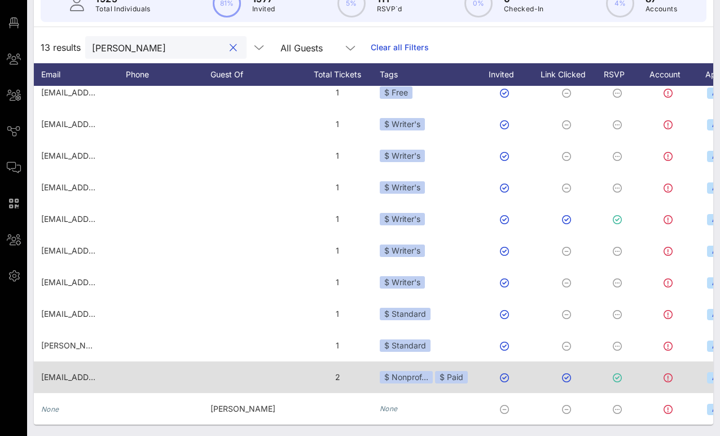
scroll to position [0, 324]
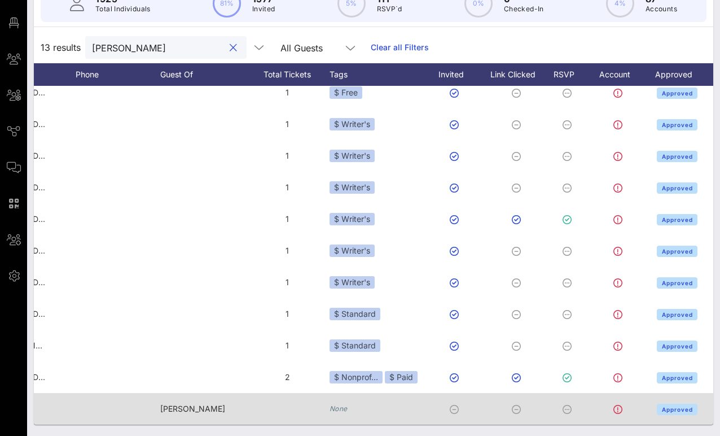
click at [342, 407] on icon "None" at bounding box center [339, 408] width 18 height 8
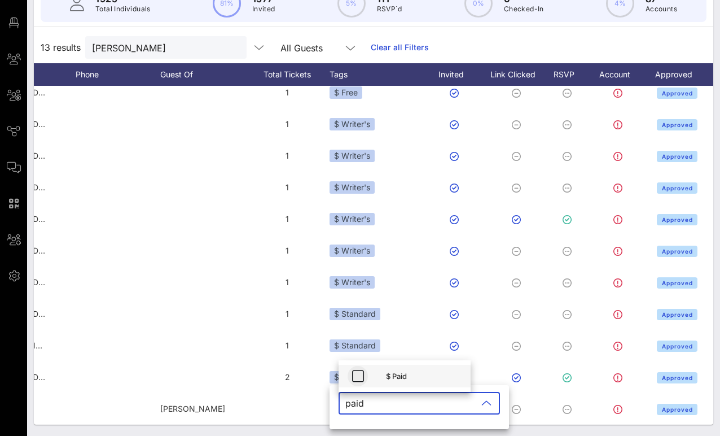
type input "paid"
click at [358, 374] on icon "button" at bounding box center [358, 376] width 14 height 14
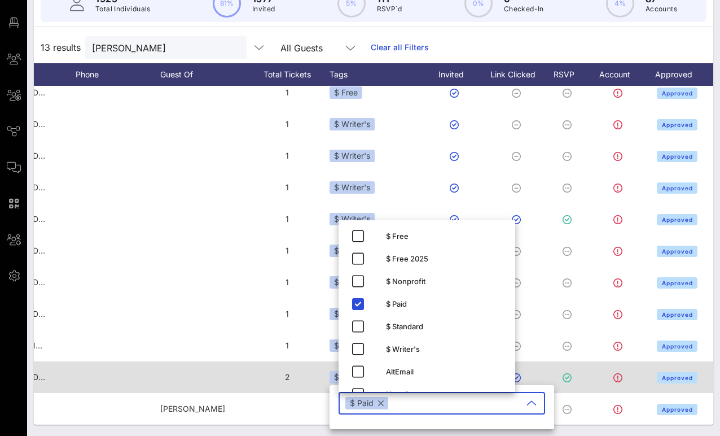
click at [246, 381] on div "2" at bounding box center [287, 377] width 85 height 32
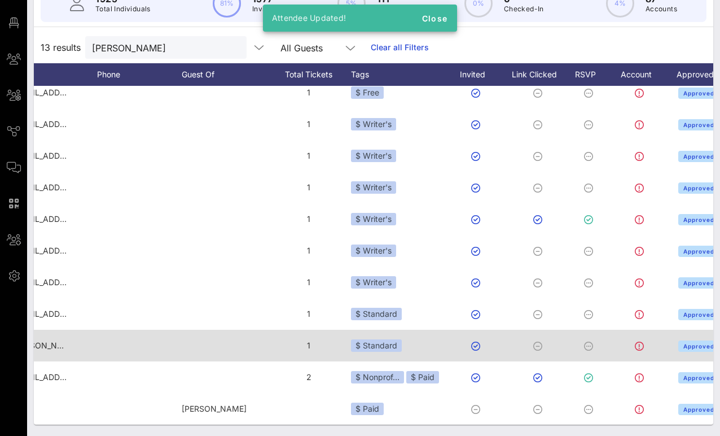
scroll to position [0, 347]
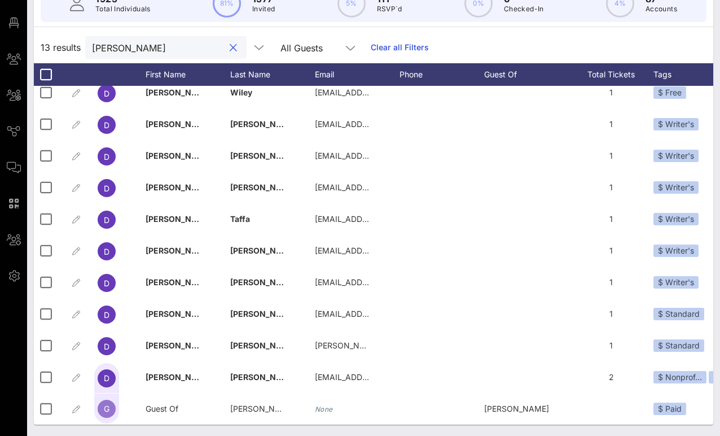
drag, startPoint x: 159, startPoint y: 46, endPoint x: 85, endPoint y: 41, distance: 73.6
click at [85, 41] on div "[PERSON_NAME]" at bounding box center [165, 47] width 161 height 23
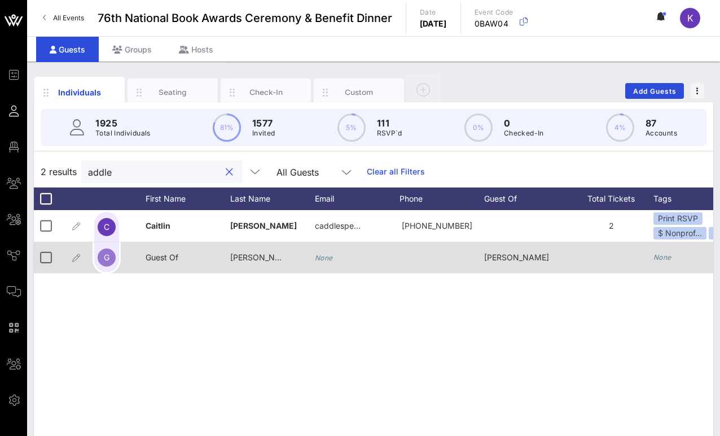
type input "addle"
click at [530, 252] on div "None" at bounding box center [663, 257] width 18 height 11
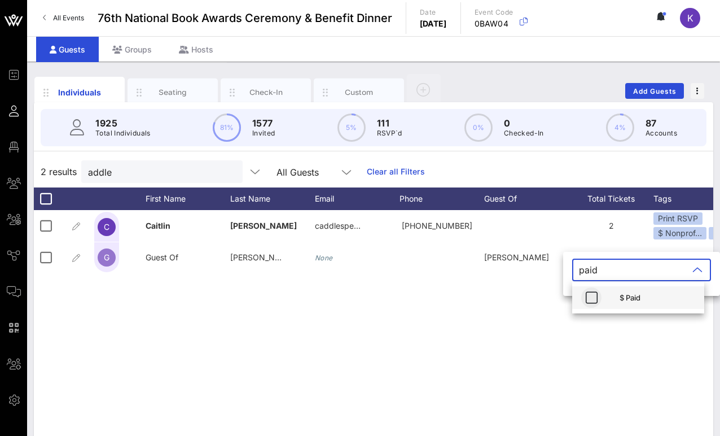
type input "paid"
click at [530, 296] on icon "button" at bounding box center [592, 298] width 14 height 14
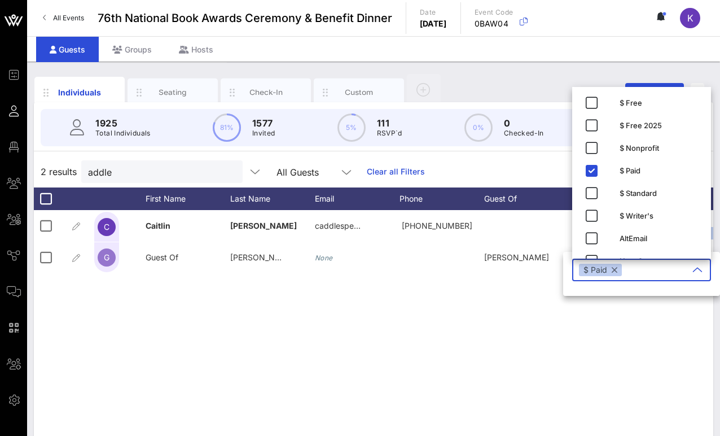
click at [512, 334] on div "C [PERSON_NAME] caddlespe… [PHONE_NUMBER] 2 Print RSVP $ Nonprof… +1 ... Approv…" at bounding box center [374, 379] width 680 height 339
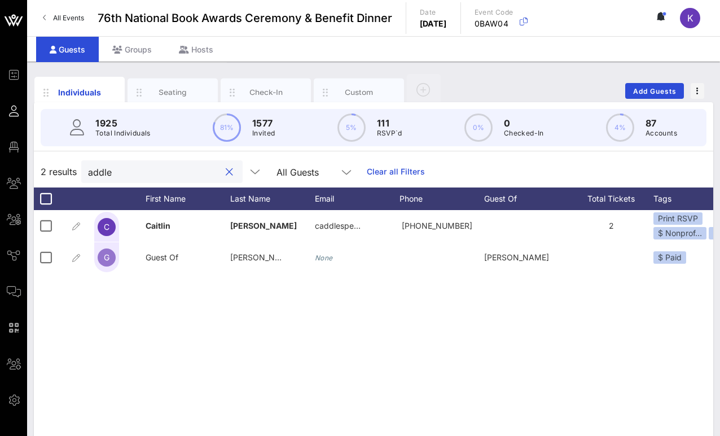
drag, startPoint x: 131, startPoint y: 171, endPoint x: 51, endPoint y: 171, distance: 80.2
click at [51, 171] on div "2 results addle All Guests Clear all Filters" at bounding box center [374, 172] width 680 height 32
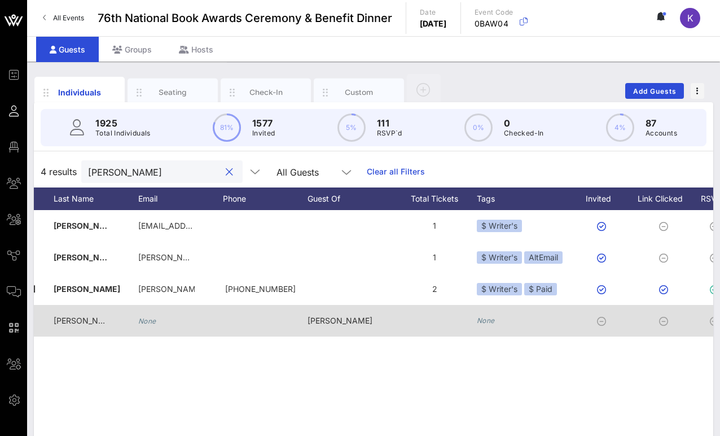
type input "[PERSON_NAME]"
click at [480, 325] on div "None" at bounding box center [486, 320] width 18 height 11
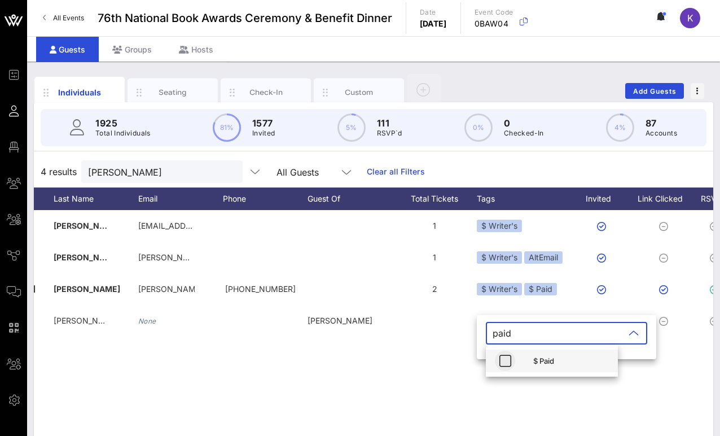
type input "paid"
click at [506, 364] on icon "button" at bounding box center [506, 361] width 14 height 14
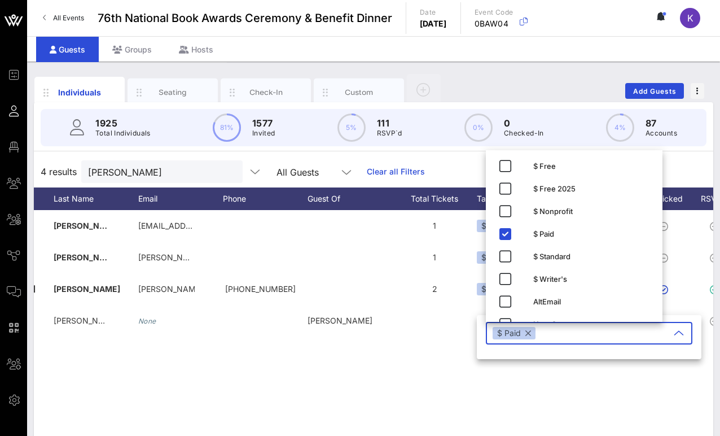
click at [254, 392] on div "L [PERSON_NAME] [EMAIL_ADDRESS][DOMAIN_NAME] 1 $ Writer's Approved L [PERSON_NA…" at bounding box center [374, 379] width 680 height 339
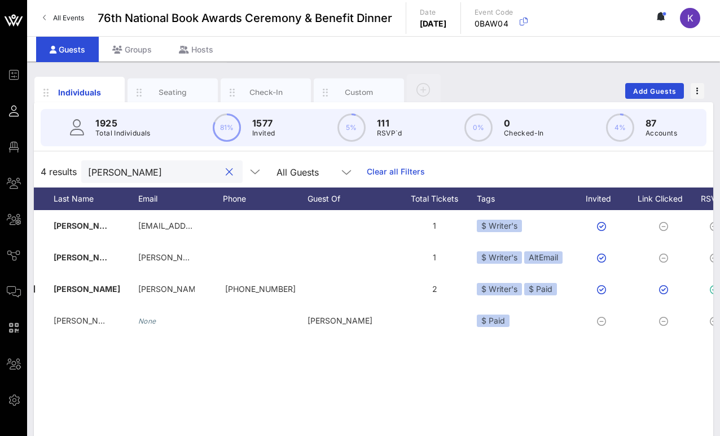
drag, startPoint x: 133, startPoint y: 170, endPoint x: 38, endPoint y: 169, distance: 94.9
click at [38, 169] on div "4 results [PERSON_NAME] All Guests Clear all Filters" at bounding box center [374, 172] width 680 height 32
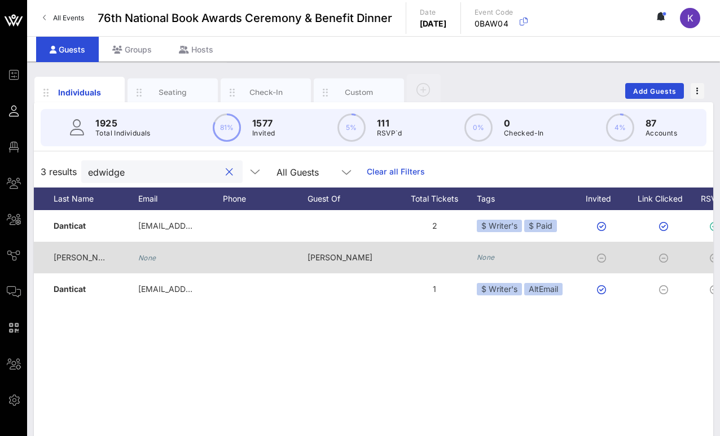
type input "edwidge"
click at [490, 259] on icon "None" at bounding box center [486, 257] width 18 height 8
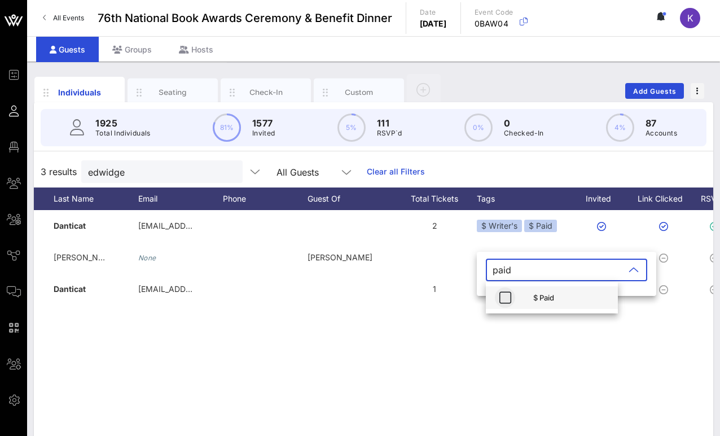
type input "paid"
click at [503, 298] on icon "button" at bounding box center [506, 298] width 14 height 14
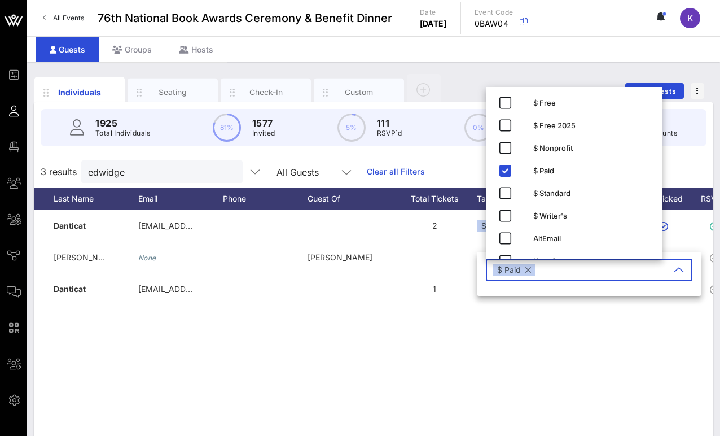
click at [287, 358] on div "E [PERSON_NAME] [EMAIL_ADDRESS][DOMAIN_NAME] 2 $ Writer's $ Paid Approved G Gue…" at bounding box center [374, 379] width 680 height 339
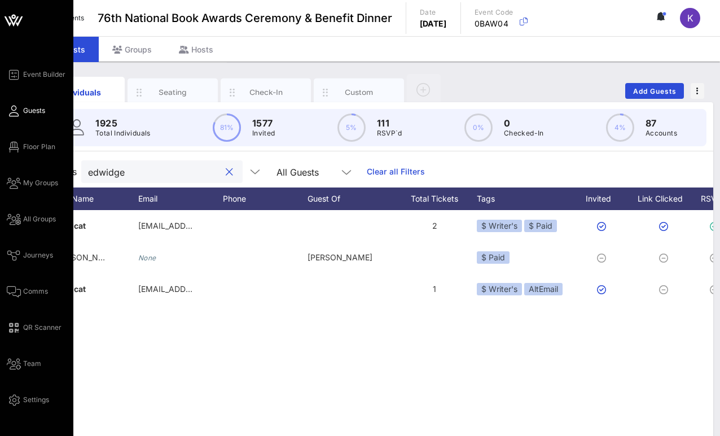
drag, startPoint x: 143, startPoint y: 174, endPoint x: 20, endPoint y: 169, distance: 123.2
click at [20, 169] on div "Event Builder Guests Floor Plan My Groups All Groups Journeys Comms QR Scanner …" at bounding box center [360, 280] width 720 height 560
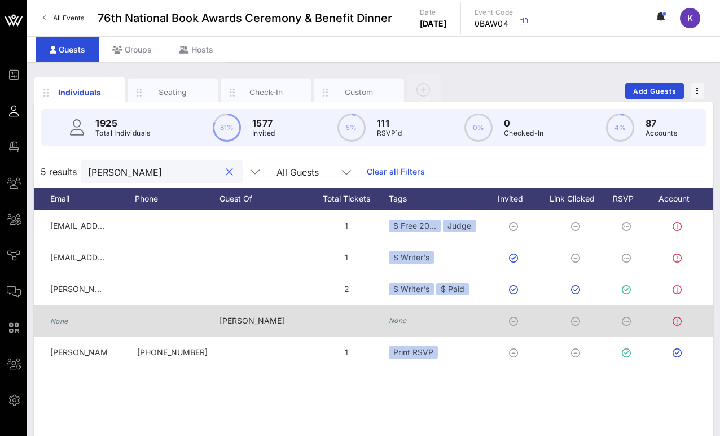
type input "[PERSON_NAME]"
click at [397, 318] on icon "None" at bounding box center [398, 320] width 18 height 8
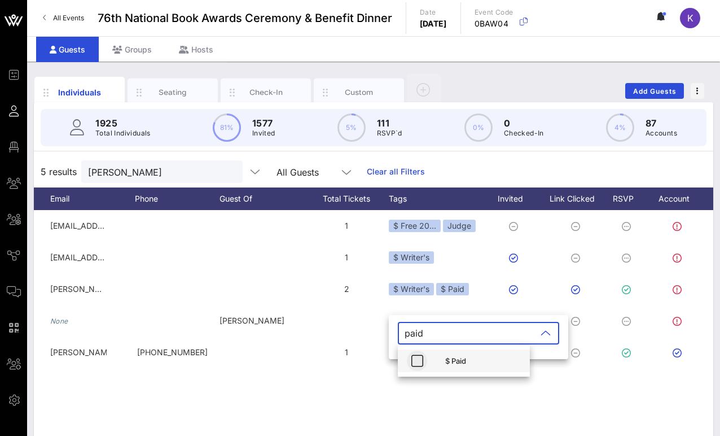
type input "paid"
click at [422, 366] on icon "button" at bounding box center [417, 361] width 14 height 14
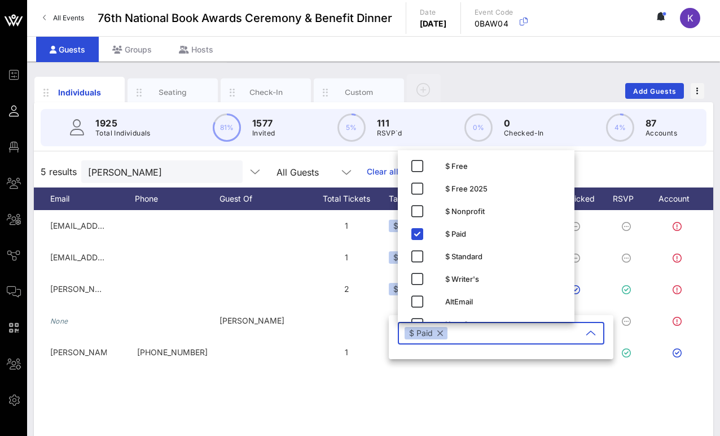
click at [256, 413] on div "C [PERSON_NAME] [EMAIL_ADDRESS][DOMAIN_NAME] 1 $ Free 20… Judge Approved C [PER…" at bounding box center [374, 379] width 680 height 339
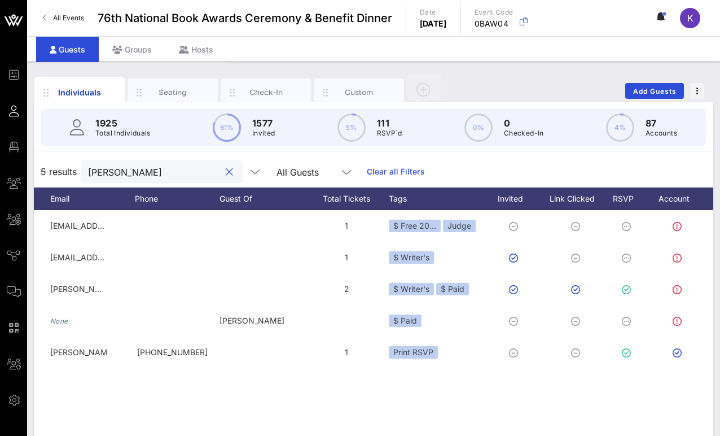
drag, startPoint x: 127, startPoint y: 173, endPoint x: 67, endPoint y: 165, distance: 60.3
click at [67, 165] on div "5 results [PERSON_NAME] All Guests Clear all Filters" at bounding box center [374, 172] width 680 height 32
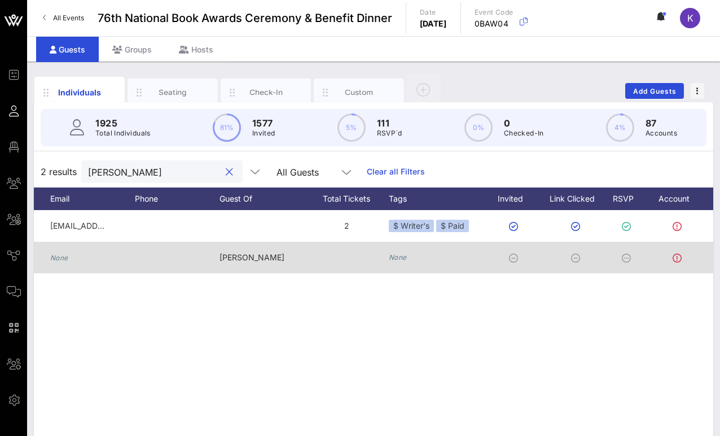
type input "[PERSON_NAME]"
click at [398, 254] on icon "None" at bounding box center [398, 257] width 18 height 8
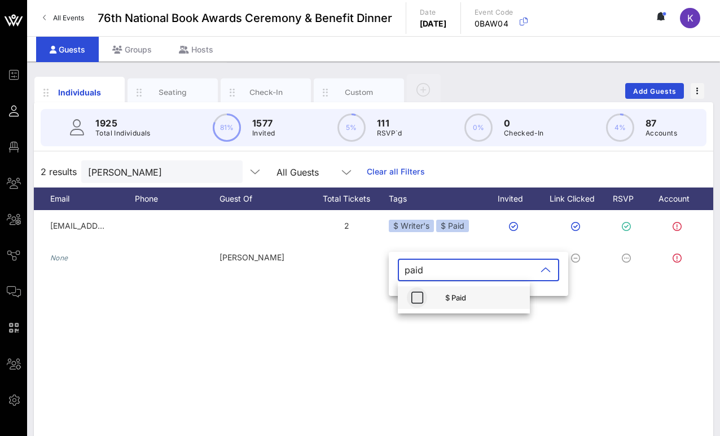
type input "paid"
click at [416, 298] on icon "button" at bounding box center [417, 298] width 14 height 14
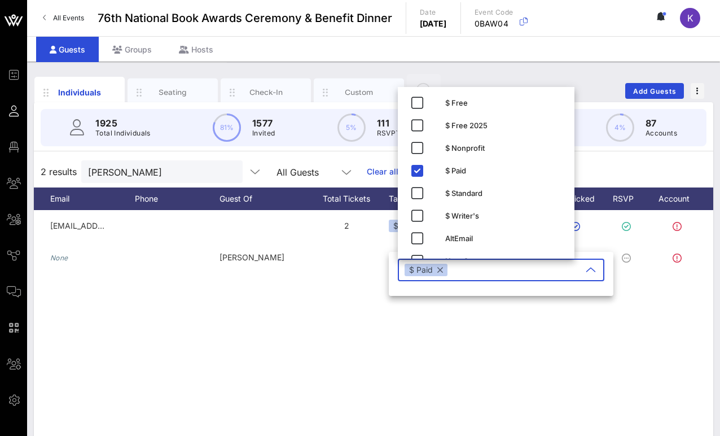
click at [357, 324] on div "E Emma Fusco-Straub [EMAIL_ADDRESS][DOMAIN_NAME] 2 $ Writer's $ Paid Approved G…" at bounding box center [374, 379] width 680 height 339
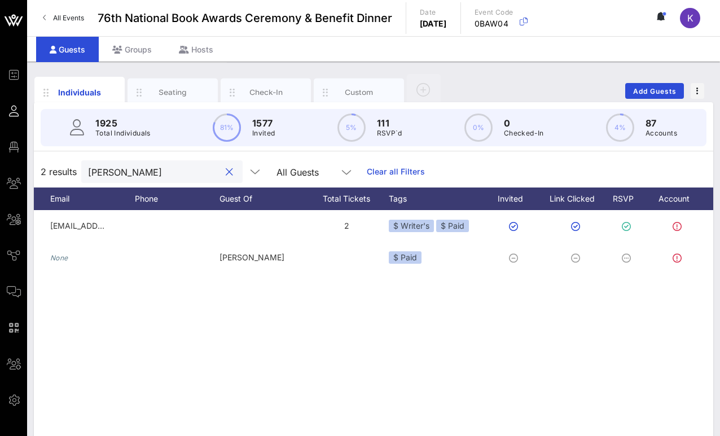
drag, startPoint x: 130, startPoint y: 171, endPoint x: 61, endPoint y: 168, distance: 68.9
click at [61, 168] on div "2 results [PERSON_NAME] All Guests Clear all Filters" at bounding box center [374, 172] width 680 height 32
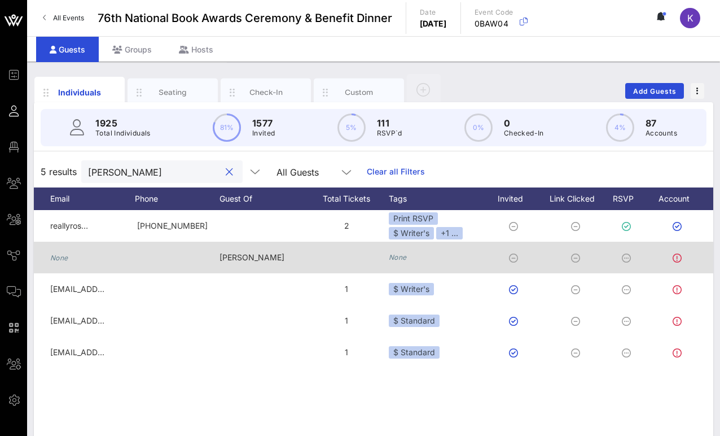
type input "[PERSON_NAME]"
click at [405, 255] on icon "None" at bounding box center [398, 257] width 18 height 8
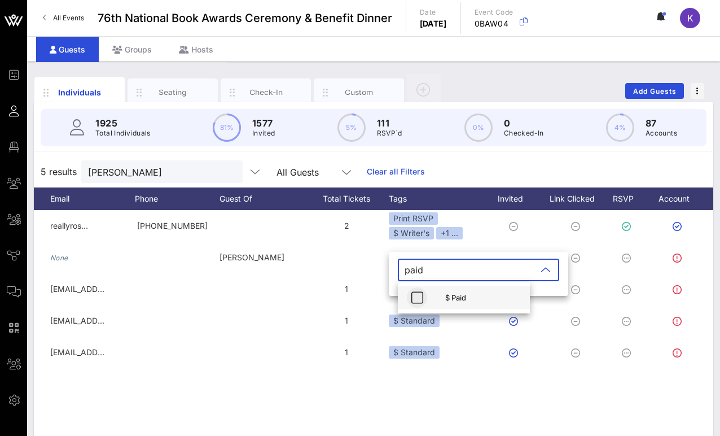
type input "paid"
click at [414, 298] on icon "button" at bounding box center [417, 298] width 14 height 14
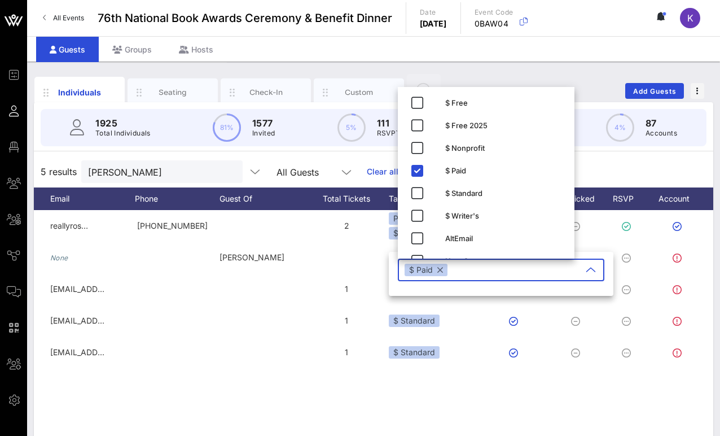
click at [192, 396] on div "[PERSON_NAME] reallyros… [PHONE_NUMBER] 2 Print RSVP $ Writer's +1 ... Approved…" at bounding box center [374, 379] width 680 height 339
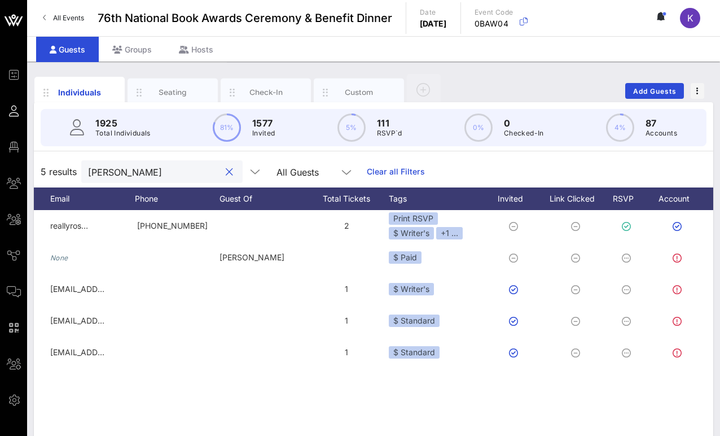
drag, startPoint x: 124, startPoint y: 166, endPoint x: 61, endPoint y: 166, distance: 63.2
click at [61, 166] on div "5 results [PERSON_NAME] All Guests Clear all Filters" at bounding box center [374, 172] width 680 height 32
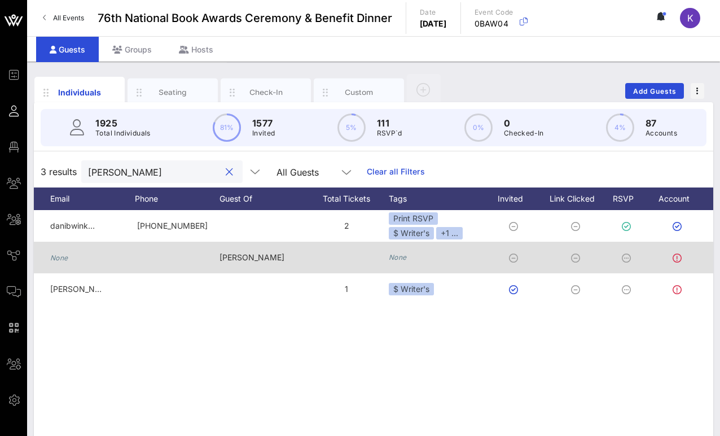
type input "[PERSON_NAME]"
click at [399, 256] on icon "None" at bounding box center [398, 257] width 18 height 8
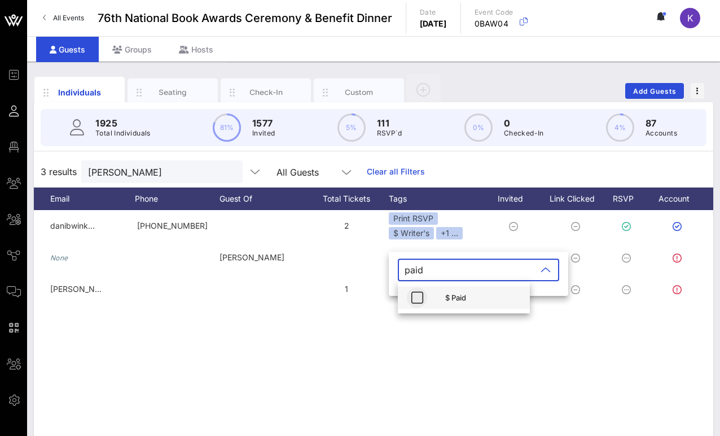
type input "paid"
click at [420, 291] on icon "button" at bounding box center [417, 298] width 14 height 14
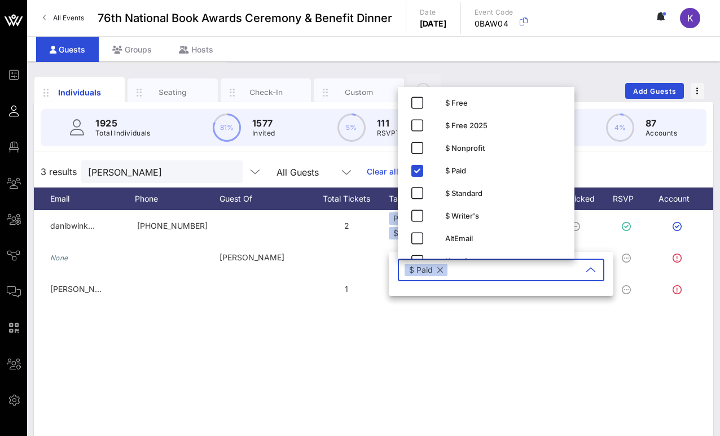
click at [389, 359] on div "D [PERSON_NAME] [PERSON_NAME]… [PHONE_NUMBER] 2 Print RSVP $ Writer's +1 ... Ap…" at bounding box center [374, 379] width 680 height 339
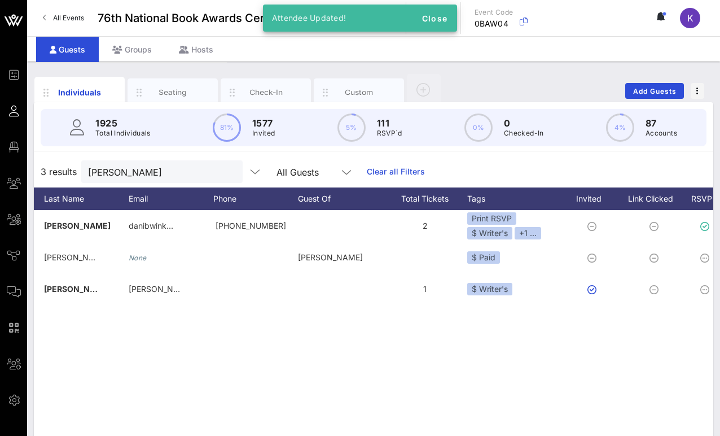
scroll to position [0, 0]
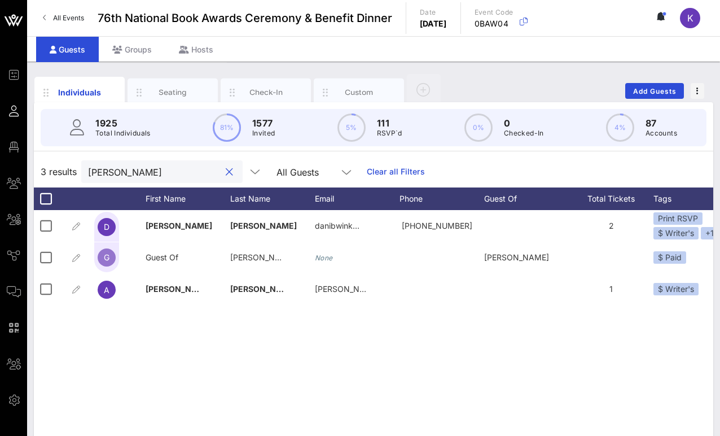
drag, startPoint x: 169, startPoint y: 168, endPoint x: 60, endPoint y: 168, distance: 109.0
click at [60, 168] on div "3 results [PERSON_NAME] All Guests Clear all Filters" at bounding box center [374, 172] width 680 height 32
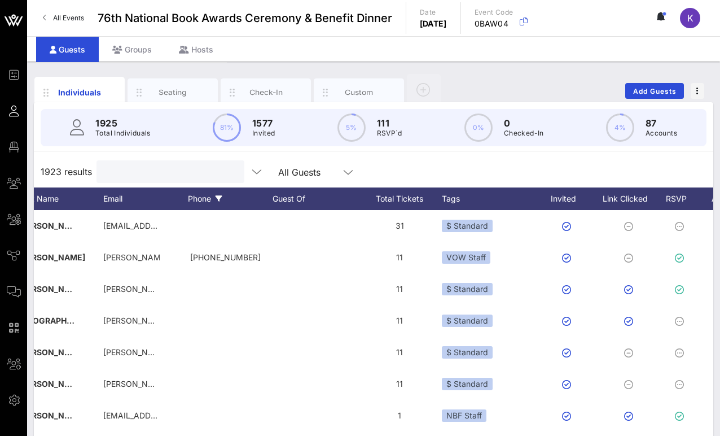
scroll to position [0, 239]
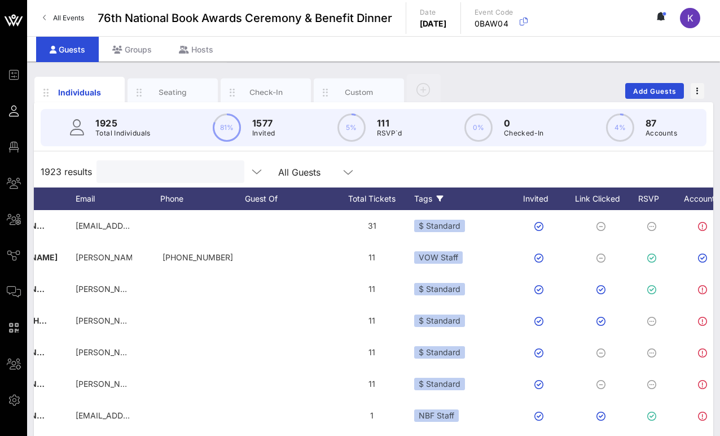
click at [442, 198] on icon at bounding box center [440, 198] width 7 height 7
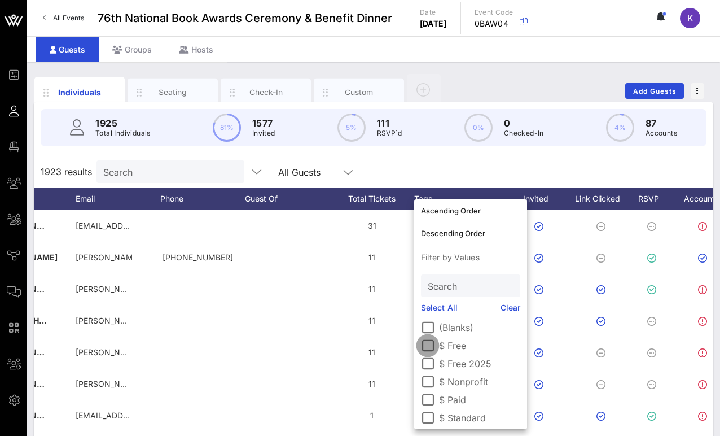
click at [430, 349] on div at bounding box center [427, 345] width 19 height 19
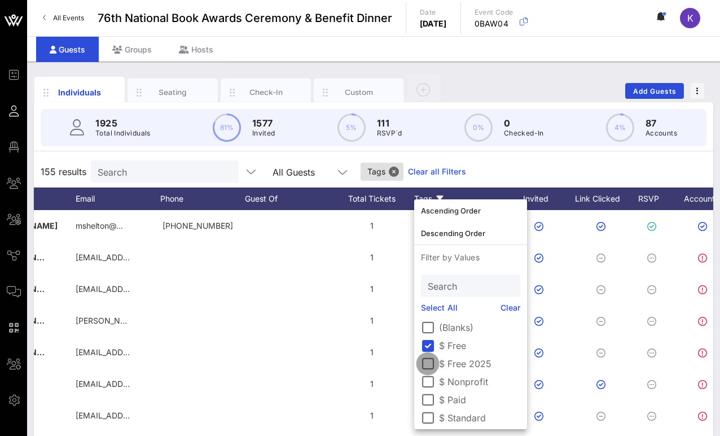
click at [428, 366] on div at bounding box center [427, 363] width 19 height 19
click at [465, 177] on div "190 results Search All Guests Tags Clear all Filters" at bounding box center [374, 172] width 680 height 32
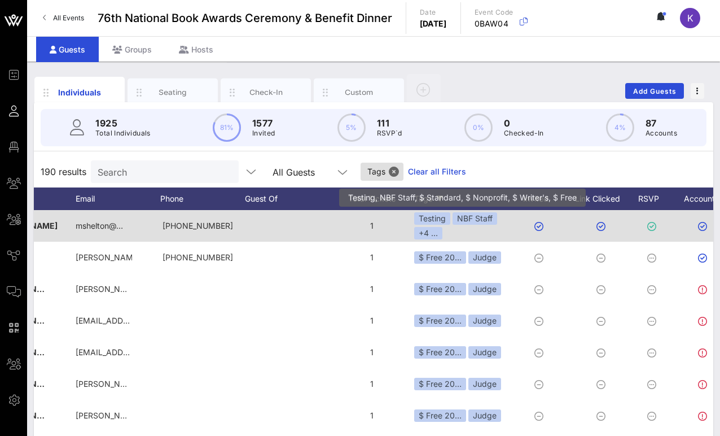
click at [460, 229] on div "Testing NBF Staff +4 ..." at bounding box center [462, 225] width 96 height 27
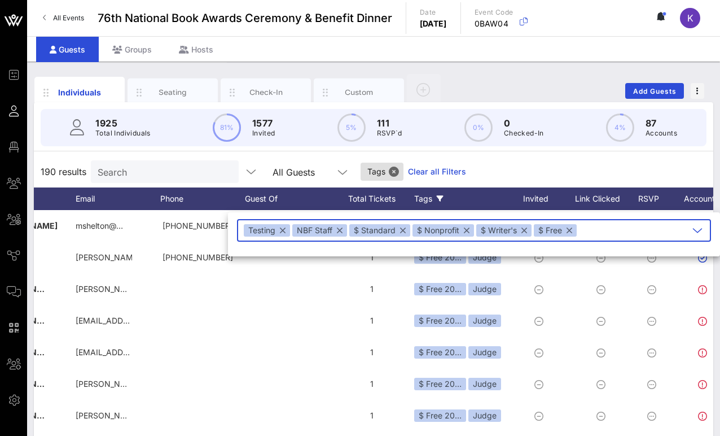
click at [495, 164] on div "190 results Search All Guests Tags Clear all Filters" at bounding box center [374, 172] width 680 height 32
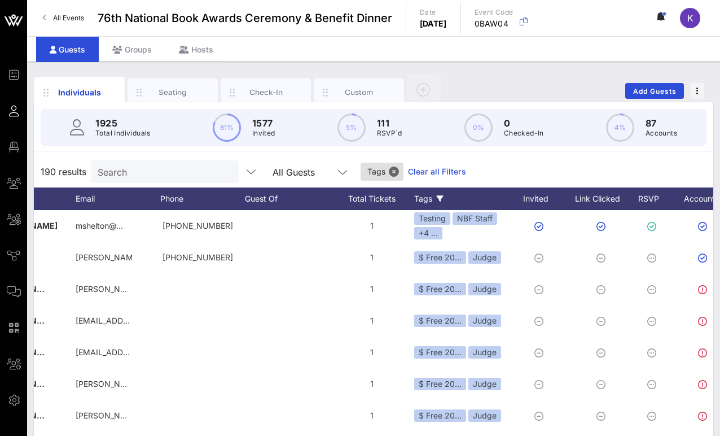
click at [432, 204] on div "Tags" at bounding box center [462, 198] width 96 height 23
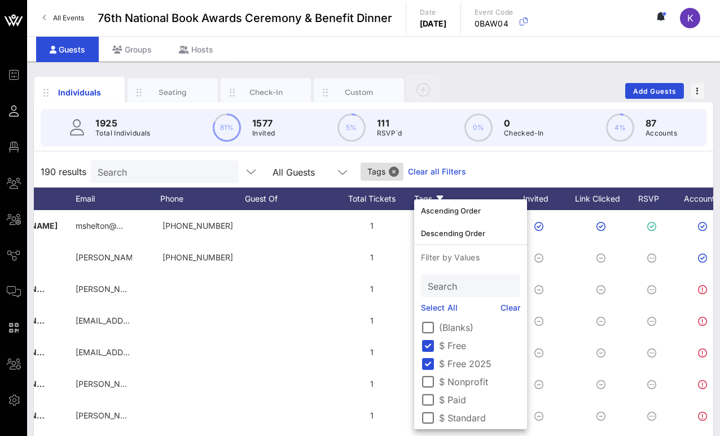
click at [490, 173] on div "190 results Search All Guests Tags Clear all Filters" at bounding box center [374, 172] width 680 height 32
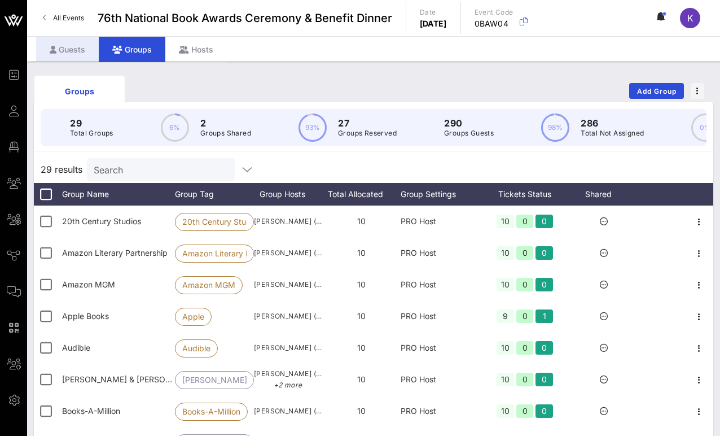
click at [68, 55] on div "Guests" at bounding box center [67, 49] width 63 height 25
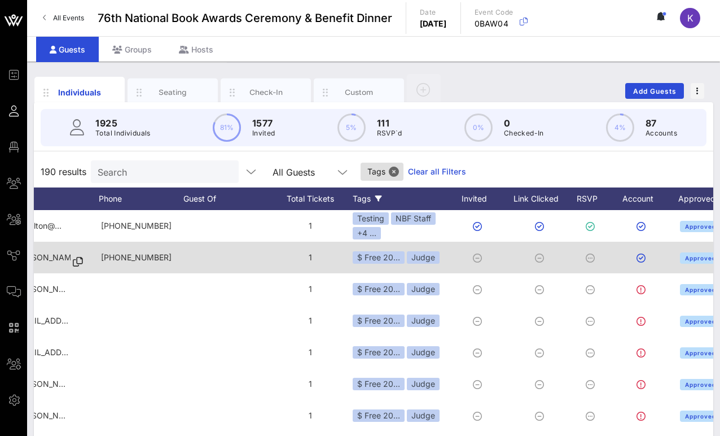
scroll to position [0, 347]
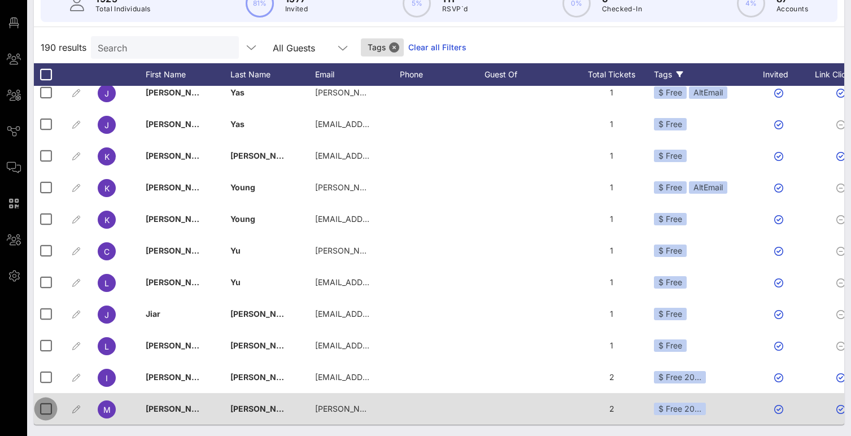
click at [48, 409] on div at bounding box center [45, 408] width 19 height 19
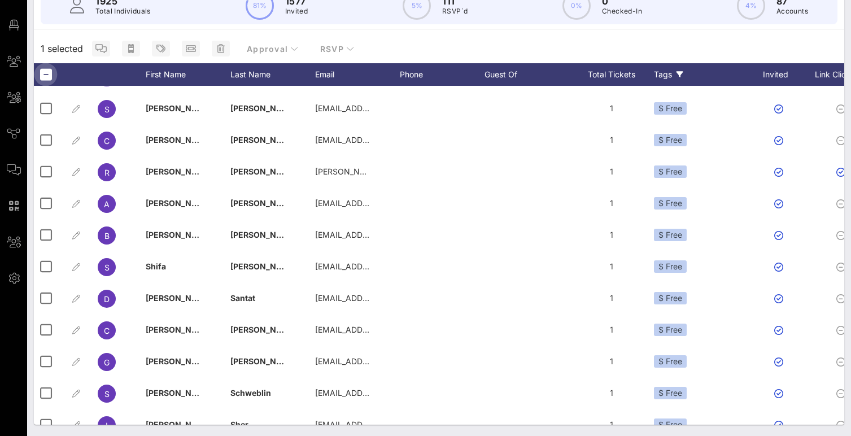
click at [48, 77] on div at bounding box center [45, 74] width 19 height 19
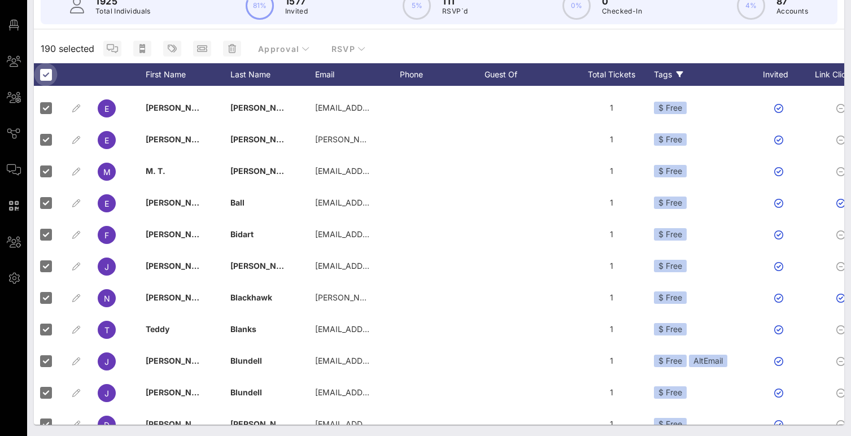
click at [46, 75] on div at bounding box center [45, 74] width 19 height 19
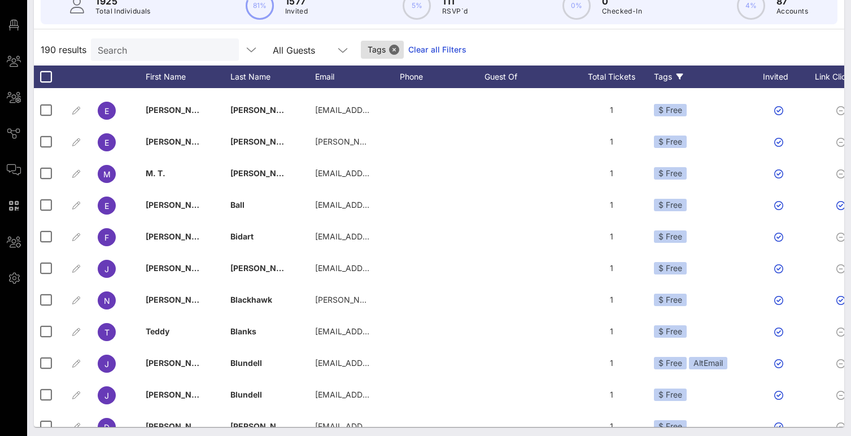
click at [530, 45] on div "190 results Search All Guests Tags Clear all Filters" at bounding box center [439, 50] width 810 height 32
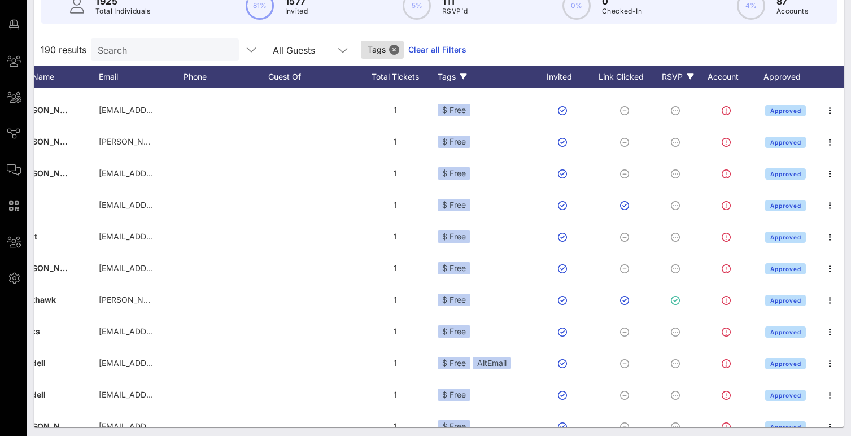
click at [530, 75] on icon at bounding box center [690, 76] width 7 height 7
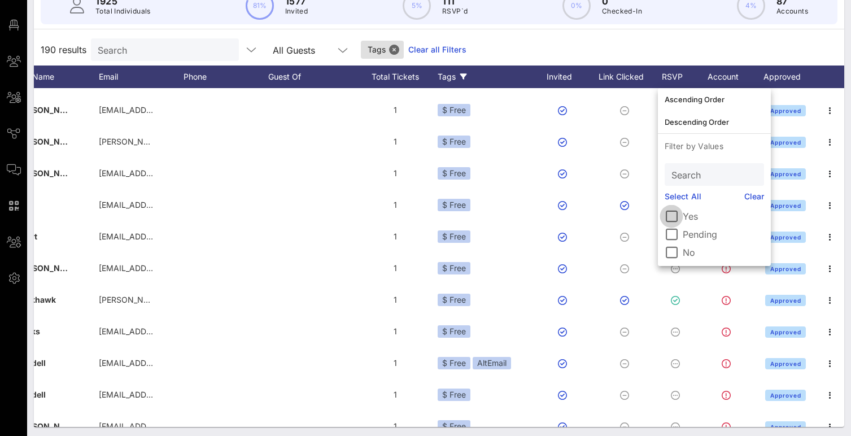
click at [530, 216] on div at bounding box center [671, 216] width 19 height 19
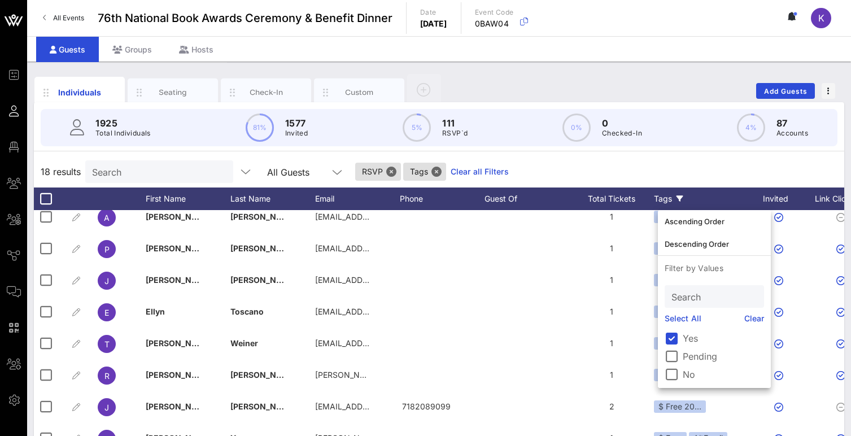
click at [530, 171] on div "18 results Search All Guests RSVP Tags Clear all Filters" at bounding box center [439, 172] width 810 height 32
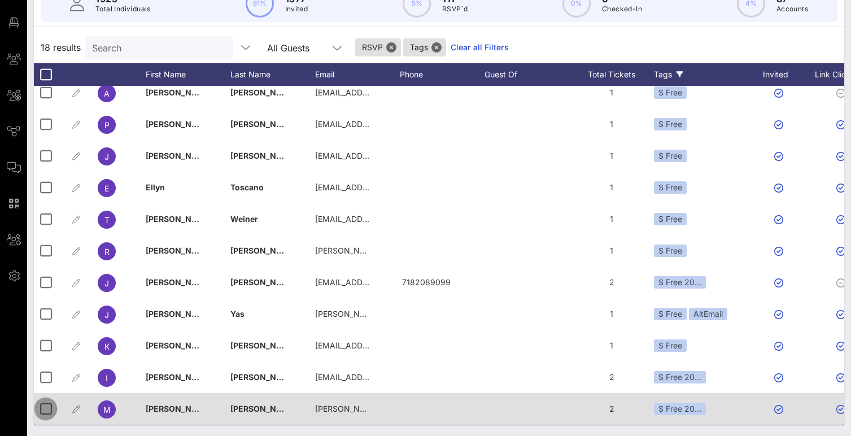
click at [49, 409] on div at bounding box center [45, 408] width 19 height 19
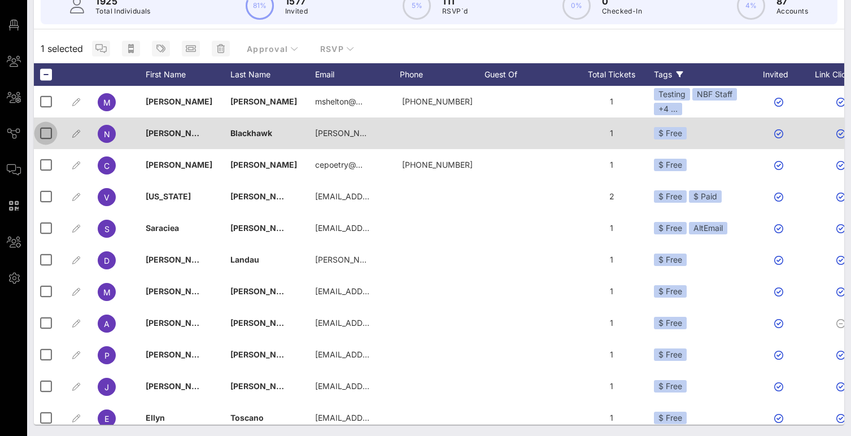
click at [46, 134] on div at bounding box center [45, 133] width 19 height 19
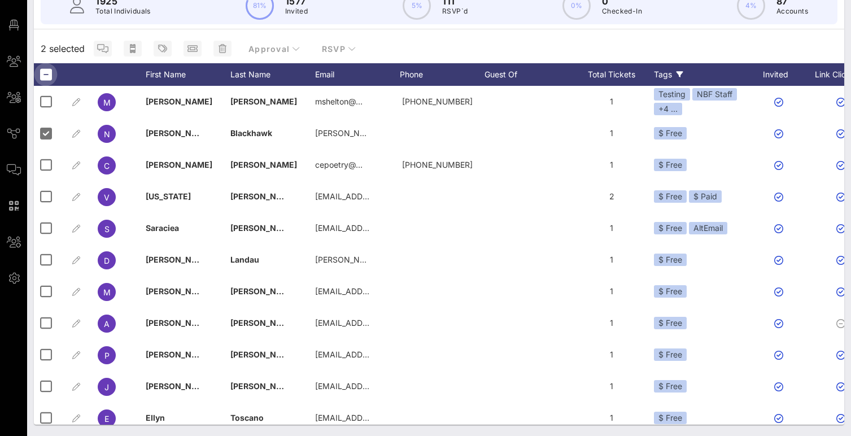
click at [44, 76] on div at bounding box center [45, 74] width 19 height 19
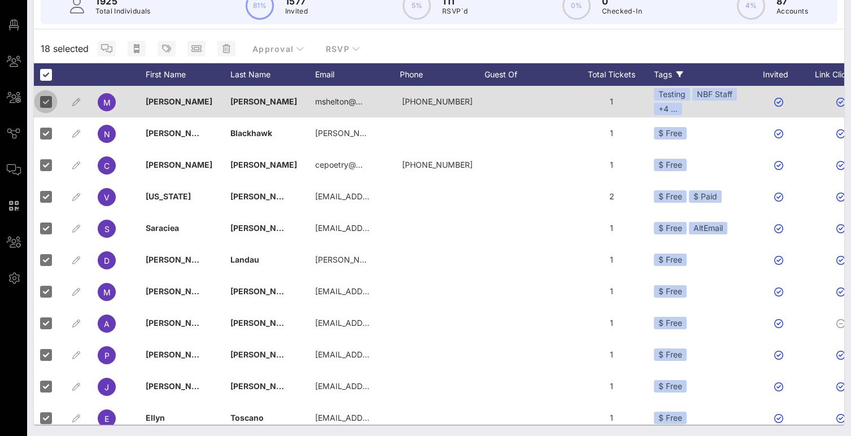
click at [47, 101] on div at bounding box center [45, 101] width 19 height 19
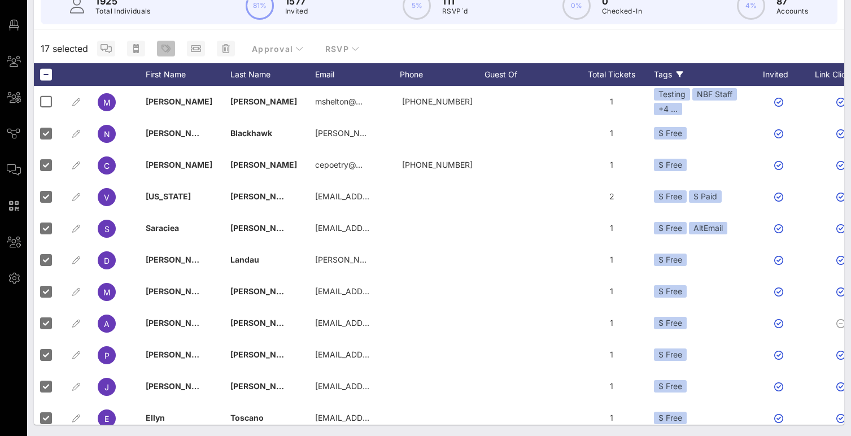
click at [162, 49] on icon "button" at bounding box center [165, 48] width 9 height 9
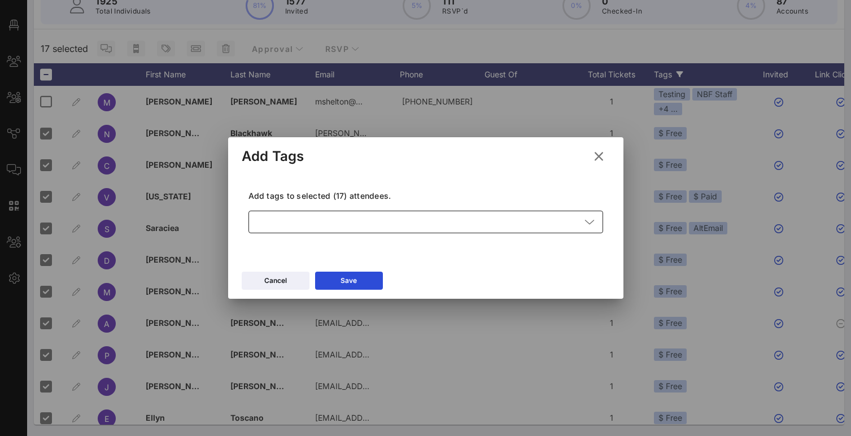
click at [284, 216] on div at bounding box center [417, 222] width 325 height 23
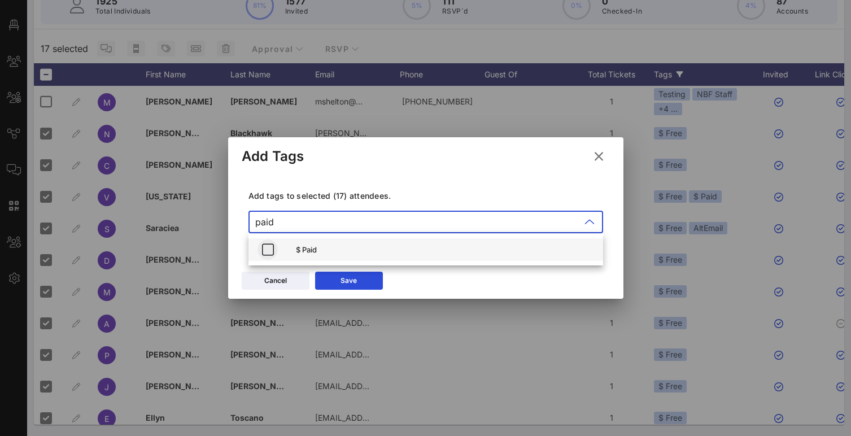
type input "paid"
click at [272, 249] on icon "button" at bounding box center [268, 250] width 14 height 14
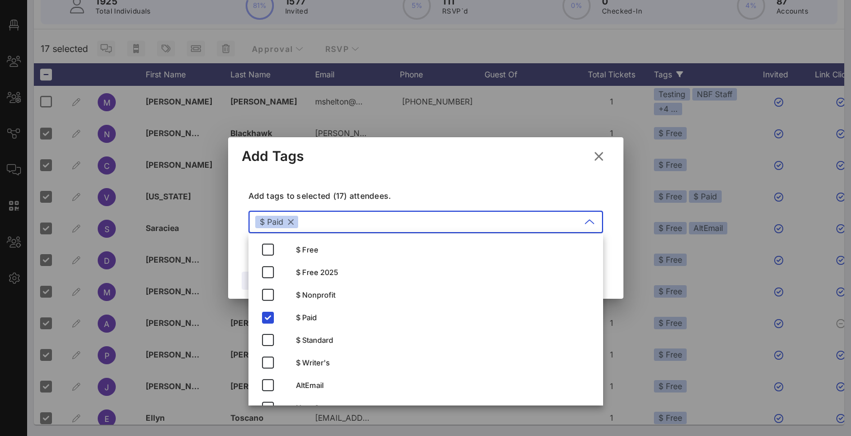
click at [415, 193] on p "Add tags to selected (17) attendees." at bounding box center [425, 195] width 355 height 11
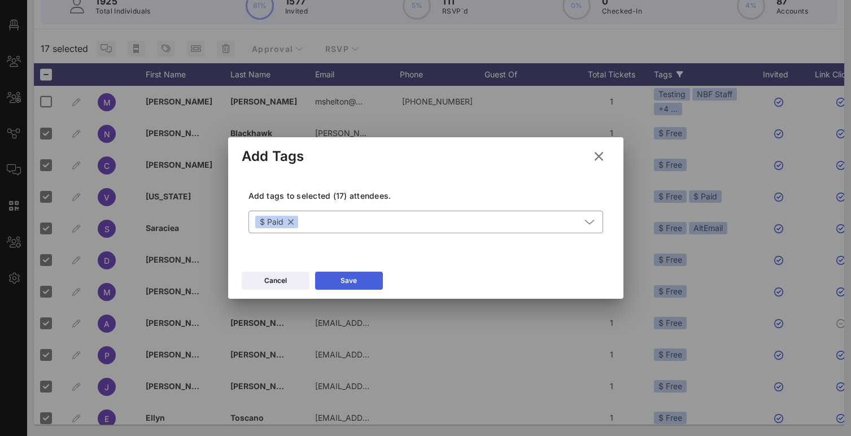
click at [357, 279] on button "Save" at bounding box center [349, 281] width 68 height 18
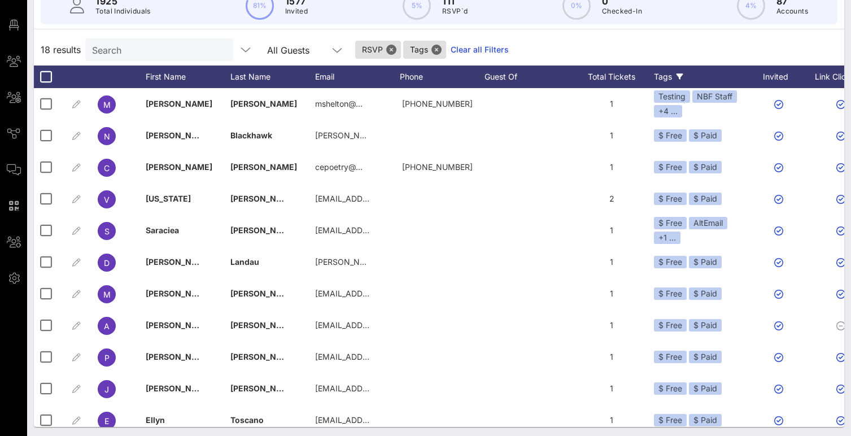
click at [530, 82] on div "Tags" at bounding box center [702, 76] width 96 height 23
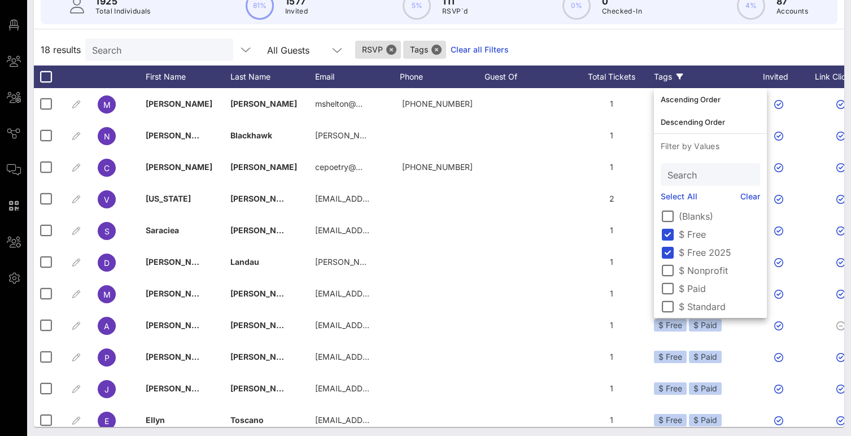
click at [530, 38] on div "18 results Search All Guests RSVP Tags Clear all Filters" at bounding box center [439, 50] width 810 height 32
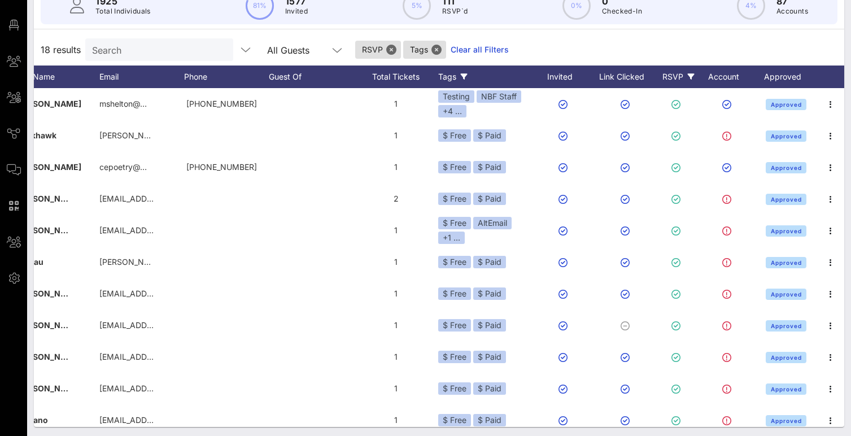
click at [530, 78] on icon at bounding box center [691, 76] width 7 height 7
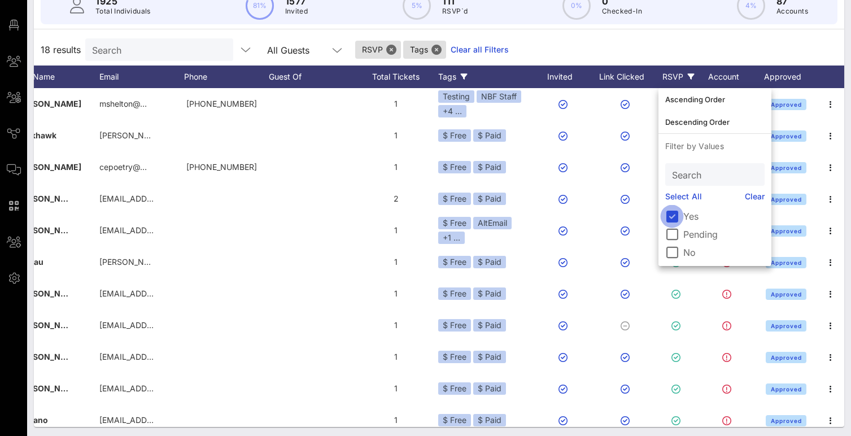
click at [530, 217] on div at bounding box center [671, 216] width 19 height 19
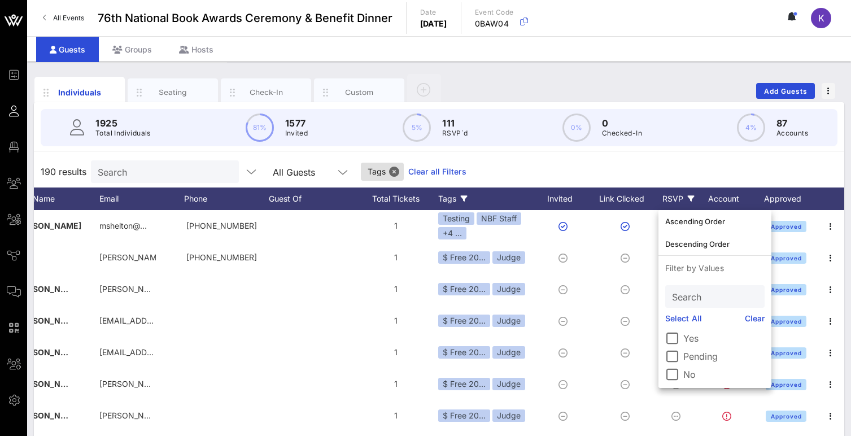
click at [530, 198] on div "RSVP" at bounding box center [678, 198] width 40 height 23
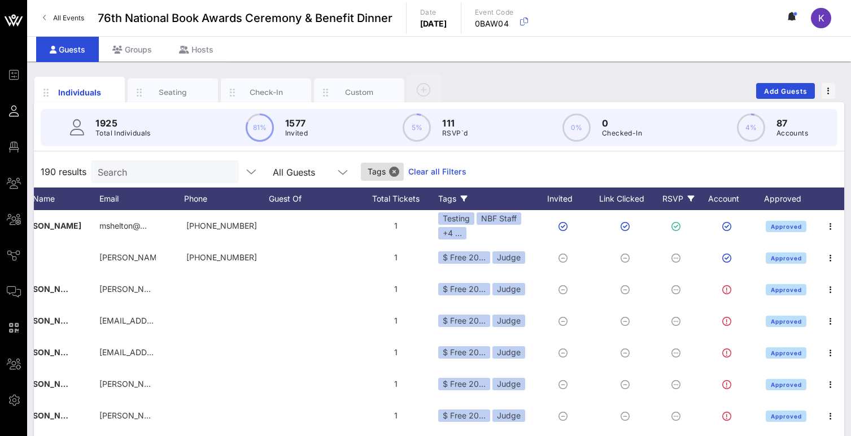
click at [530, 198] on div "RSVP" at bounding box center [678, 198] width 40 height 23
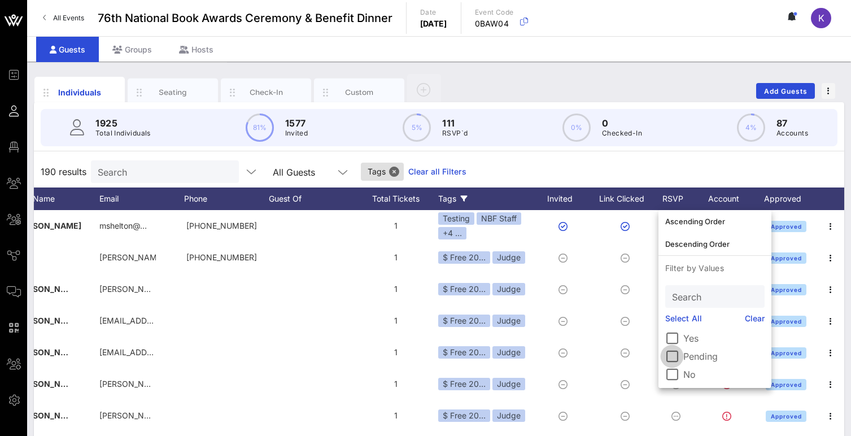
click at [530, 354] on div at bounding box center [671, 356] width 19 height 19
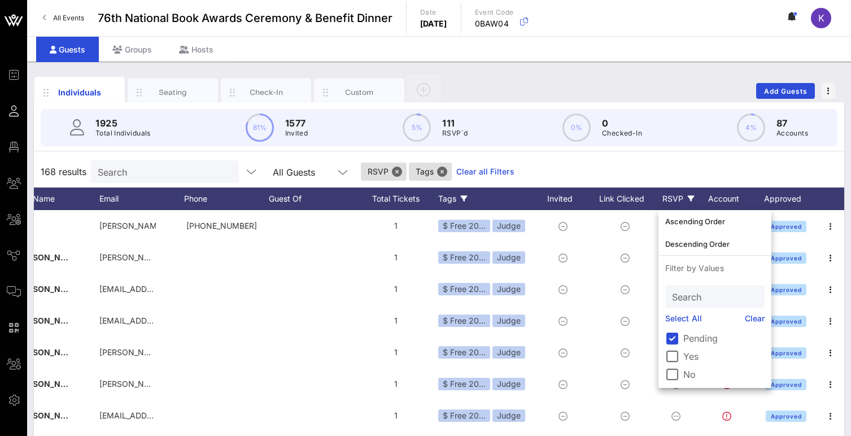
click at [530, 174] on div "168 results Search All Guests RSVP Tags Clear all Filters" at bounding box center [439, 172] width 810 height 32
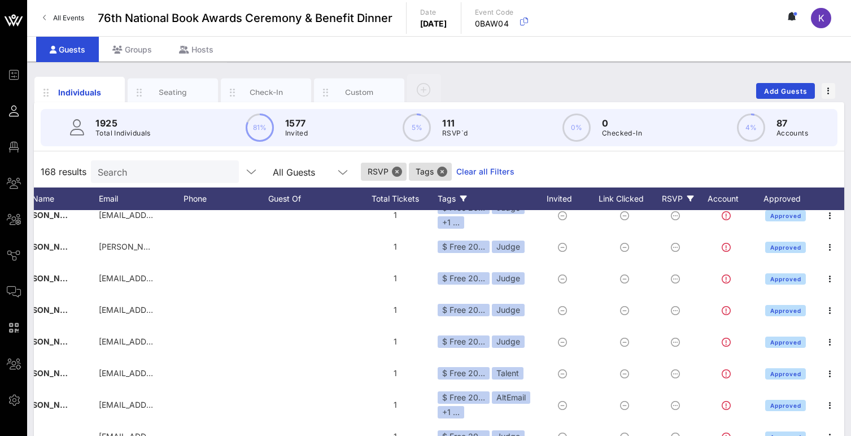
click at [456, 166] on link "Clear all Filters" at bounding box center [485, 171] width 58 height 12
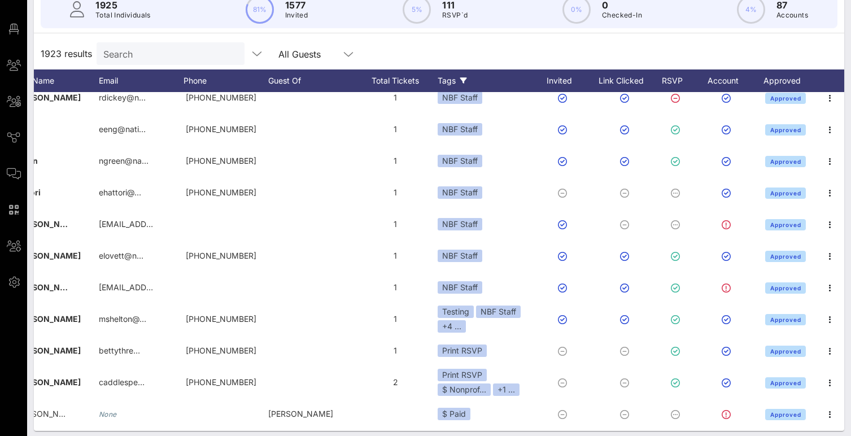
click at [467, 80] on div "Tags" at bounding box center [486, 80] width 96 height 23
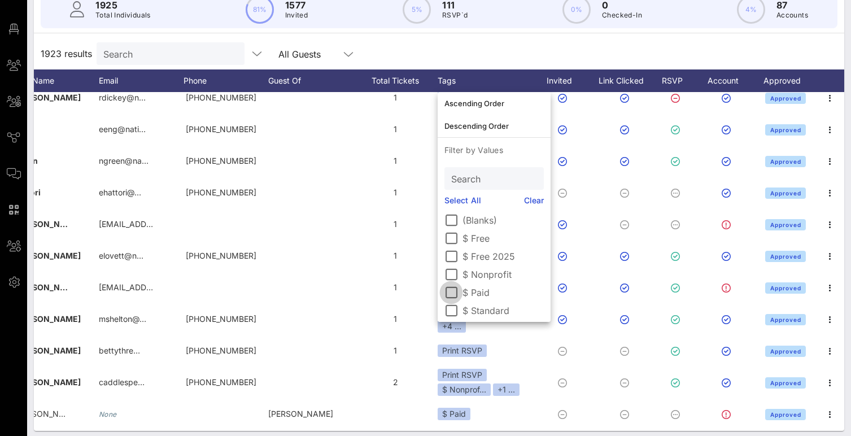
click at [452, 293] on div at bounding box center [451, 292] width 19 height 19
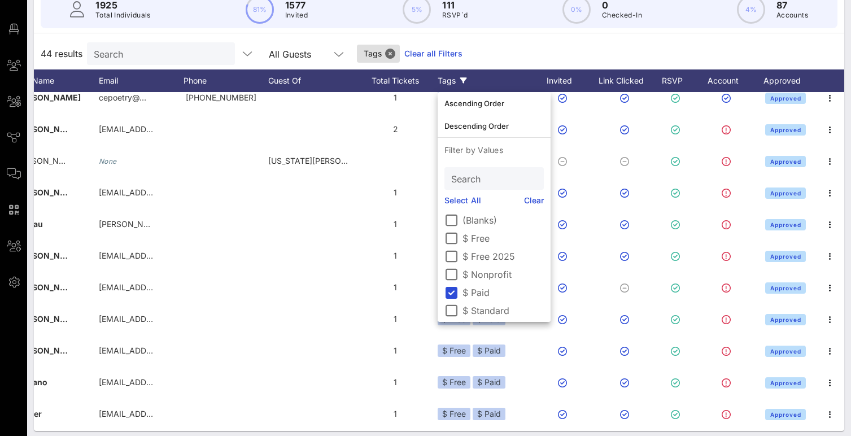
click at [471, 49] on div "44 results Search All Guests Tags Clear all Filters" at bounding box center [439, 54] width 810 height 32
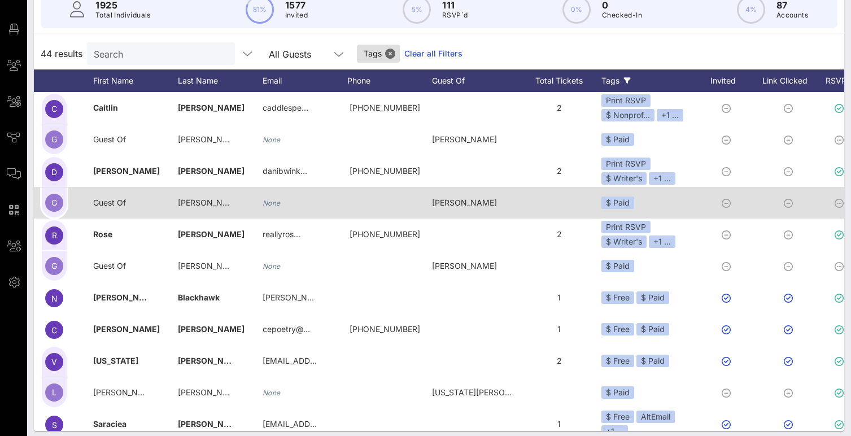
scroll to position [0, 0]
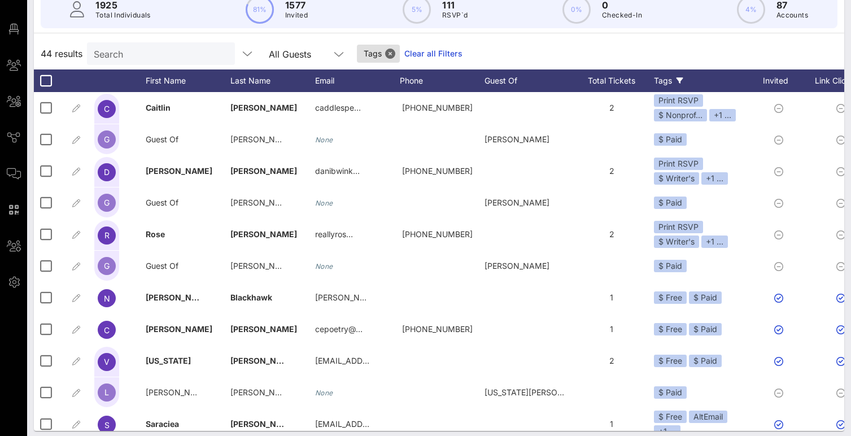
click at [404, 54] on link "Clear all Filters" at bounding box center [433, 53] width 58 height 12
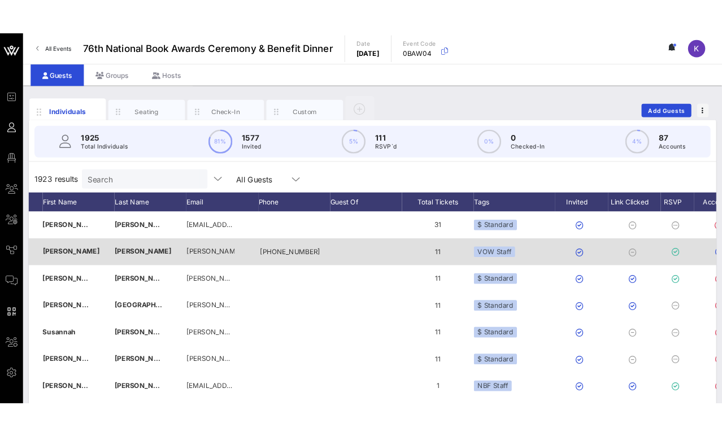
scroll to position [0, 212]
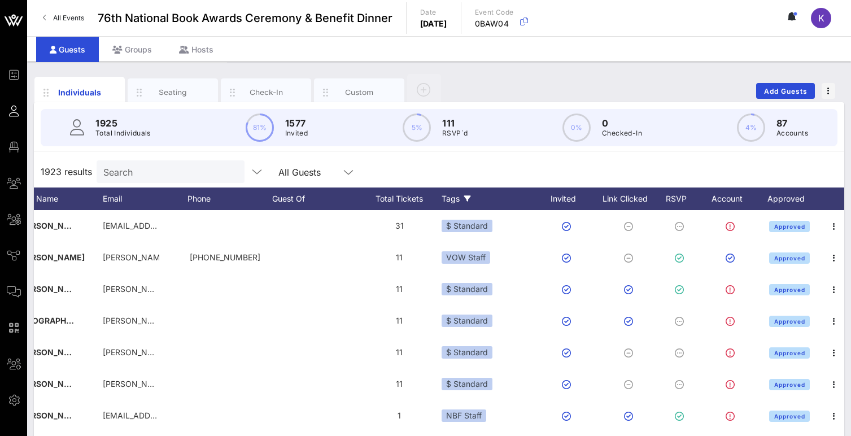
click at [471, 195] on div "Tags" at bounding box center [490, 198] width 96 height 23
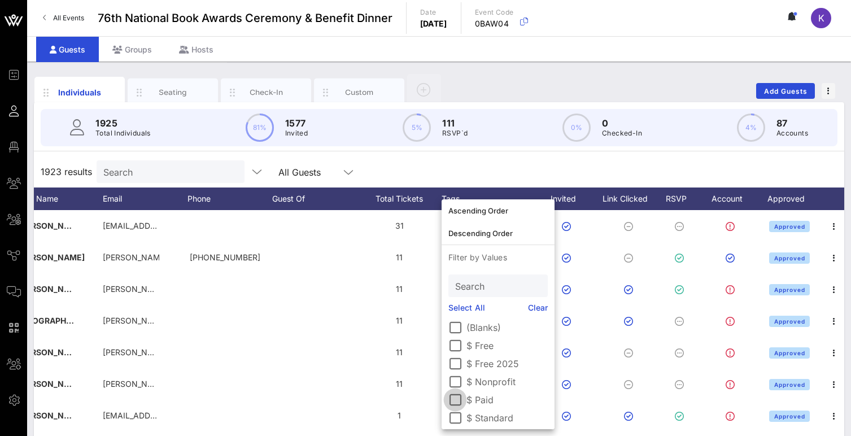
click at [457, 397] on div at bounding box center [454, 399] width 19 height 19
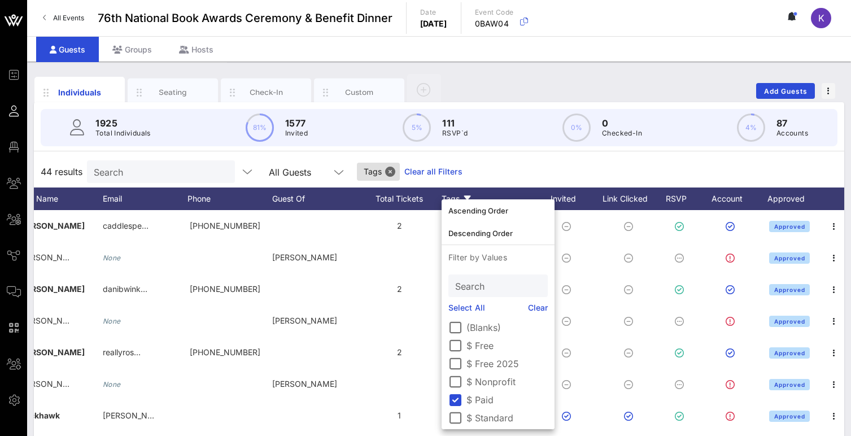
click at [504, 167] on div "44 results Search All Guests Tags Clear all Filters" at bounding box center [439, 172] width 810 height 32
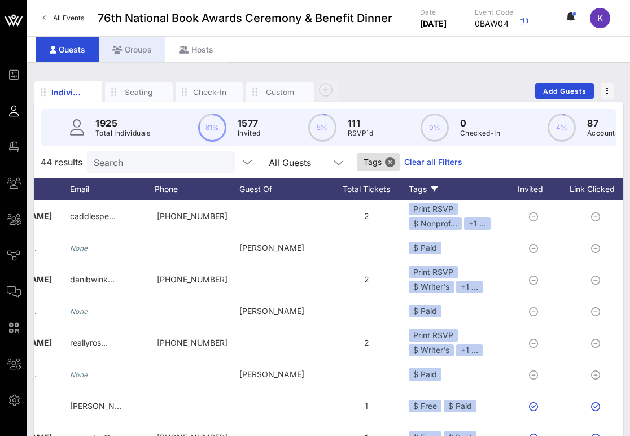
click at [139, 47] on div "Groups" at bounding box center [132, 49] width 67 height 25
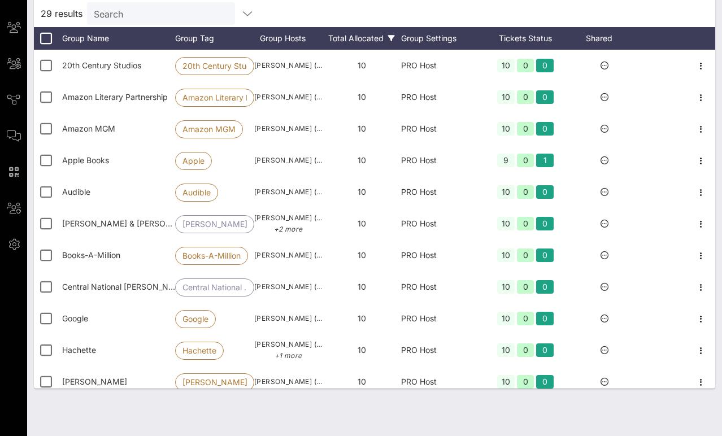
click at [395, 38] on div "Total Allocated" at bounding box center [361, 38] width 79 height 23
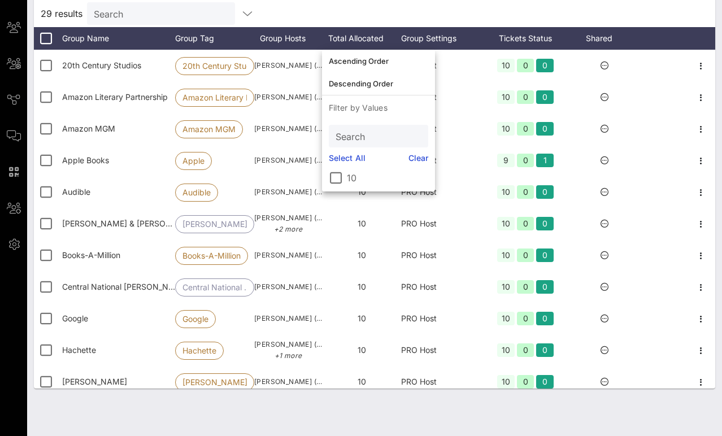
click at [370, 17] on div "29 results Search" at bounding box center [374, 13] width 681 height 27
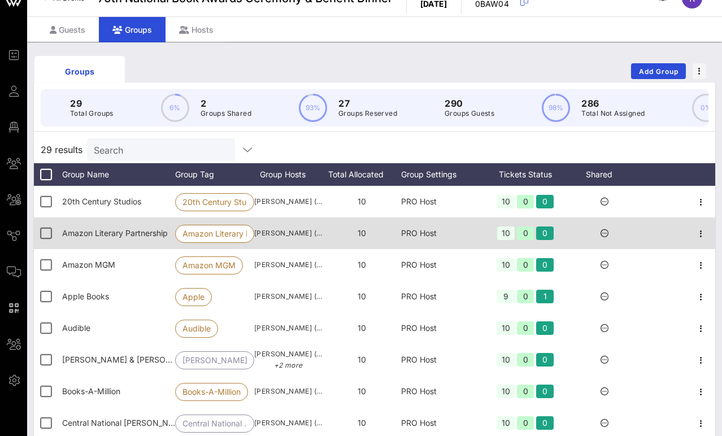
scroll to position [13, 0]
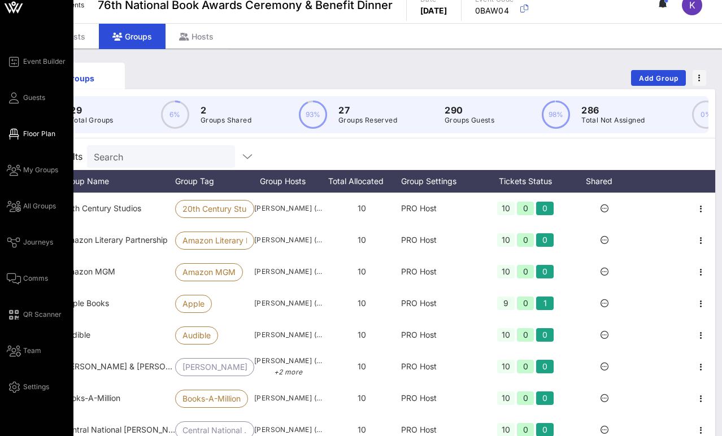
click at [36, 132] on span "Floor Plan" at bounding box center [39, 134] width 32 height 10
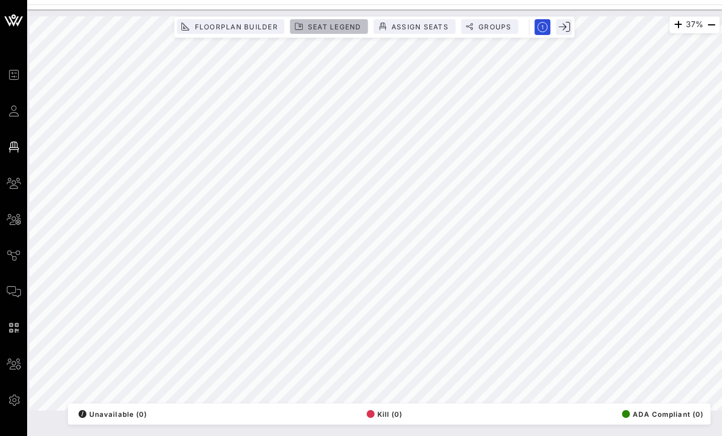
click at [343, 26] on span "Seat Legend" at bounding box center [334, 27] width 54 height 8
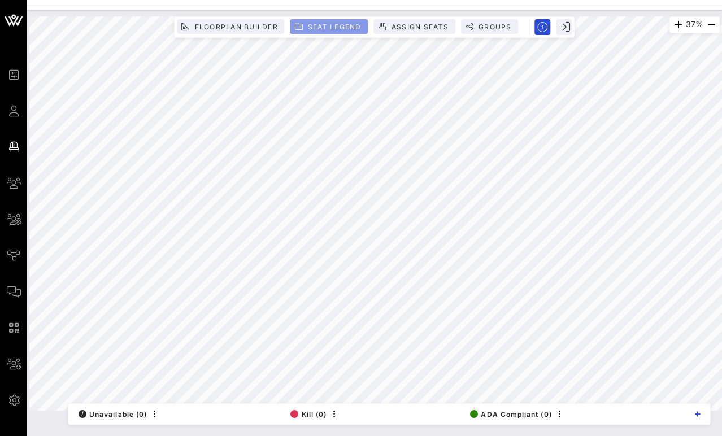
click at [343, 26] on span "Seat Legend" at bounding box center [334, 27] width 54 height 8
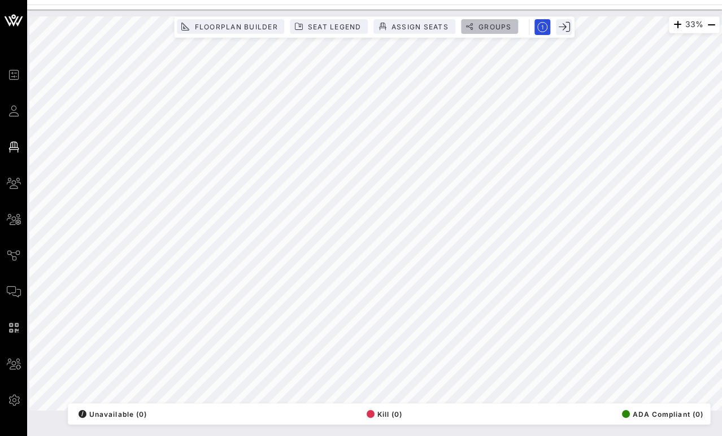
click at [488, 27] on span "Groups" at bounding box center [495, 27] width 34 height 8
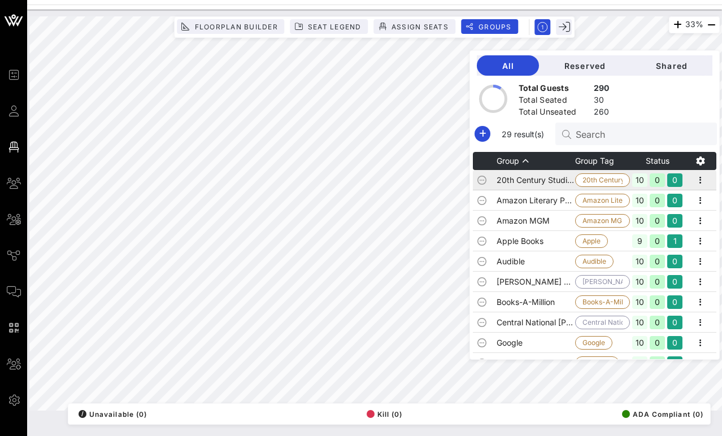
click at [530, 185] on td "20th Century Studios" at bounding box center [535, 180] width 78 height 20
click at [530, 202] on td "Amazon Literary Partnership" at bounding box center [535, 200] width 78 height 20
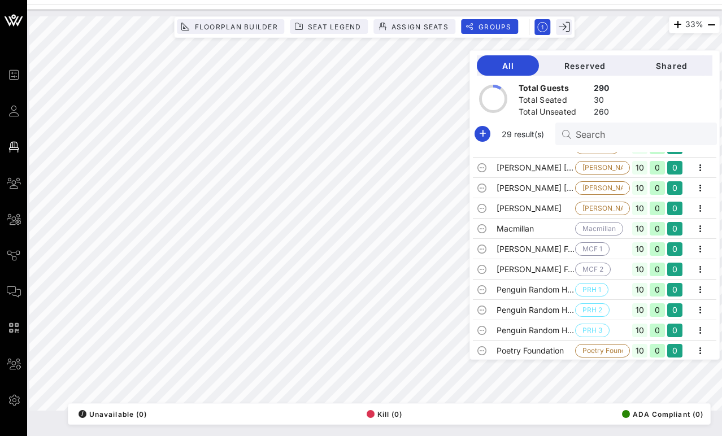
scroll to position [400, 0]
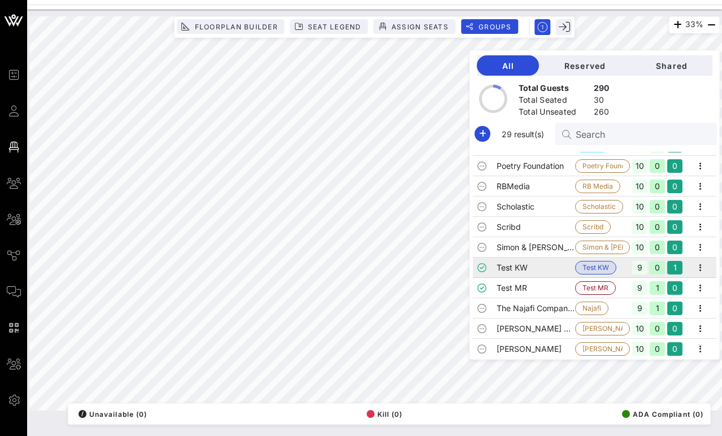
click at [530, 270] on td "Test KW" at bounding box center [535, 267] width 78 height 20
click at [530, 286] on td "Test MR" at bounding box center [535, 288] width 78 height 20
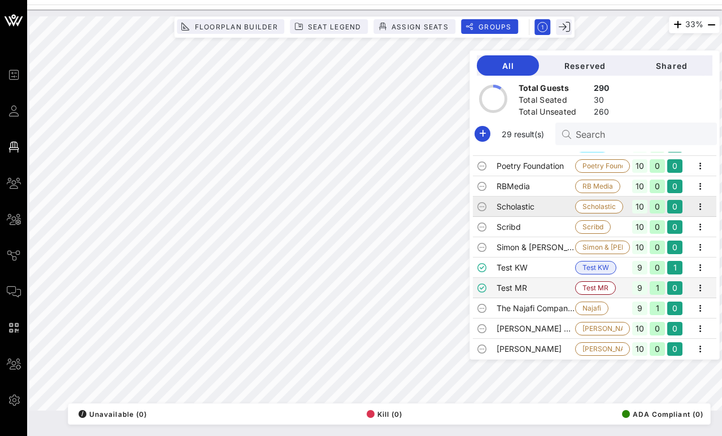
click at [530, 211] on td "Scholastic" at bounding box center [535, 206] width 78 height 20
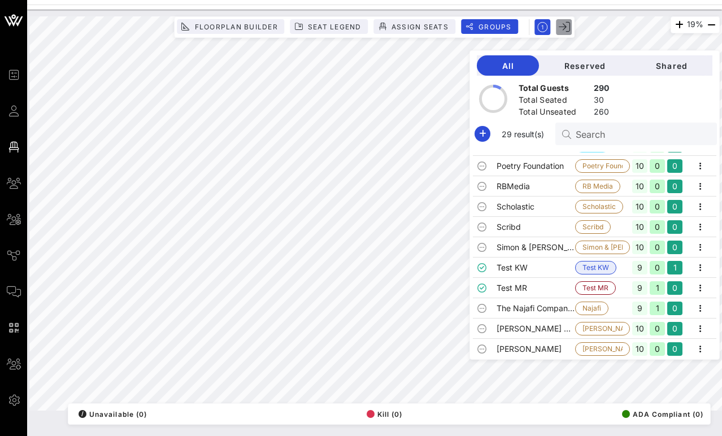
click at [530, 27] on icon "button" at bounding box center [563, 26] width 11 height 11
click at [493, 21] on button "Groups" at bounding box center [490, 26] width 58 height 15
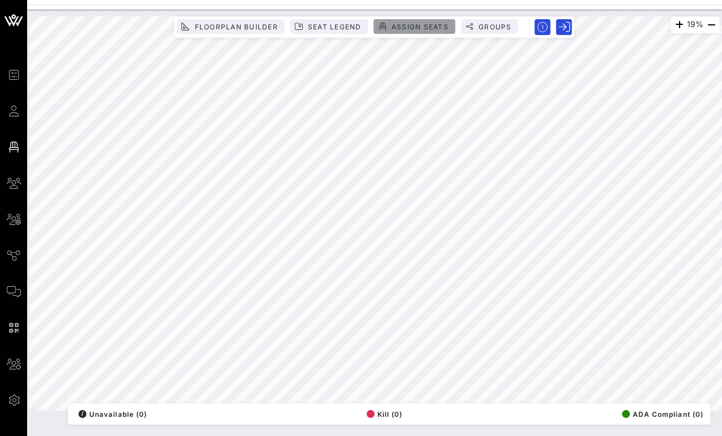
click at [414, 29] on span "Assign Seats" at bounding box center [420, 27] width 58 height 8
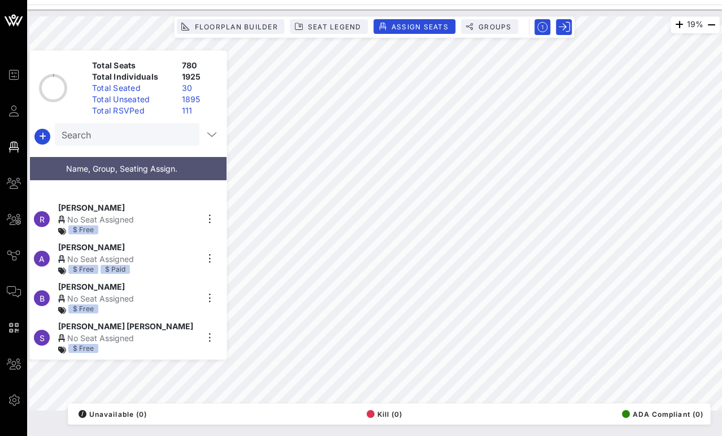
scroll to position [6491, 0]
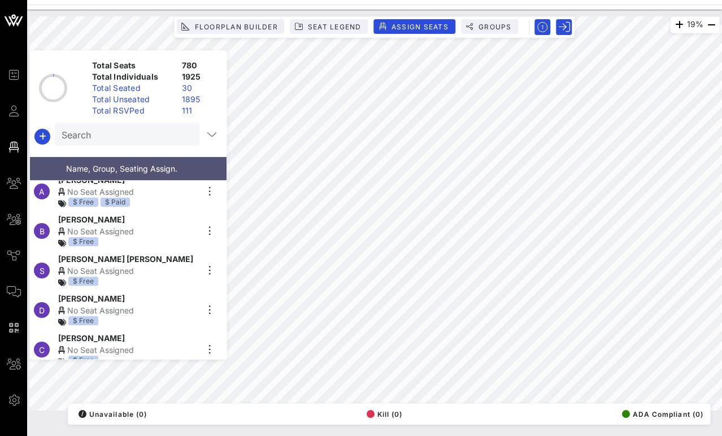
click at [104, 140] on input "Search" at bounding box center [126, 134] width 129 height 15
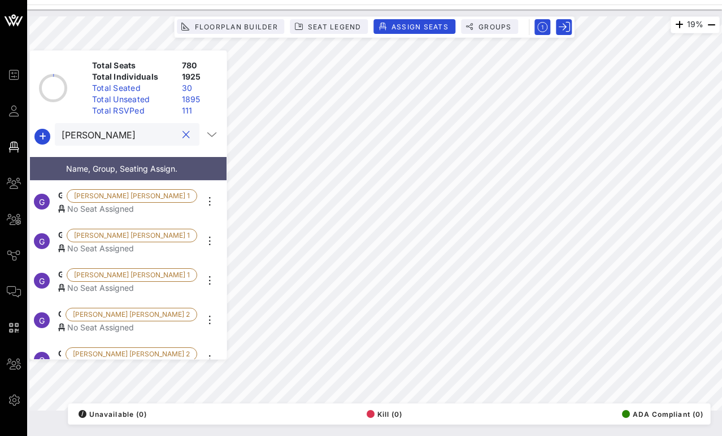
scroll to position [657, 0]
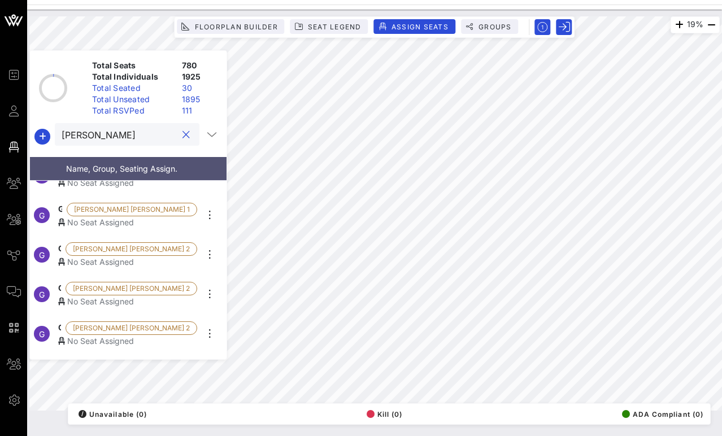
type input "[PERSON_NAME]"
click at [97, 219] on div "No Seat Assigned" at bounding box center [127, 222] width 139 height 12
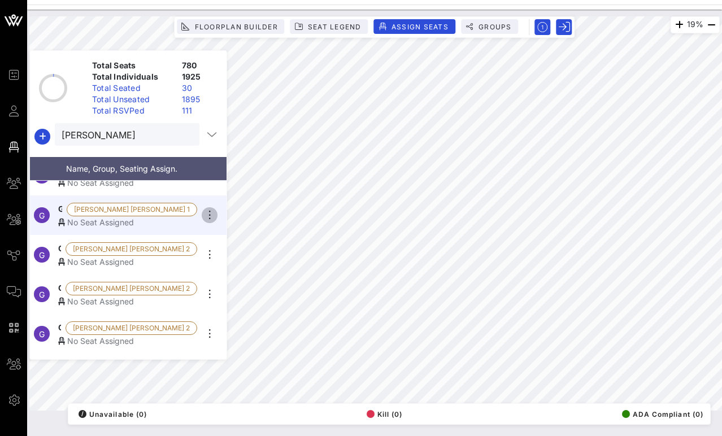
click at [210, 212] on icon "button" at bounding box center [210, 215] width 14 height 14
click at [112, 216] on div "No Seat Assigned" at bounding box center [127, 222] width 139 height 12
click at [120, 164] on span "Name, Group, Seating Assign." at bounding box center [121, 169] width 111 height 10
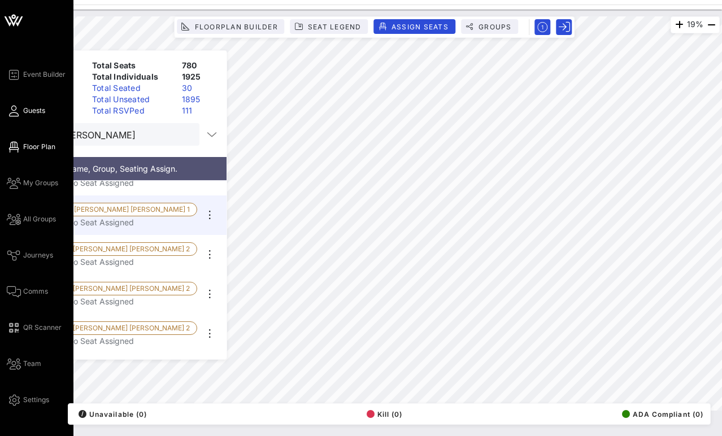
click at [21, 117] on link "Guests" at bounding box center [26, 111] width 38 height 14
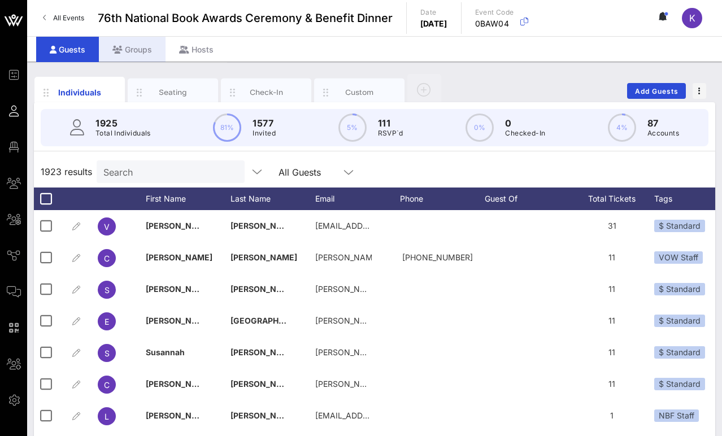
click at [146, 53] on div "Groups" at bounding box center [132, 49] width 67 height 25
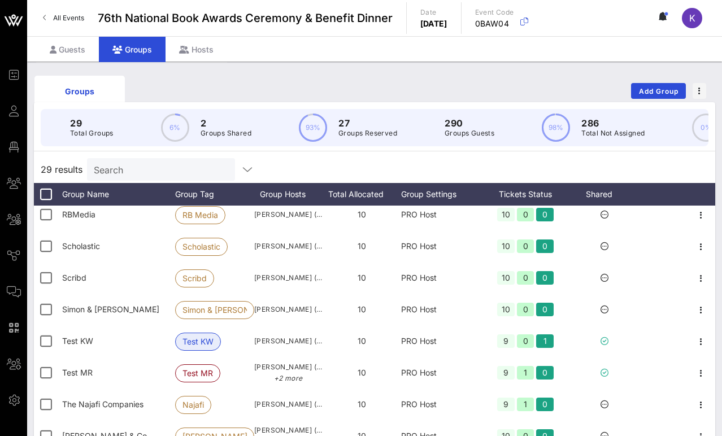
scroll to position [421, 0]
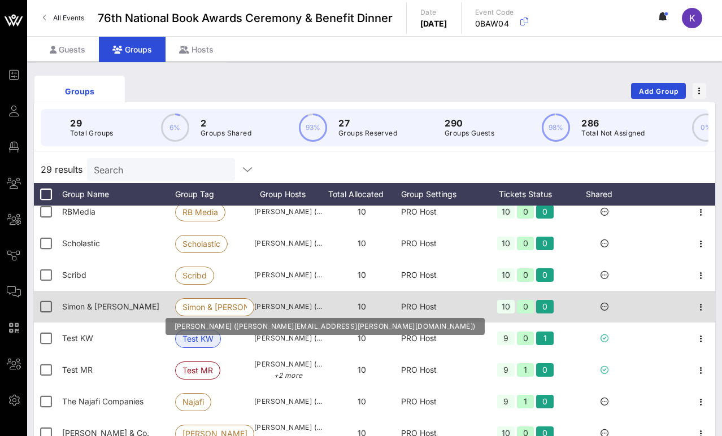
click at [279, 309] on span "[PERSON_NAME] ([PERSON_NAME][EMAIL_ADDRESS][PERSON_NAME][DOMAIN_NAME])" at bounding box center [288, 306] width 68 height 11
click at [278, 309] on span "[PERSON_NAME] ([PERSON_NAME][EMAIL_ADDRESS][PERSON_NAME][DOMAIN_NAME])" at bounding box center [288, 306] width 68 height 11
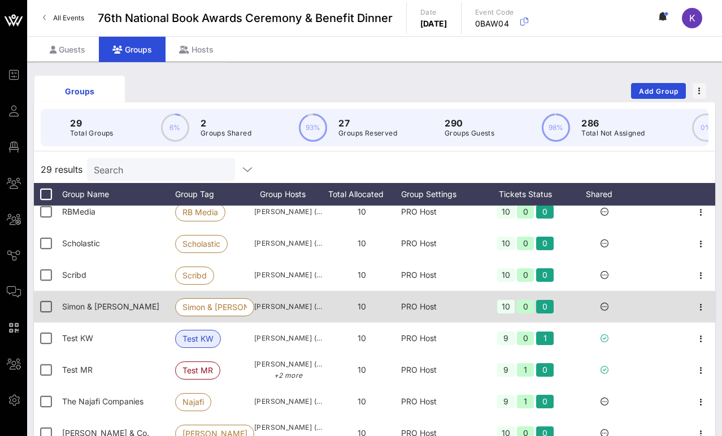
click at [150, 309] on div "Simon & [PERSON_NAME]" at bounding box center [118, 307] width 113 height 32
click at [530, 308] on icon "button" at bounding box center [701, 307] width 14 height 14
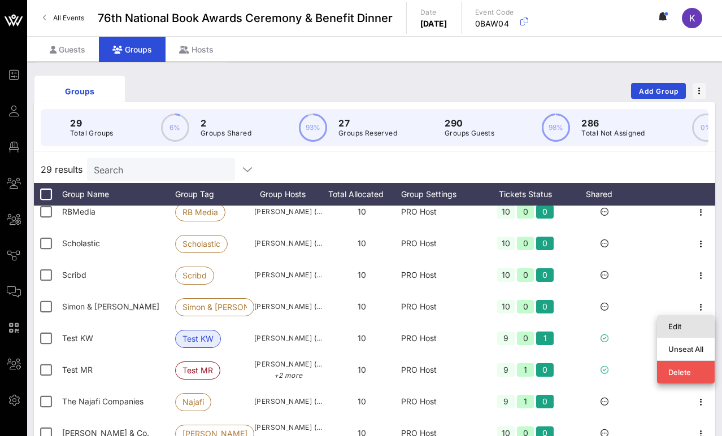
click at [530, 327] on div "Edit" at bounding box center [685, 326] width 35 height 9
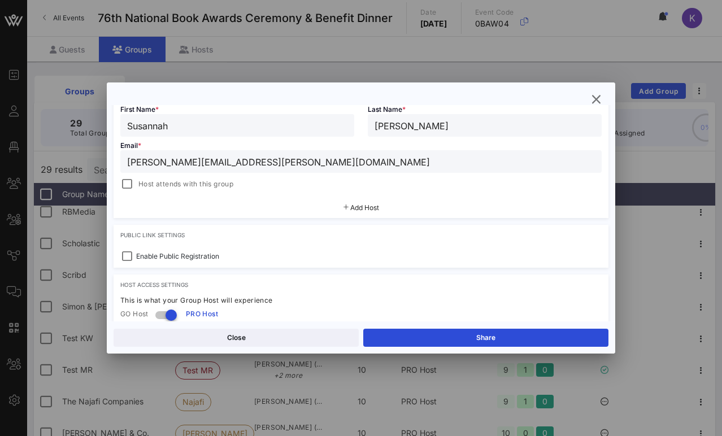
scroll to position [219, 0]
click at [353, 207] on span "Add Host" at bounding box center [364, 207] width 29 height 8
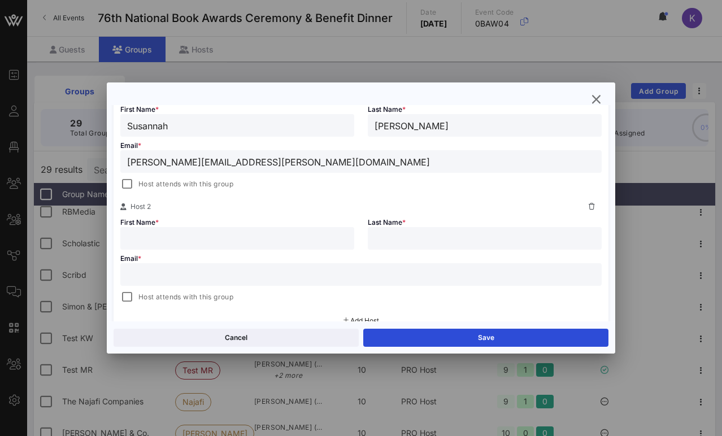
click at [198, 235] on input "text" at bounding box center [237, 238] width 220 height 15
type input "Nurah"
click at [408, 229] on div at bounding box center [484, 238] width 220 height 23
type input "[PERSON_NAME]"
click at [213, 277] on input "text" at bounding box center [360, 274] width 467 height 15
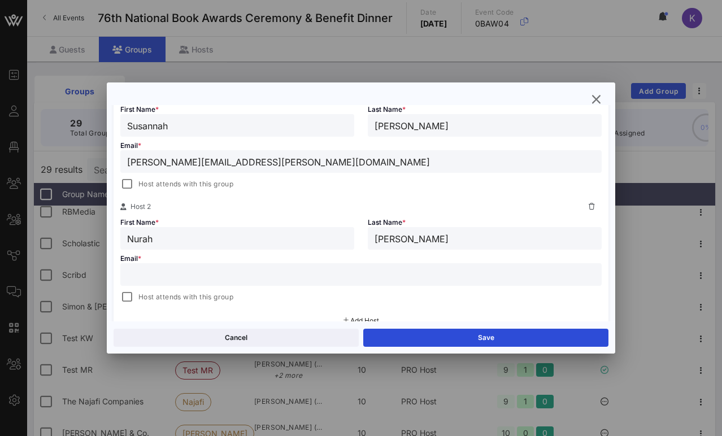
click at [247, 272] on input "text" at bounding box center [360, 274] width 467 height 15
paste input "[EMAIL_ADDRESS][PERSON_NAME][DOMAIN_NAME]"
type input "[EMAIL_ADDRESS][PERSON_NAME][DOMAIN_NAME]"
click at [263, 257] on div "Email * [EMAIL_ADDRESS][PERSON_NAME][DOMAIN_NAME] Host attends with this group" at bounding box center [360, 277] width 495 height 54
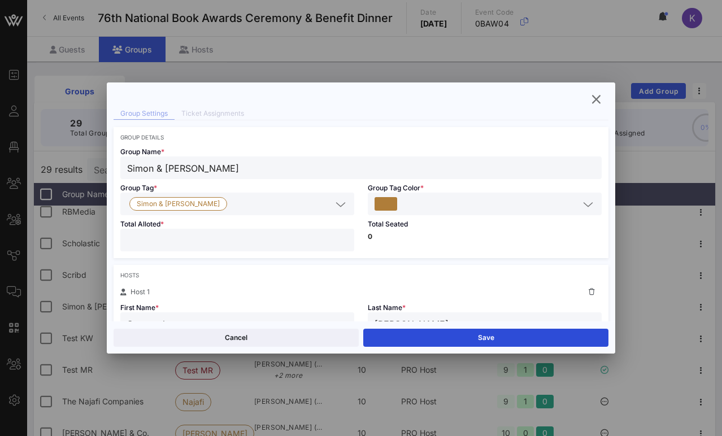
scroll to position [38, 0]
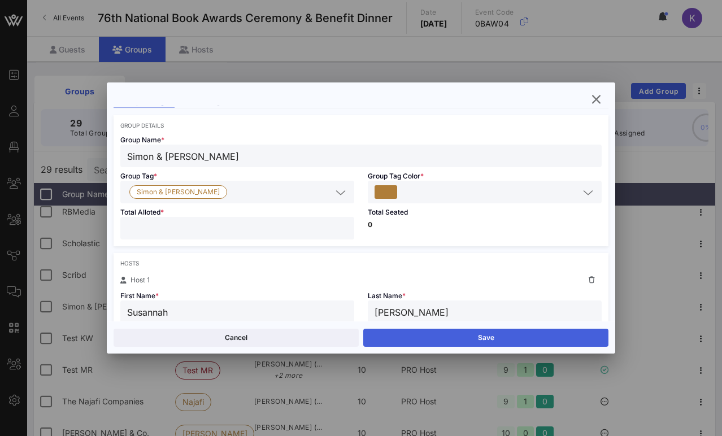
click at [425, 340] on button "Save" at bounding box center [485, 338] width 245 height 18
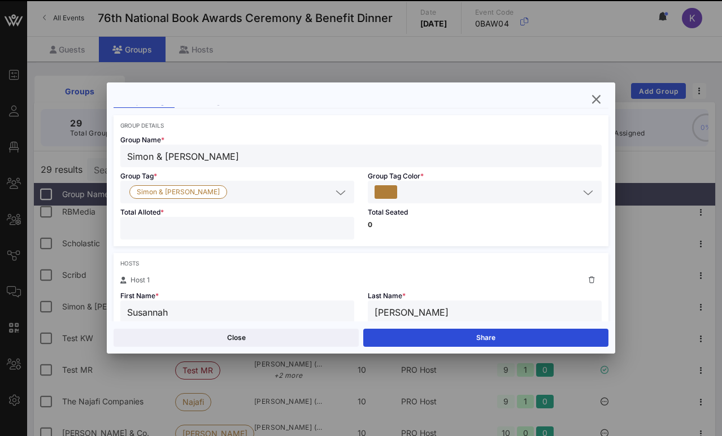
type input "Nurah"
type input "[EMAIL_ADDRESS][PERSON_NAME][DOMAIN_NAME]"
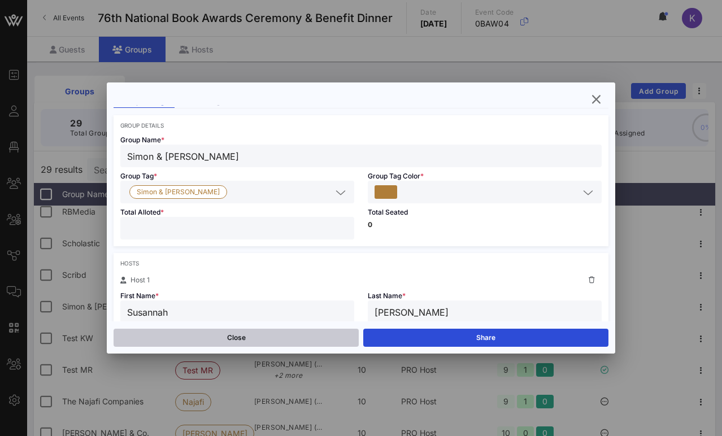
click at [265, 338] on button "Close" at bounding box center [235, 338] width 245 height 18
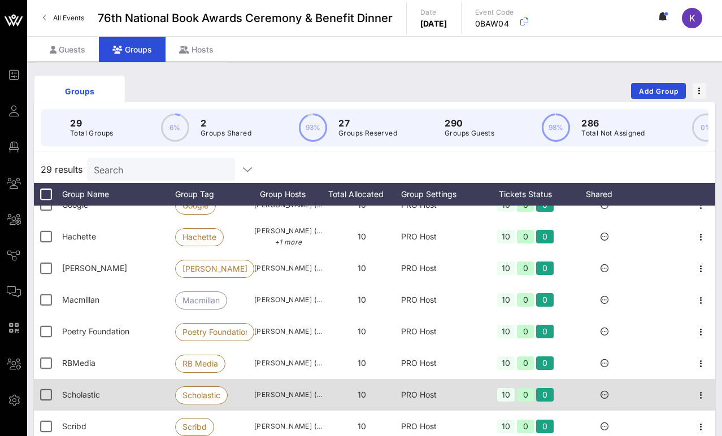
scroll to position [269, 0]
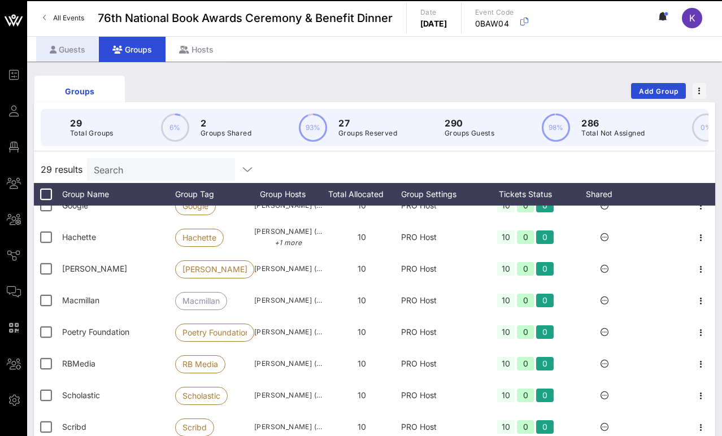
click at [76, 49] on div "Guests" at bounding box center [67, 49] width 63 height 25
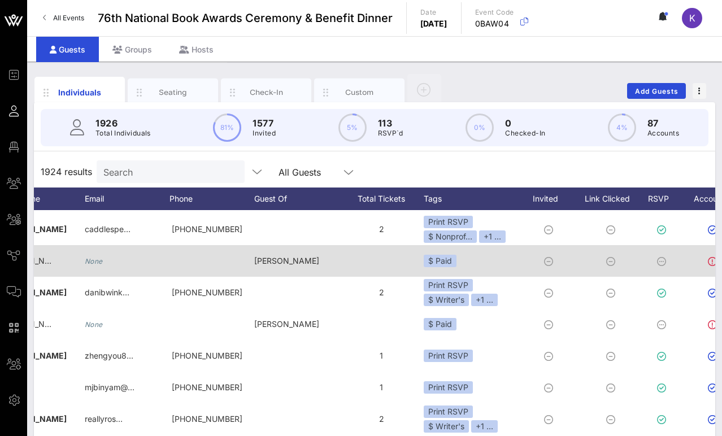
scroll to position [0, 346]
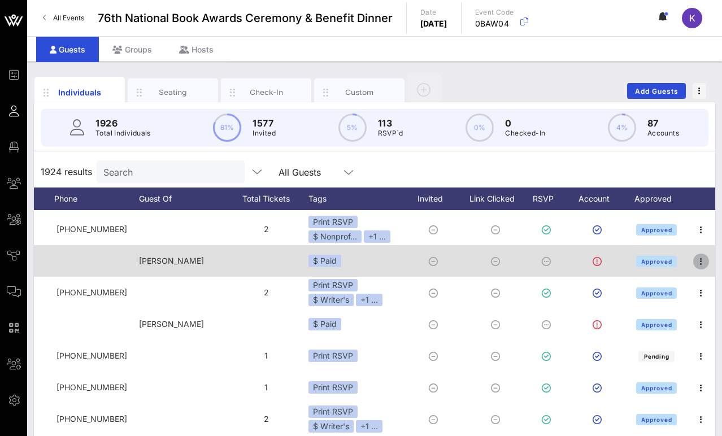
click at [530, 259] on icon "button" at bounding box center [701, 262] width 14 height 14
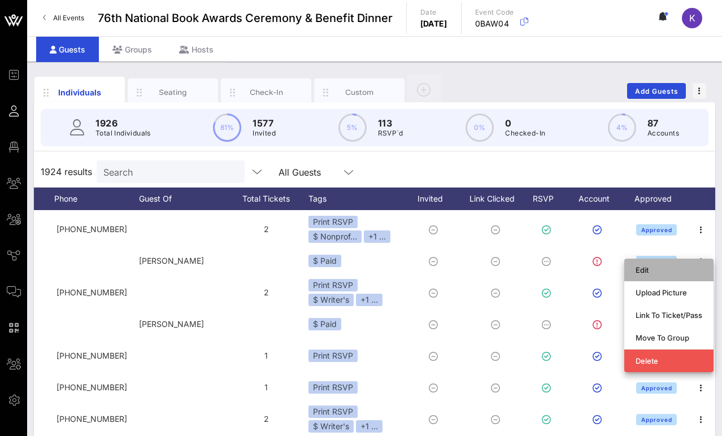
click at [530, 270] on div "Edit" at bounding box center [668, 269] width 67 height 9
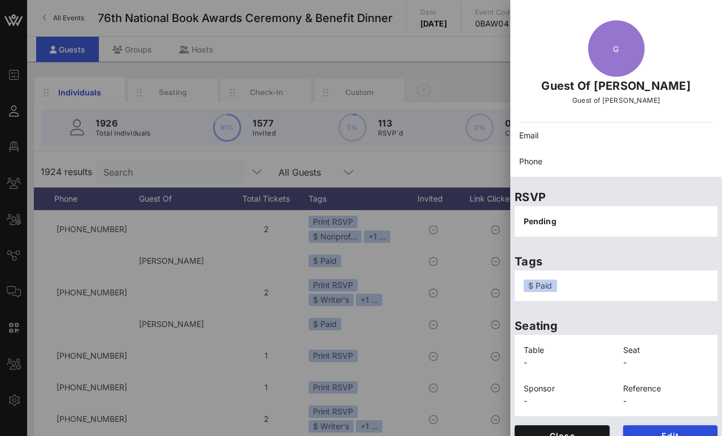
scroll to position [41, 0]
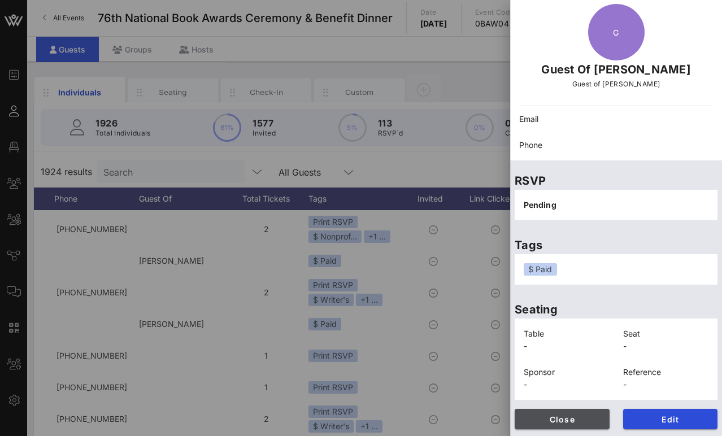
click at [530, 420] on span "Close" at bounding box center [561, 419] width 77 height 10
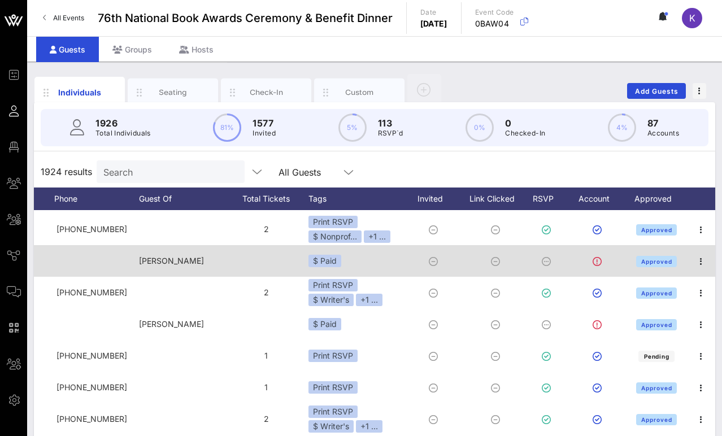
click at [530, 261] on icon at bounding box center [545, 261] width 9 height 9
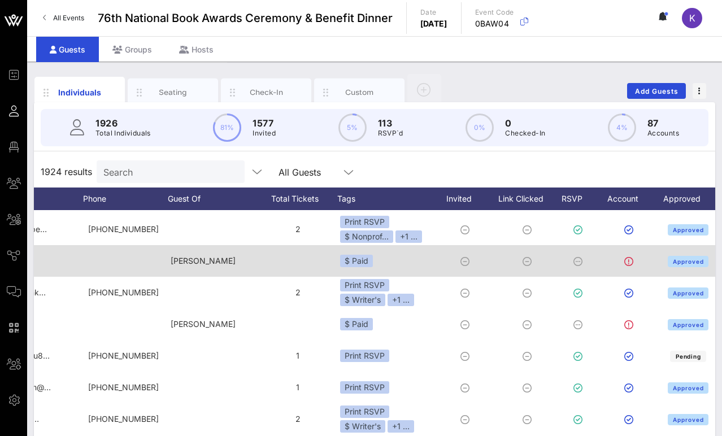
scroll to position [0, 314]
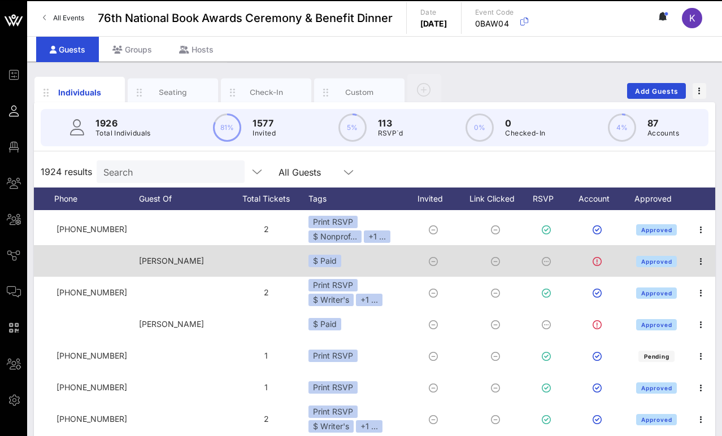
click at [530, 262] on icon at bounding box center [545, 261] width 9 height 9
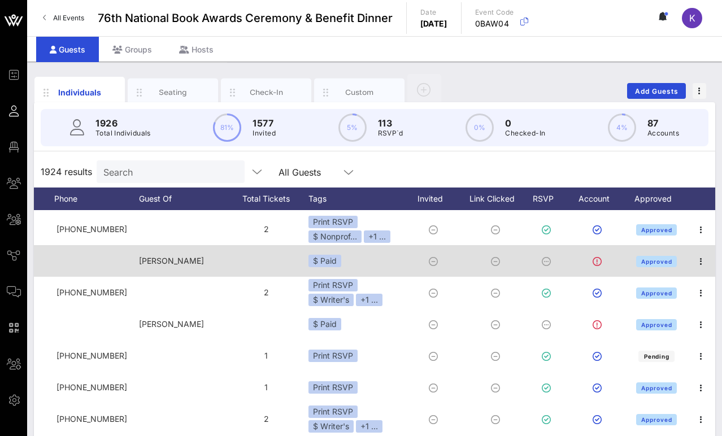
click at [530, 261] on icon at bounding box center [545, 261] width 9 height 9
click at [530, 259] on icon "button" at bounding box center [701, 262] width 14 height 14
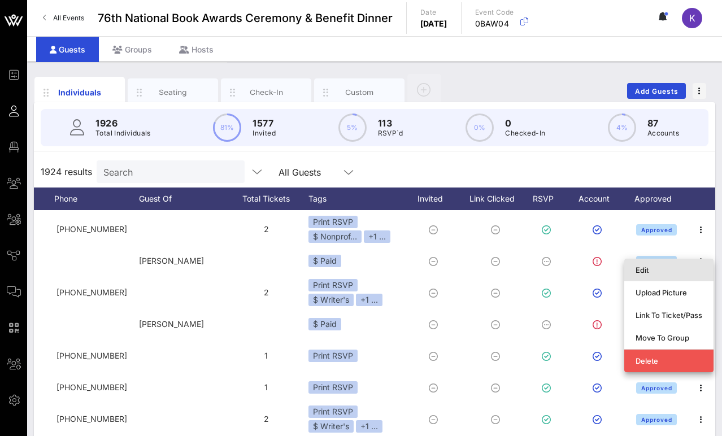
click at [530, 270] on div "Edit" at bounding box center [668, 269] width 67 height 9
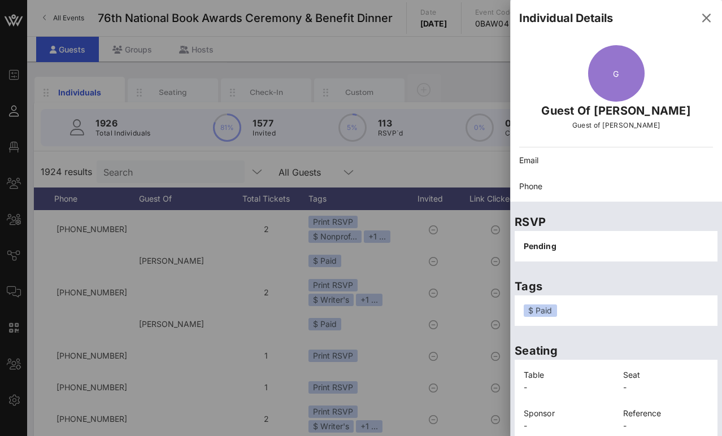
click at [530, 246] on span "Pending" at bounding box center [539, 246] width 33 height 10
click at [530, 246] on div "Pending" at bounding box center [615, 246] width 203 height 30
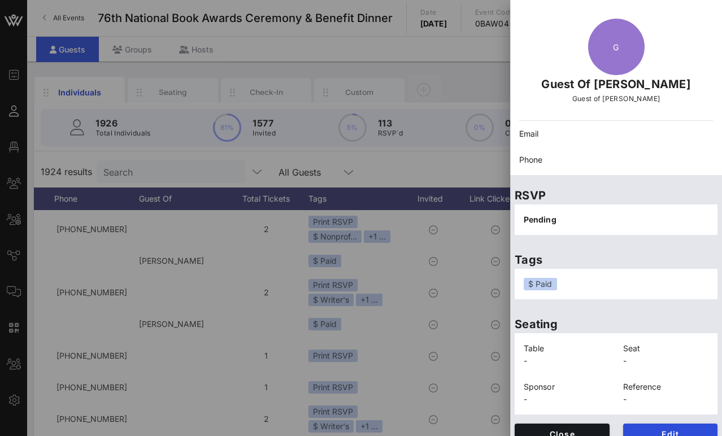
scroll to position [41, 0]
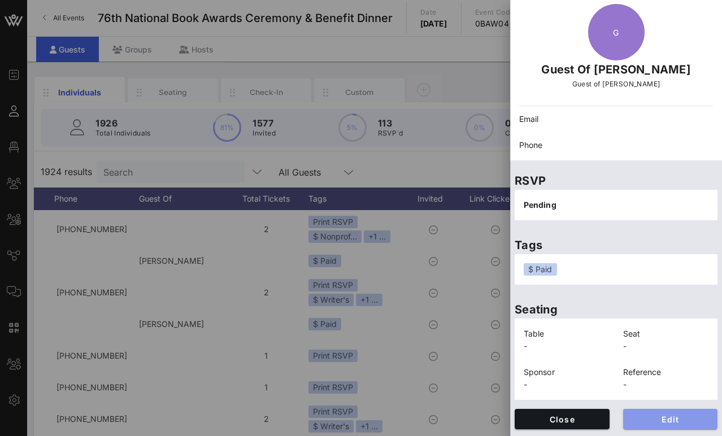
click at [530, 417] on span "Edit" at bounding box center [670, 419] width 77 height 10
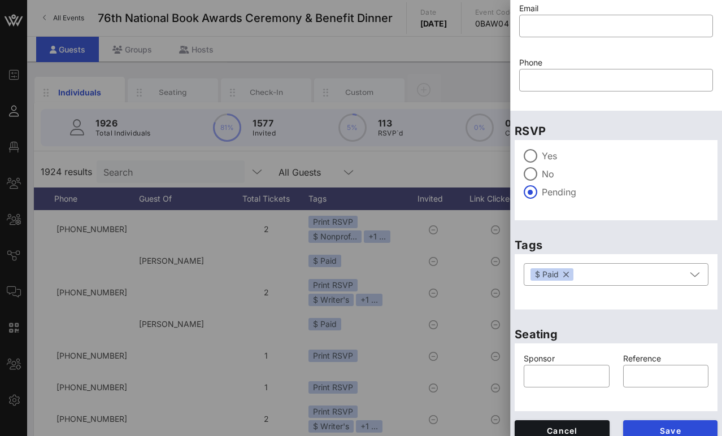
scroll to position [104, 0]
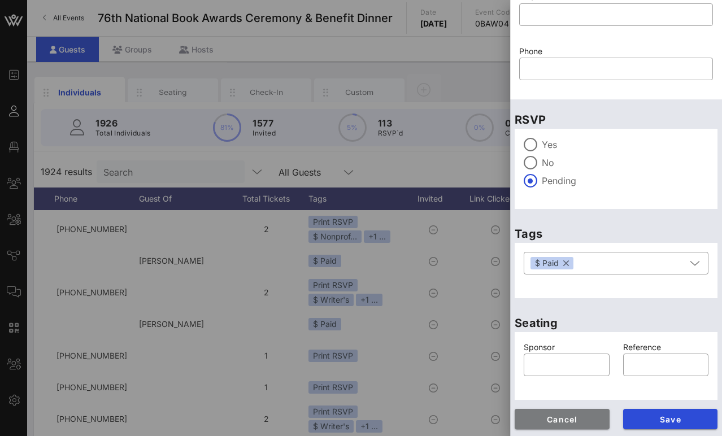
click at [530, 418] on span "Cancel" at bounding box center [561, 419] width 77 height 10
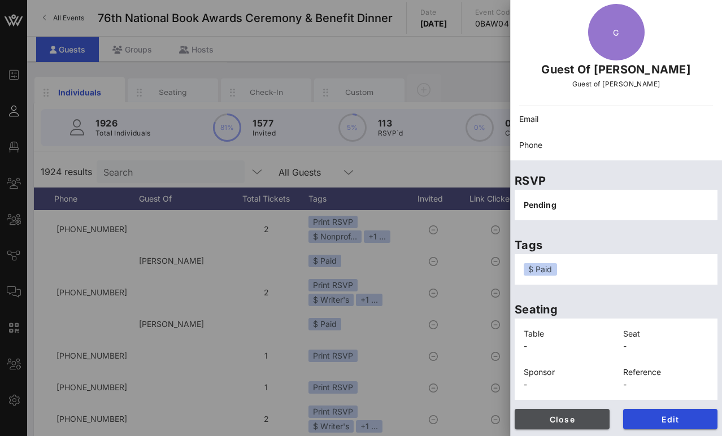
click at [530, 421] on span "Close" at bounding box center [561, 419] width 77 height 10
